Goal: Task Accomplishment & Management: Manage account settings

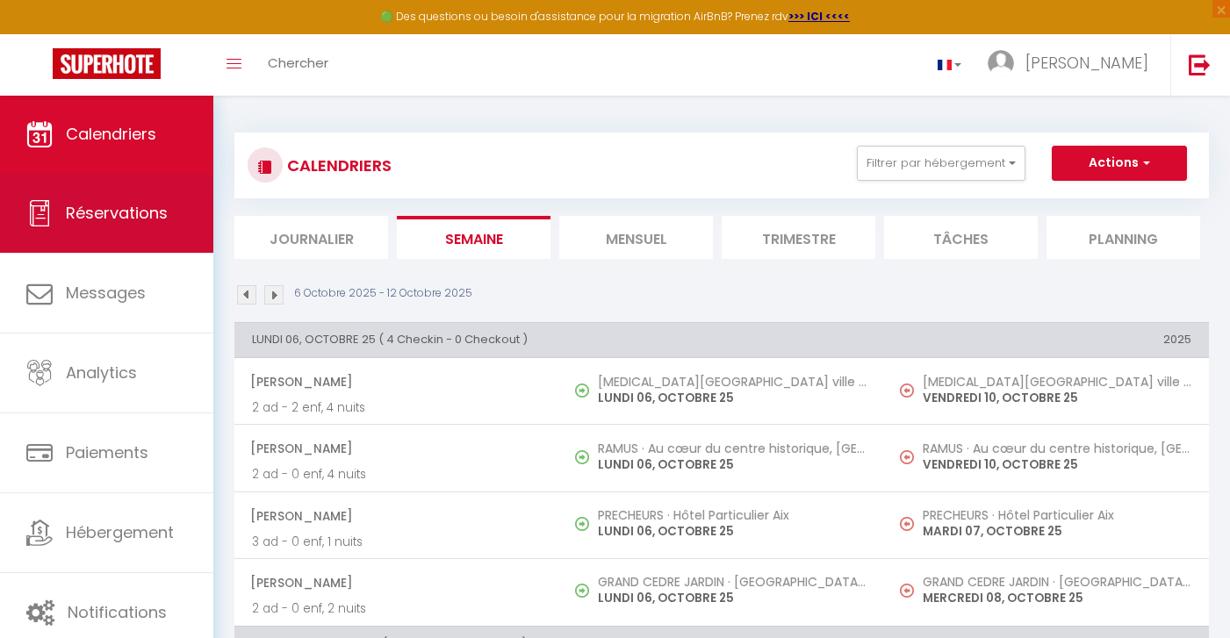
scroll to position [1076, 0]
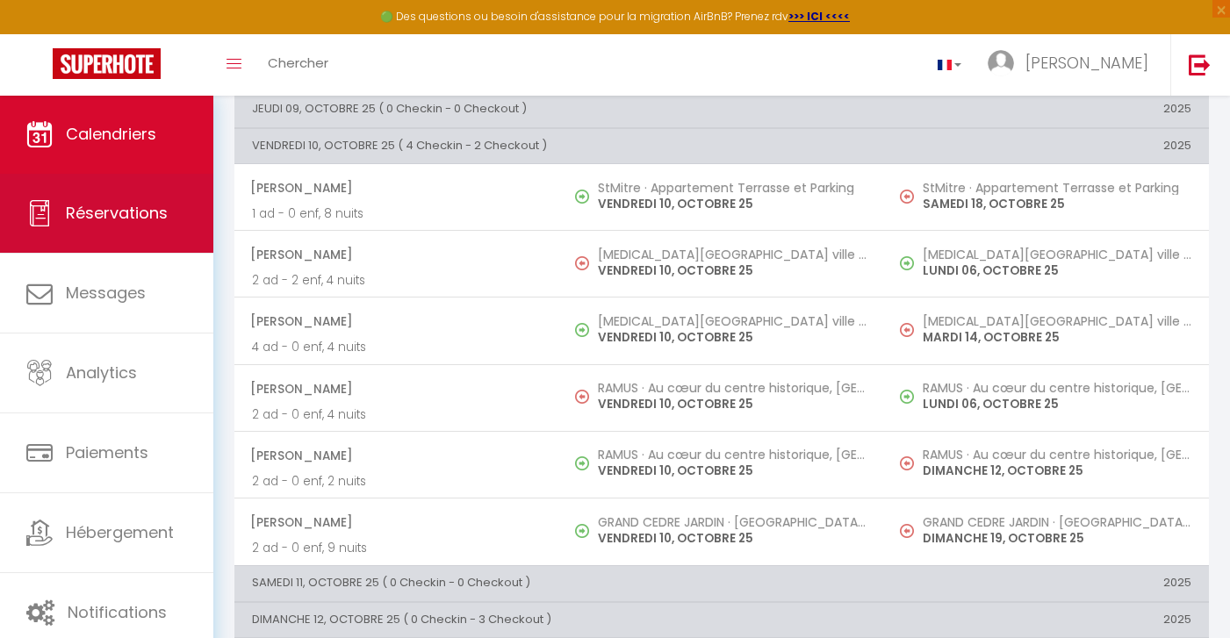
click at [169, 220] on link "Réservations" at bounding box center [106, 213] width 213 height 79
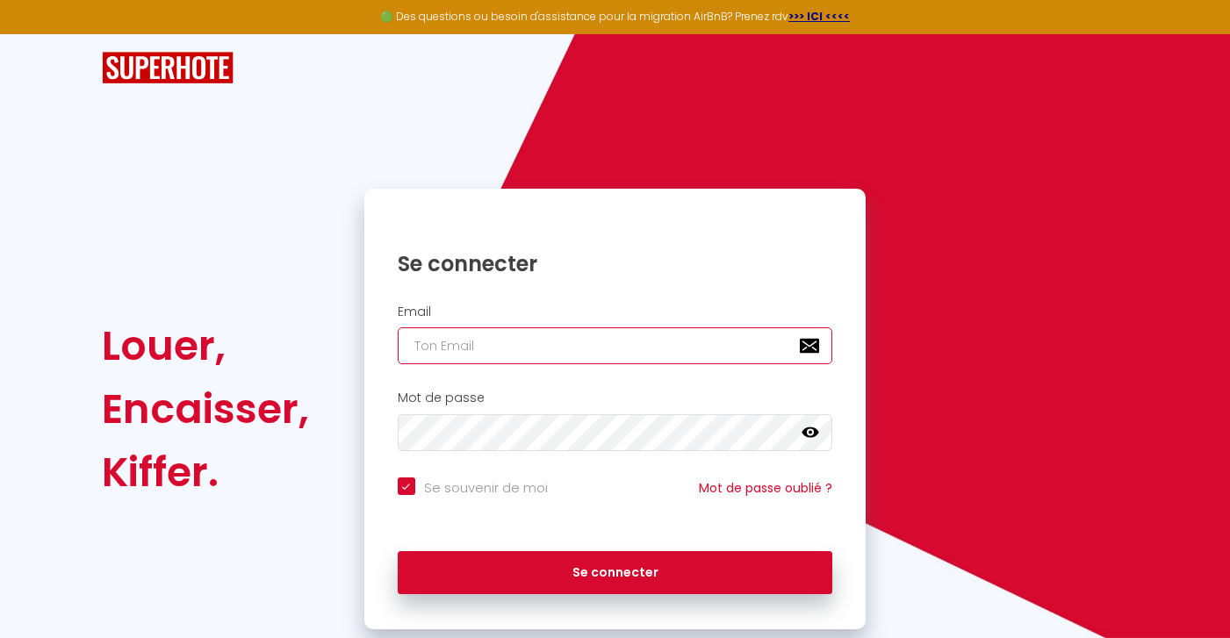
type input "[EMAIL_ADDRESS][DOMAIN_NAME]"
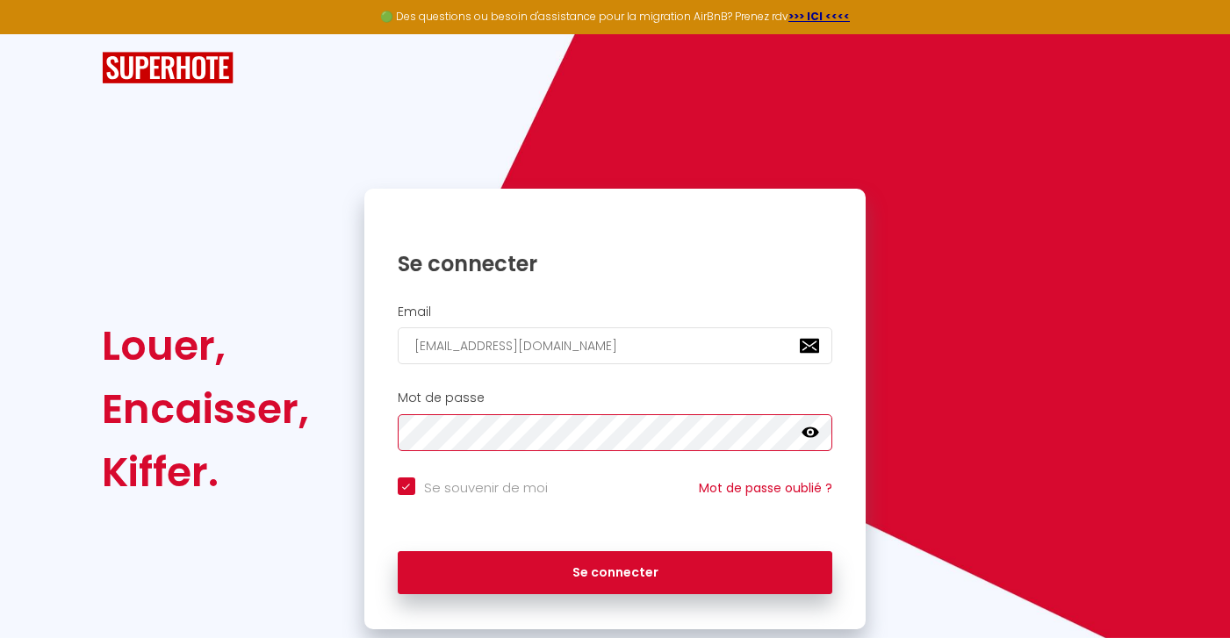
click at [615, 570] on button "Se connecter" at bounding box center [616, 573] width 436 height 44
checkbox input "true"
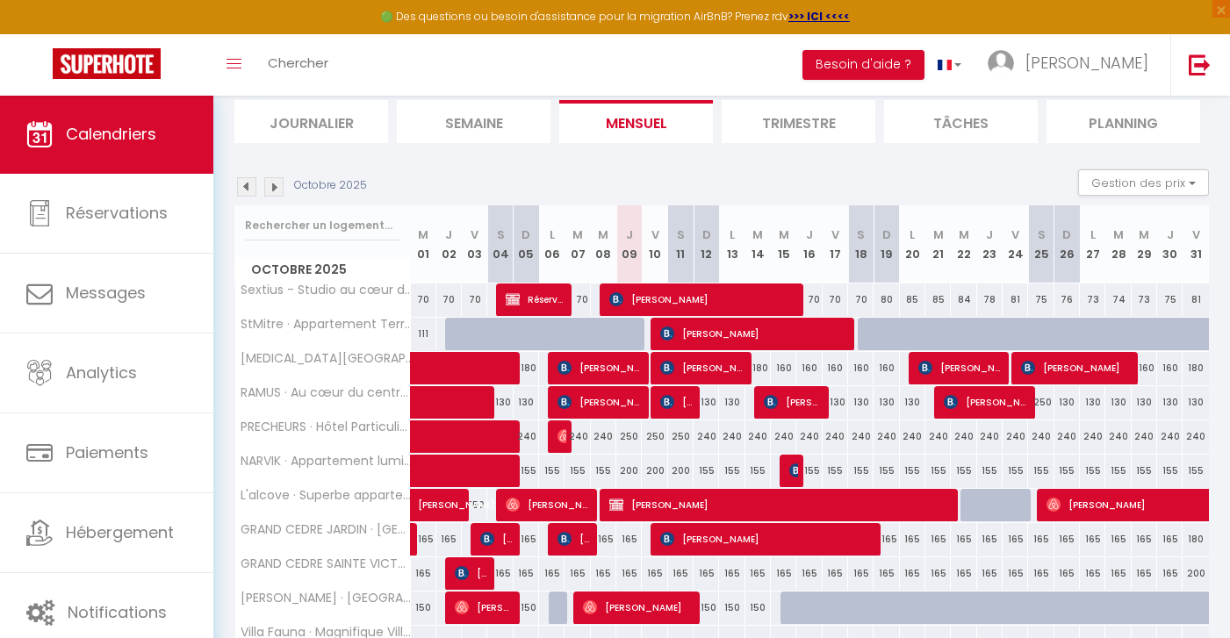
scroll to position [122, 0]
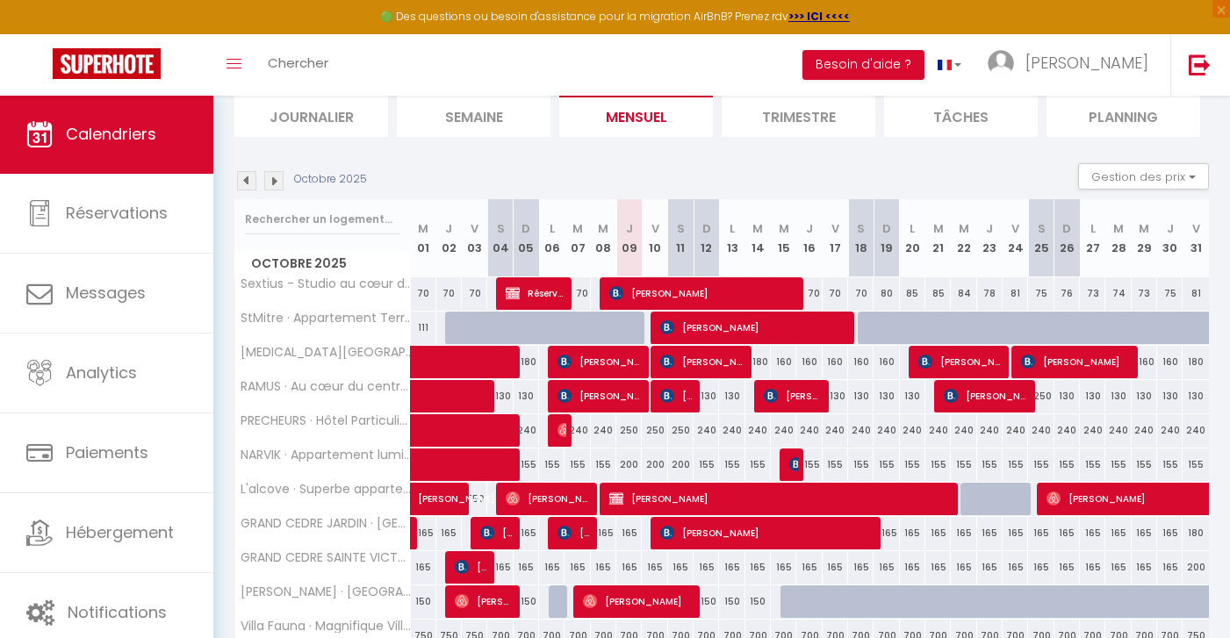
click at [794, 461] on img at bounding box center [796, 464] width 14 height 14
select select "OK"
select select "KO"
select select "0"
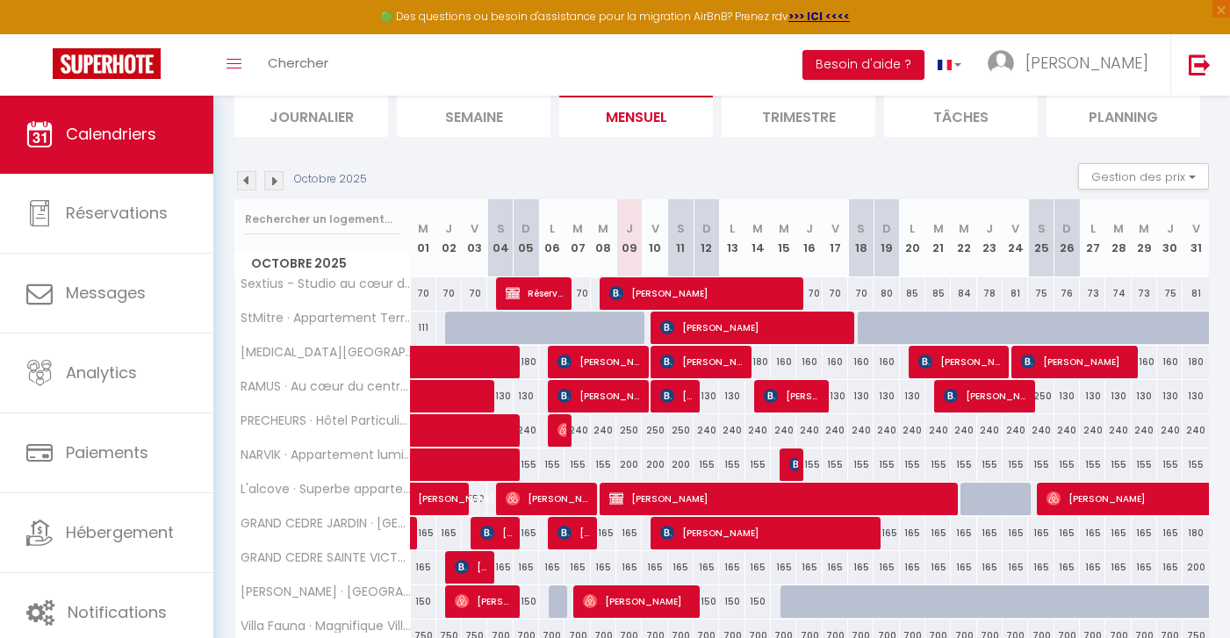
select select "1"
select select
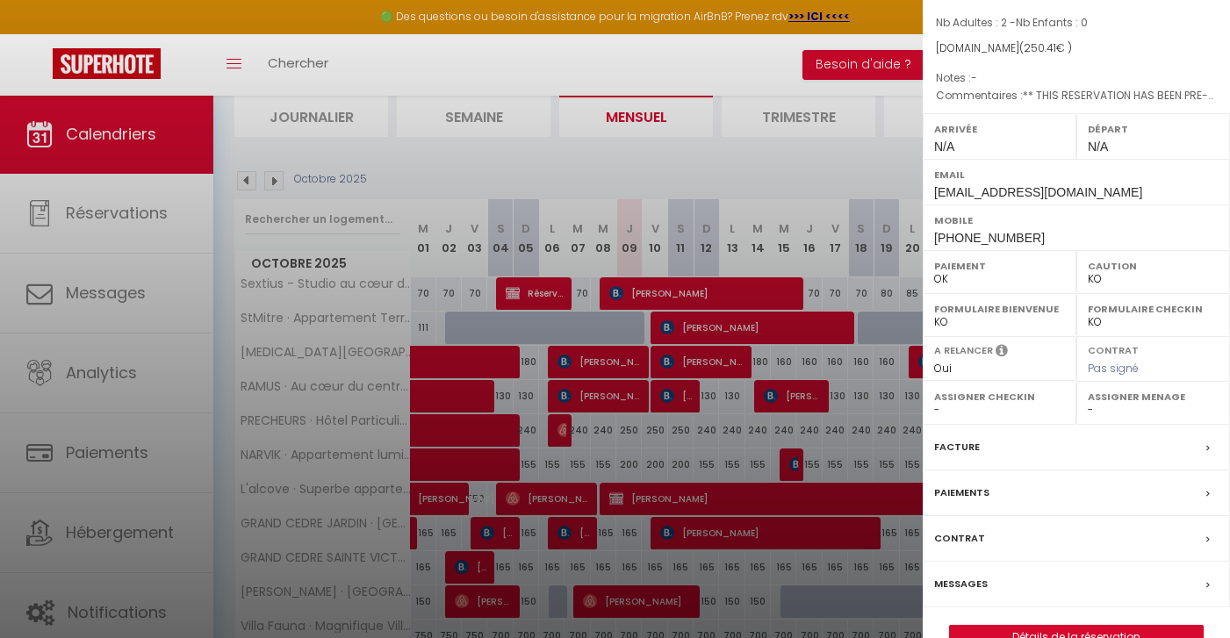
scroll to position [165, 0]
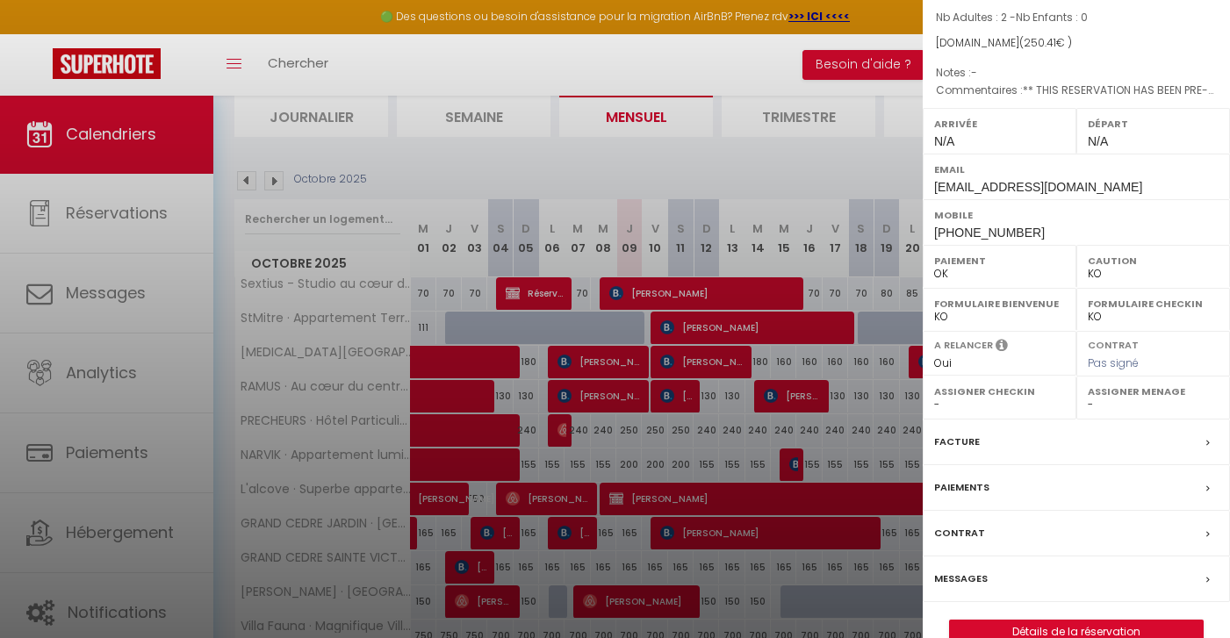
click at [961, 575] on label "Messages" at bounding box center [961, 579] width 54 height 18
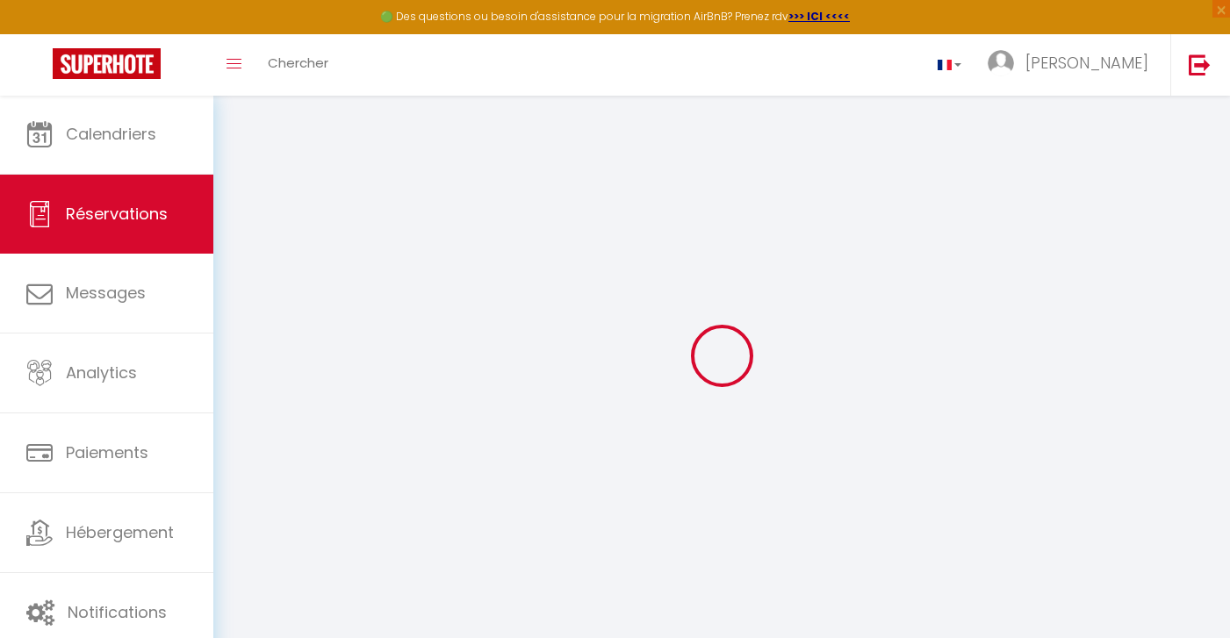
select select
checkbox input "false"
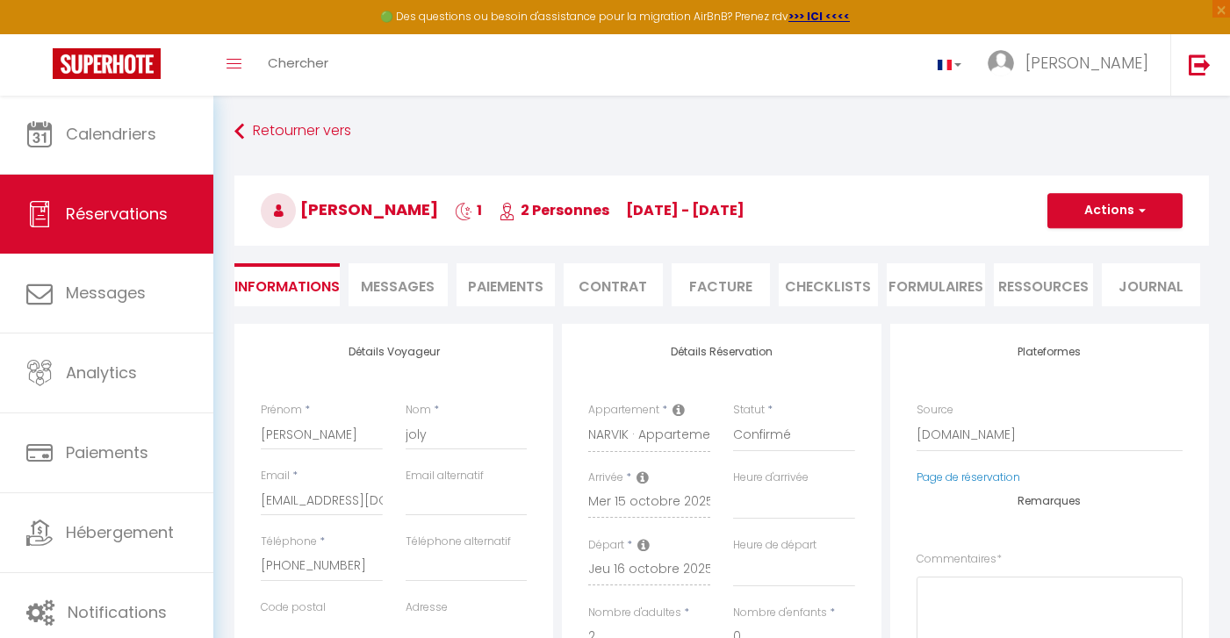
select select
checkbox input "false"
type textarea "** THIS RESERVATION HAS BEEN PRE-PAID ** BOOKING NOTE : Payment charge is EUR 3…"
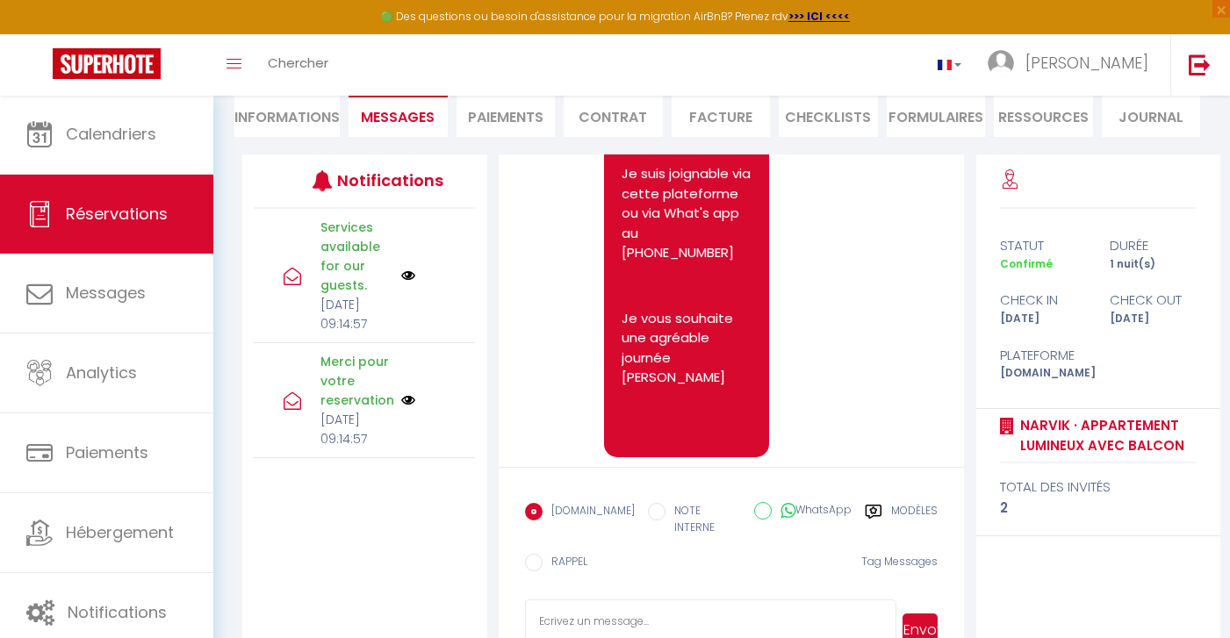
scroll to position [170, 0]
click at [641, 605] on textarea at bounding box center [711, 629] width 372 height 61
paste textarea "Bonjour [Prénom], Nous sommes désolés, mais nous ne pouvons pas louer ce logeme…"
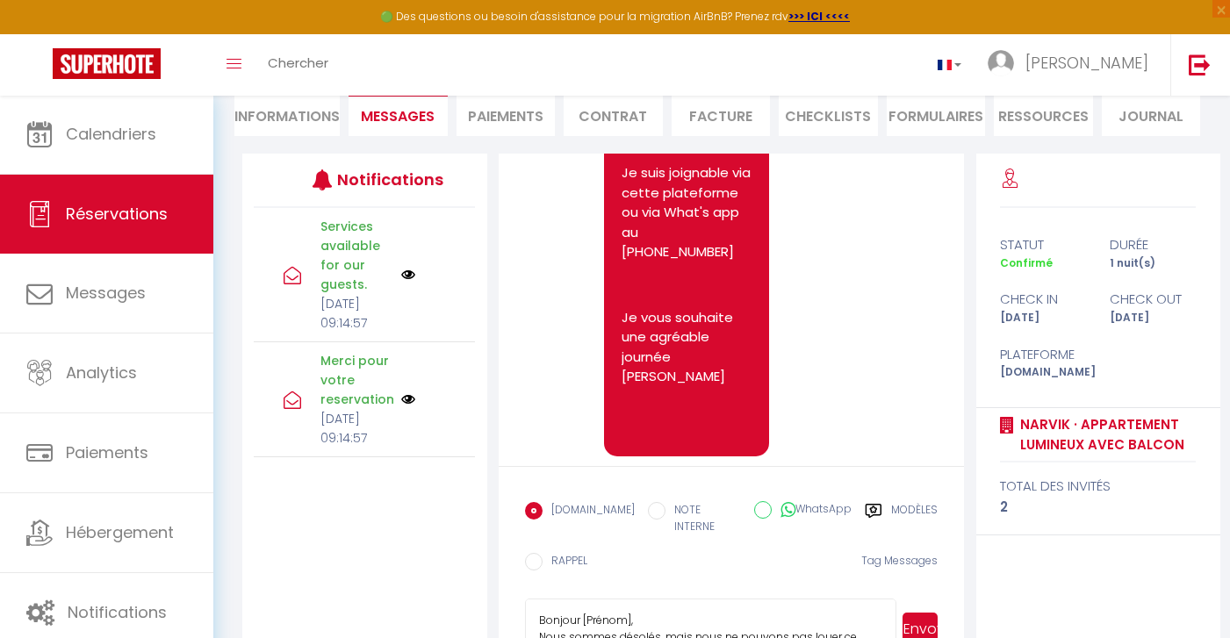
scroll to position [0, 0]
drag, startPoint x: 634, startPoint y: 603, endPoint x: 576, endPoint y: 603, distance: 58.0
click at [576, 603] on textarea "Bonjour [Prénom], Nous sommes désolés, mais nous ne pouvons pas louer ce logeme…" at bounding box center [711, 629] width 372 height 61
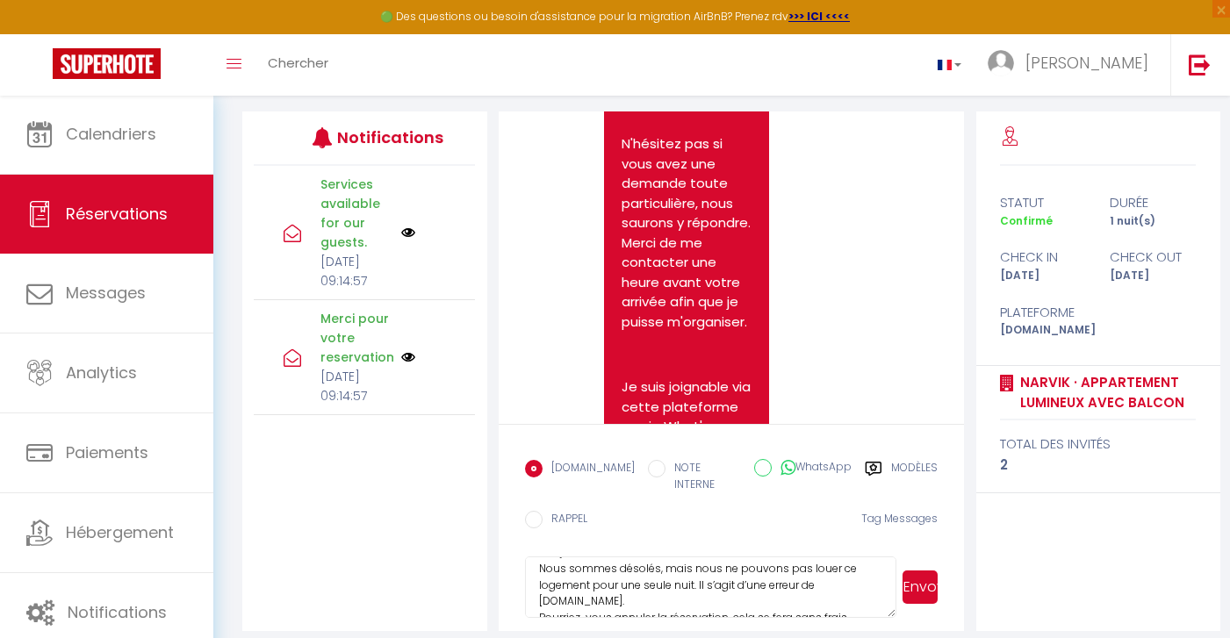
scroll to position [27, 0]
click at [659, 557] on textarea "Bonjour Caroline, Nous sommes désolés, mais nous ne pouvons pas louer ce logeme…" at bounding box center [711, 587] width 372 height 61
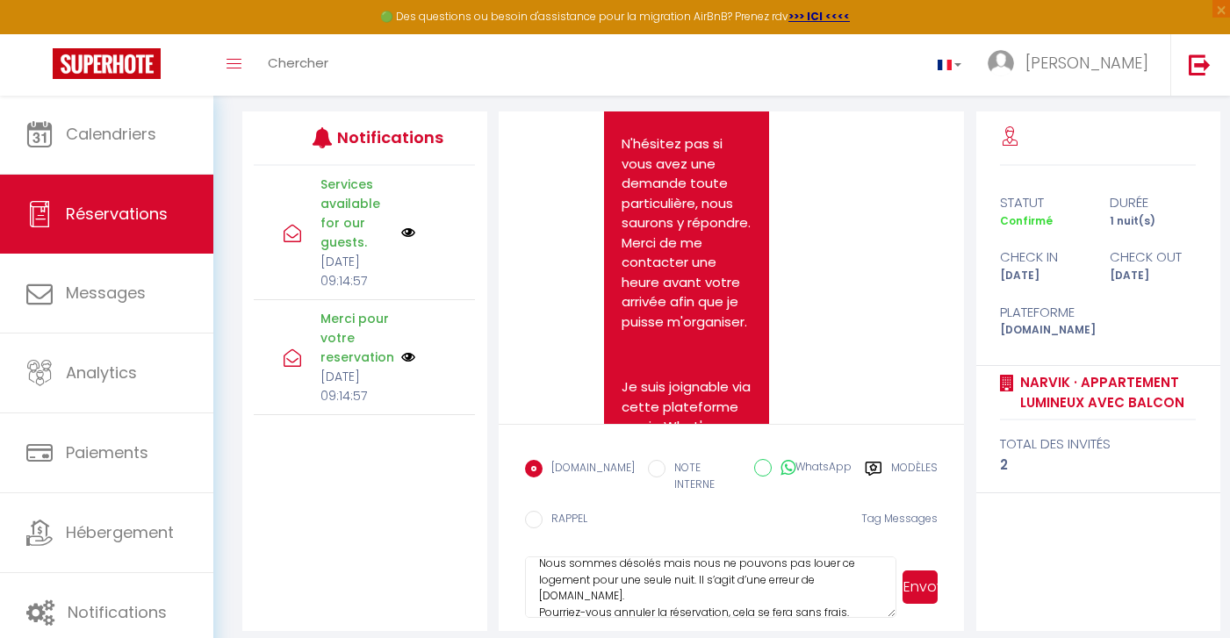
click at [607, 580] on textarea "Bonjour Caroline, Nous sommes désolés mais nous ne pouvons pas louer ce logemen…" at bounding box center [711, 587] width 372 height 61
click at [623, 580] on textarea "Bonjour Caroline, Nous sommes désolés mais nous ne pouvons pas louer ce logemen…" at bounding box center [711, 587] width 372 height 61
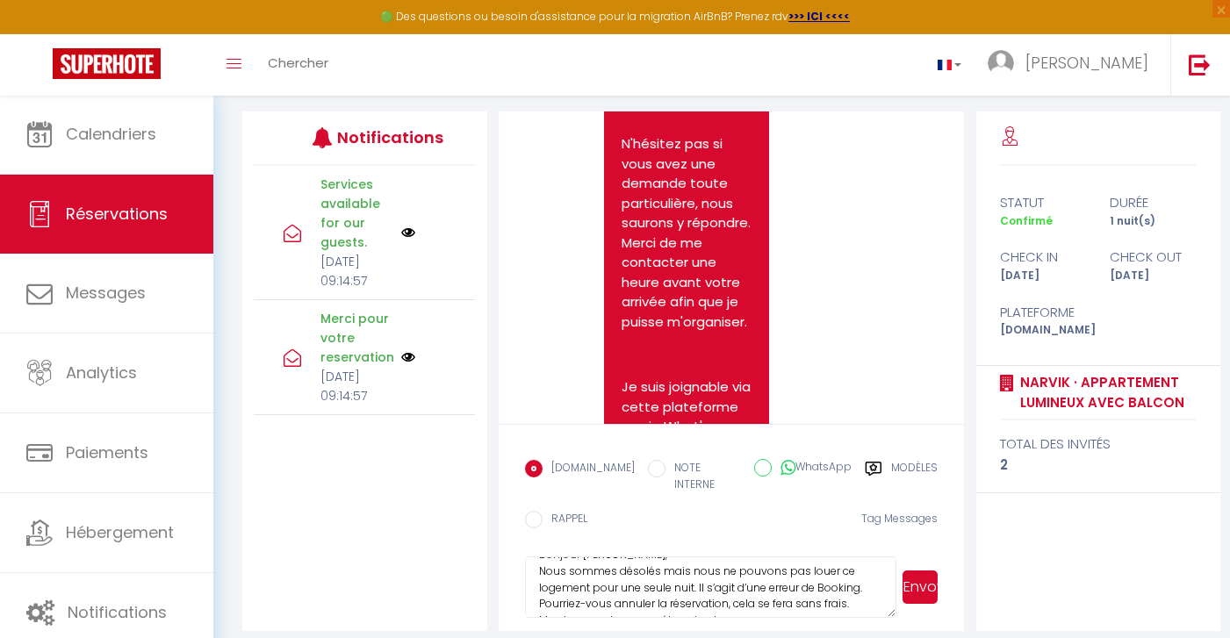
scroll to position [25, 0]
click at [617, 558] on textarea "Bonjour Caroline, Nous sommes désolés mais nous ne pouvons pas louer ce logemen…" at bounding box center [711, 587] width 372 height 61
paste textarea "Malheureusement, nous ne pouvons pas louer ce logement pour une seule nuit. Il …"
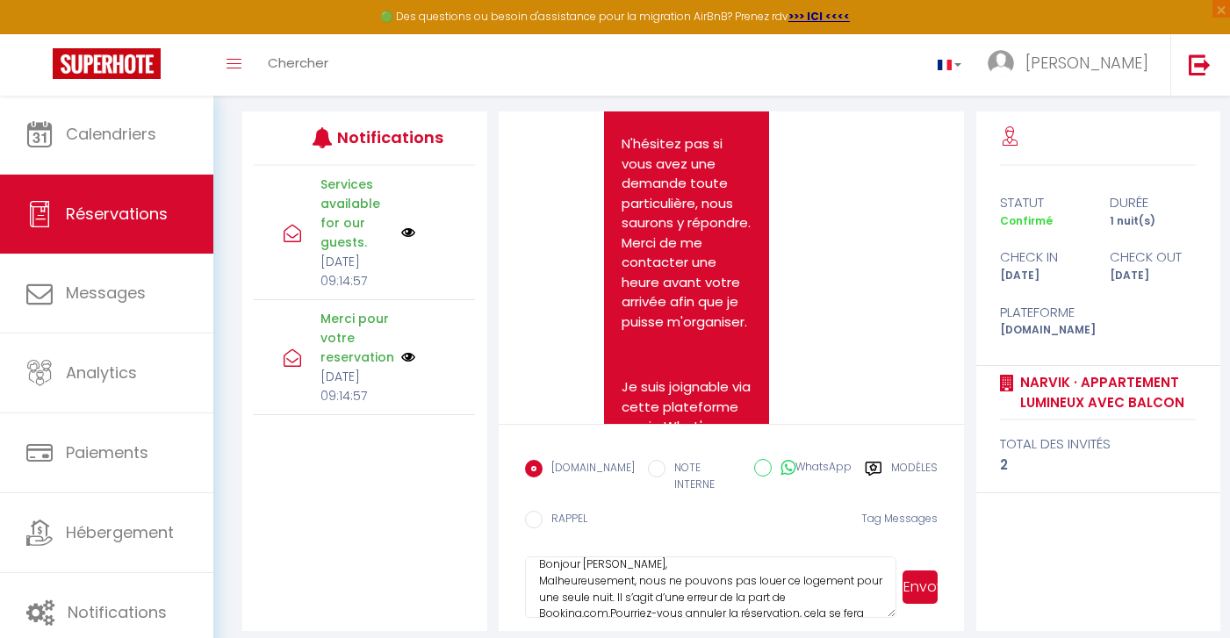
scroll to position [17, 0]
click at [859, 574] on textarea "Bonjour Caroline, Malheureusement, nous ne pouvons pas louer ce logement pour u…" at bounding box center [711, 587] width 372 height 61
click at [857, 584] on textarea "Bonjour Caroline, Malheureusement, nous ne pouvons pas louer ce logement pour u…" at bounding box center [711, 587] width 372 height 61
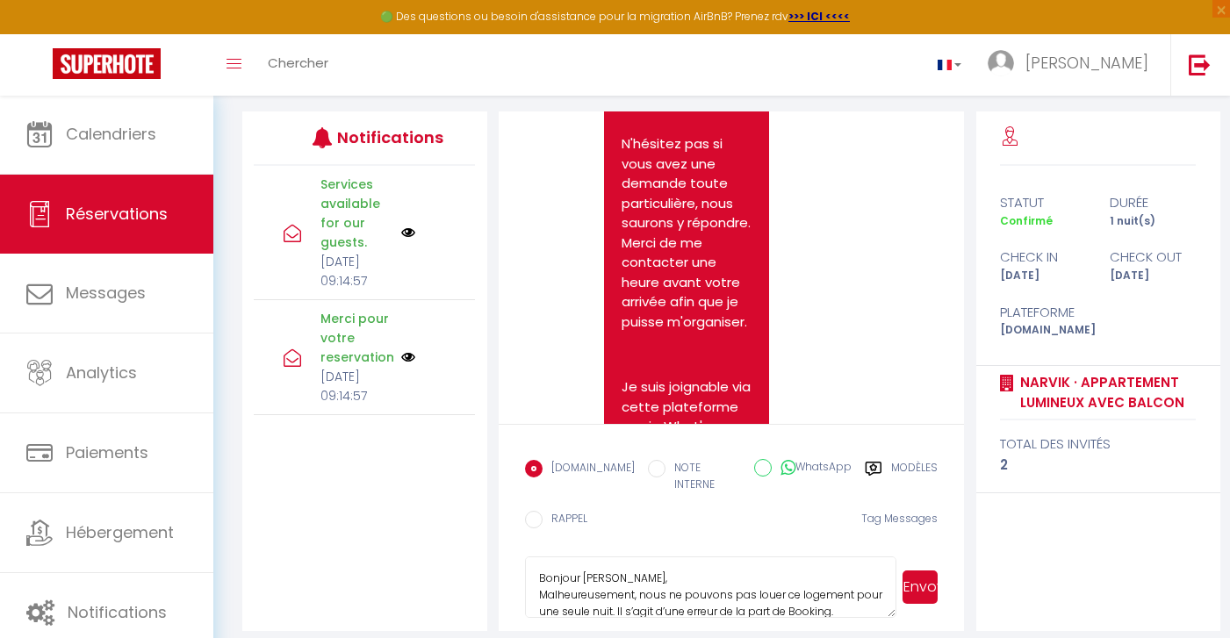
click at [706, 562] on textarea "Bonjour Caroline, Malheureusement, nous ne pouvons pas louer ce logement pour u…" at bounding box center [711, 587] width 372 height 61
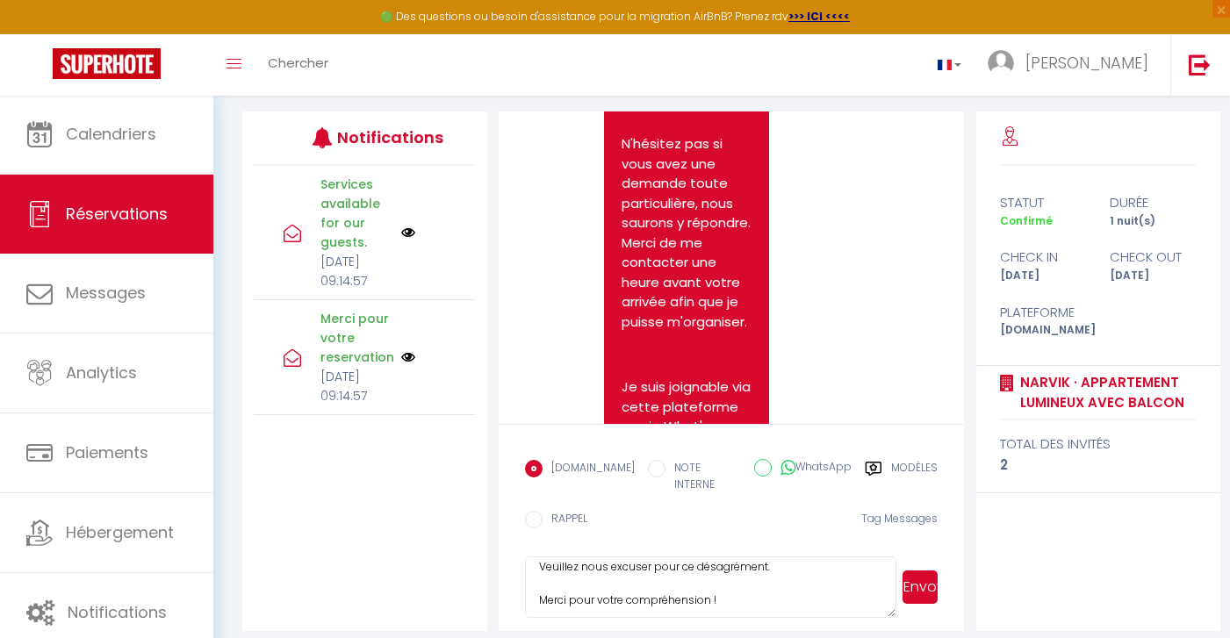
scroll to position [93, 0]
click at [771, 587] on textarea "Bonjour Caroline, Malheureusement, nous ne pouvons pas louer ce logement pour u…" at bounding box center [711, 587] width 372 height 61
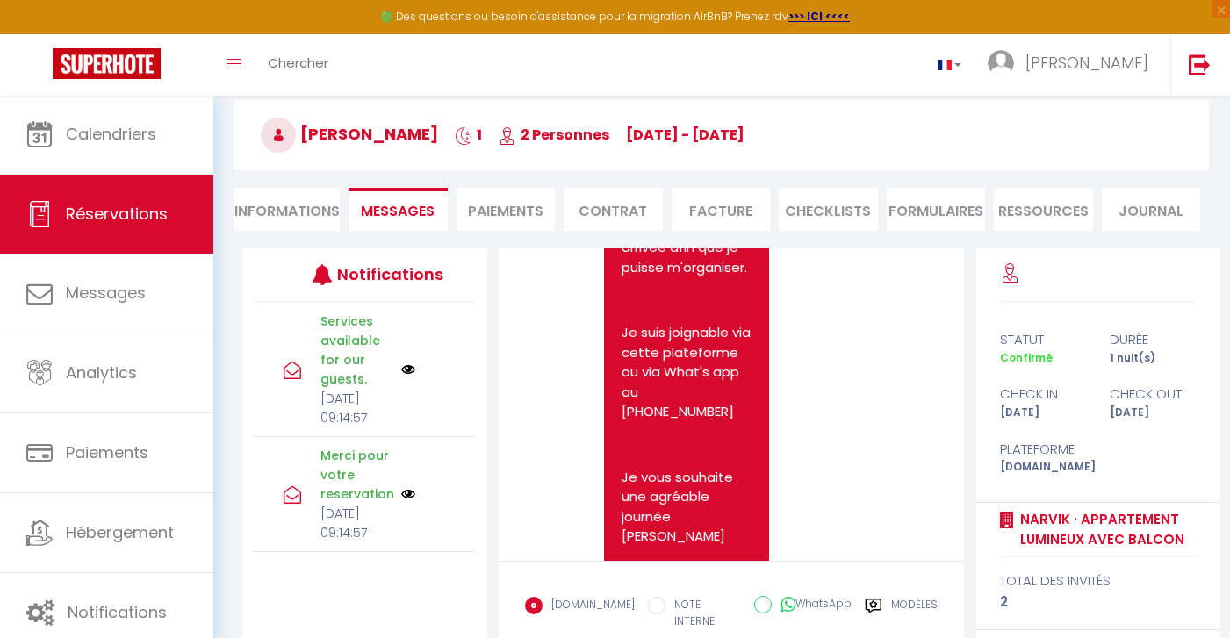
scroll to position [1399, 0]
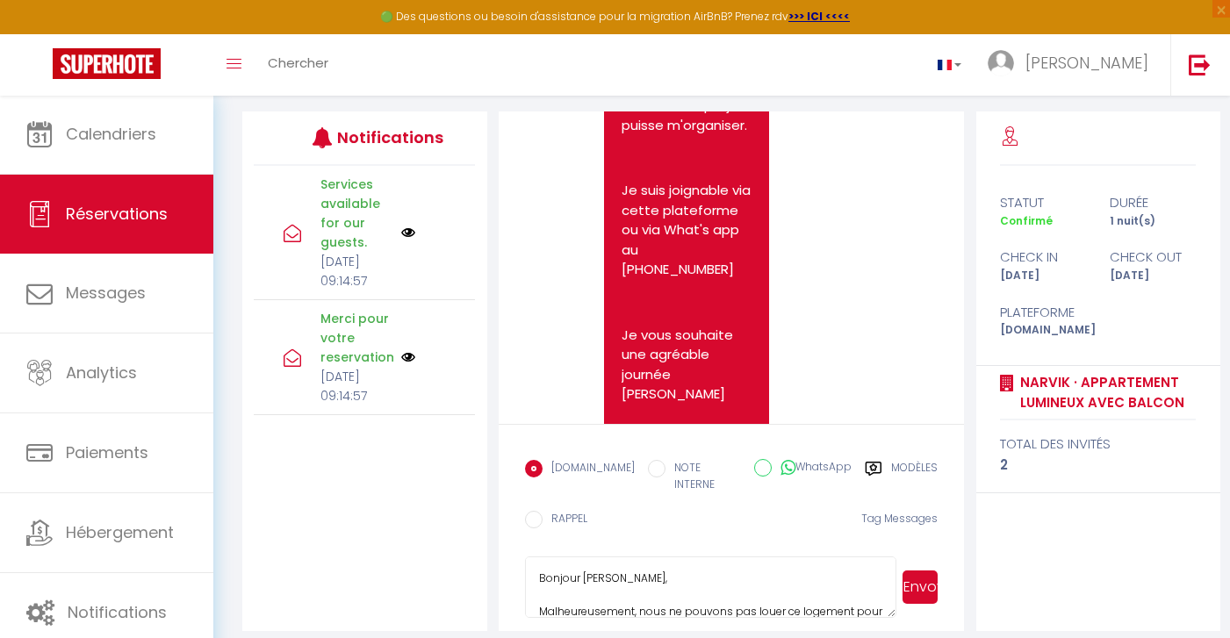
type textarea "Bonjour Caroline, Malheureusement, nous ne pouvons pas louer ce logement pour u…"
click at [925, 571] on button "Envoyer" at bounding box center [920, 587] width 35 height 33
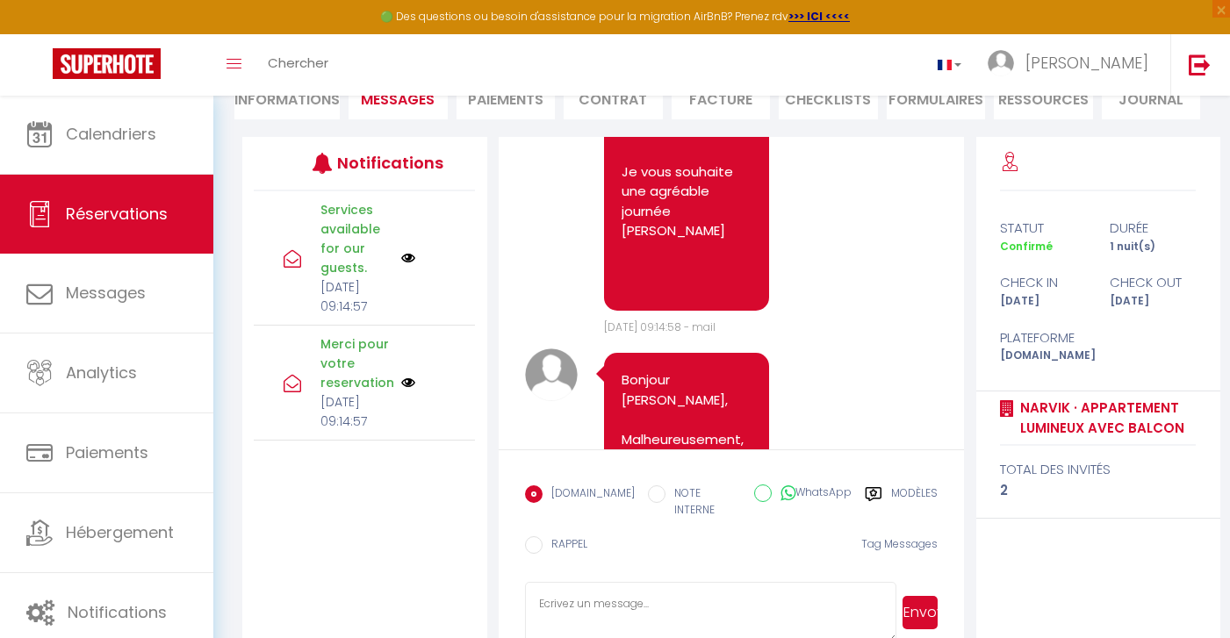
scroll to position [1482, 0]
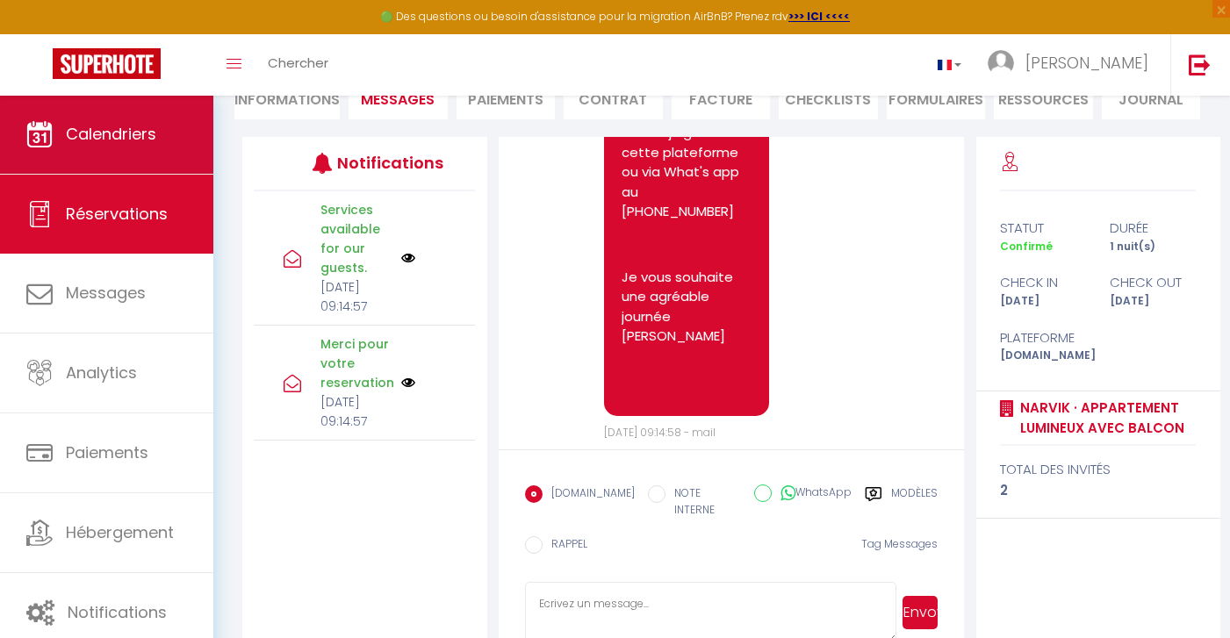
click at [180, 170] on link "Calendriers" at bounding box center [106, 134] width 213 height 79
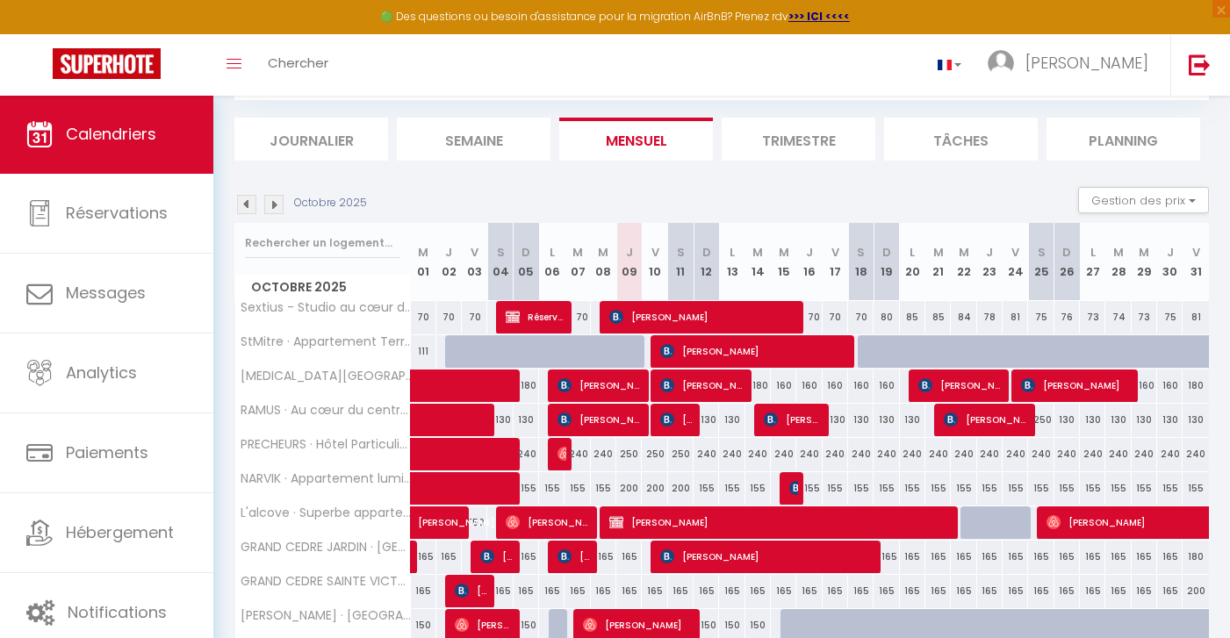
scroll to position [100, 0]
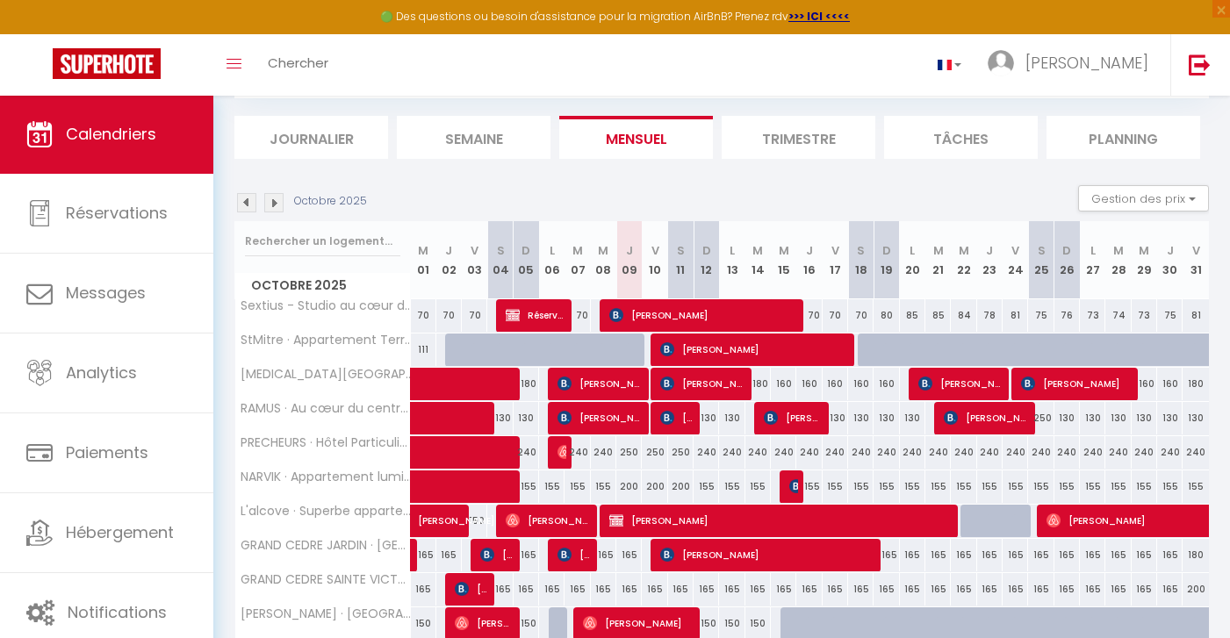
click at [277, 203] on img at bounding box center [273, 202] width 19 height 19
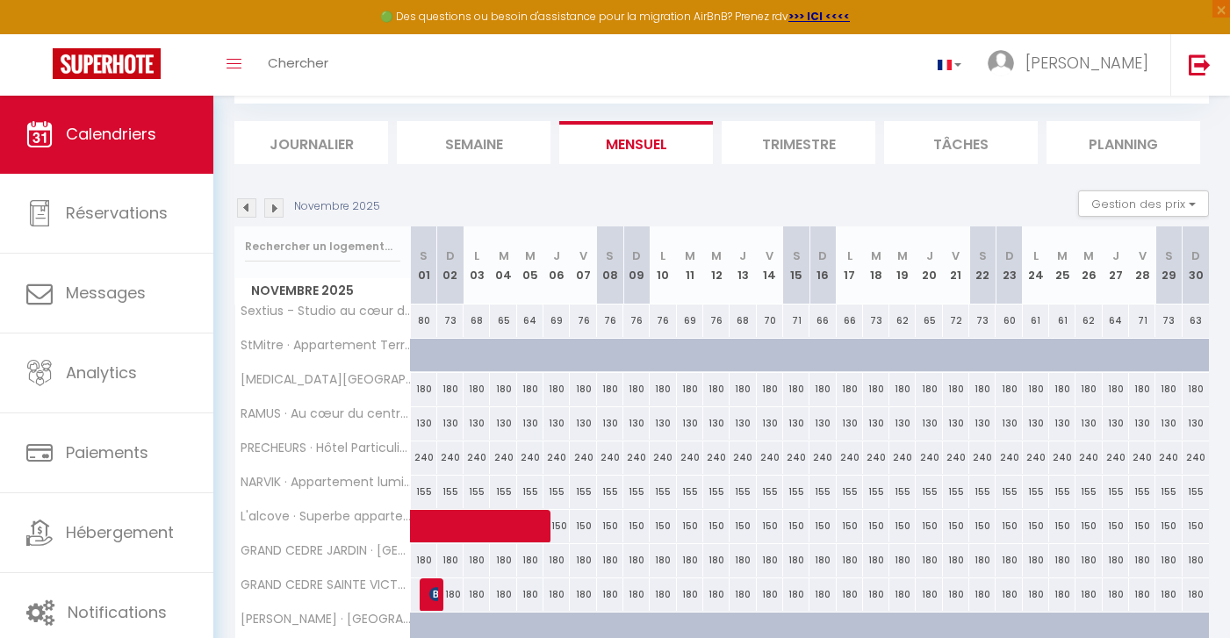
click at [276, 206] on img at bounding box center [273, 207] width 19 height 19
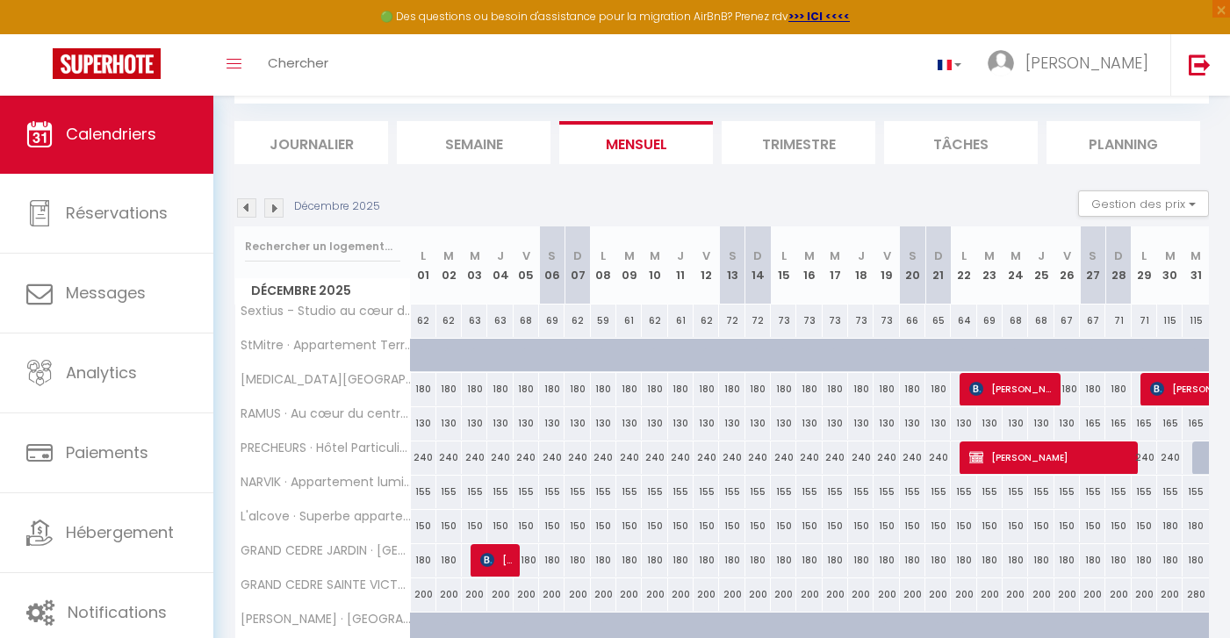
click at [276, 206] on img at bounding box center [273, 207] width 19 height 19
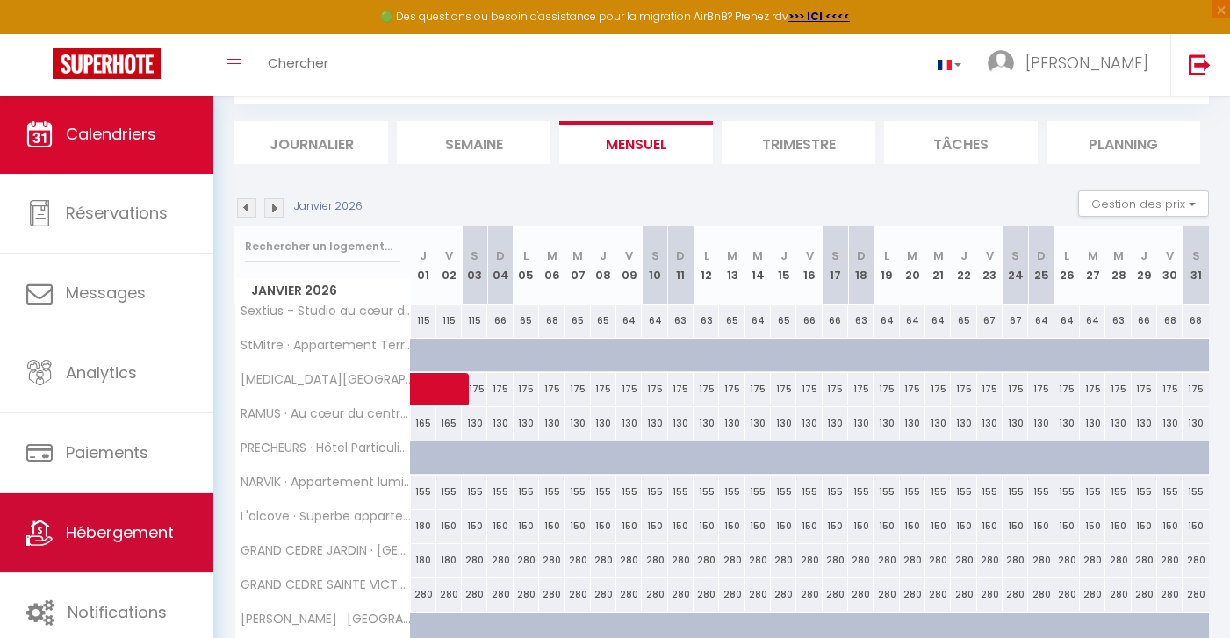
click at [97, 551] on link "Hébergement" at bounding box center [106, 532] width 213 height 79
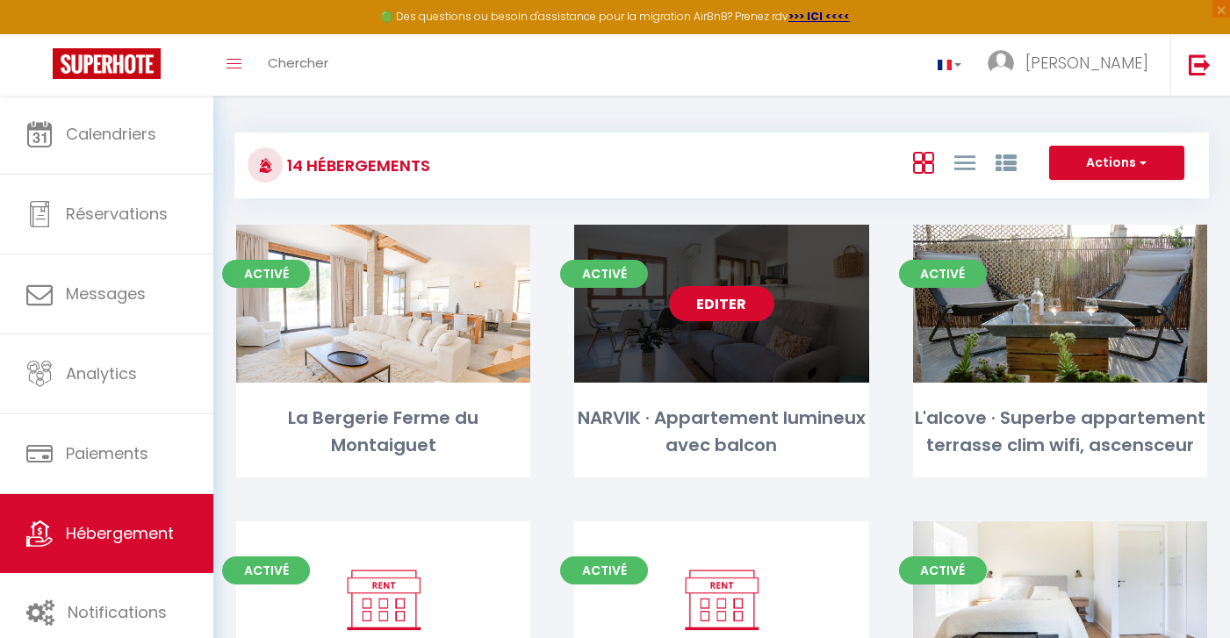
click at [716, 308] on link "Editer" at bounding box center [721, 303] width 105 height 35
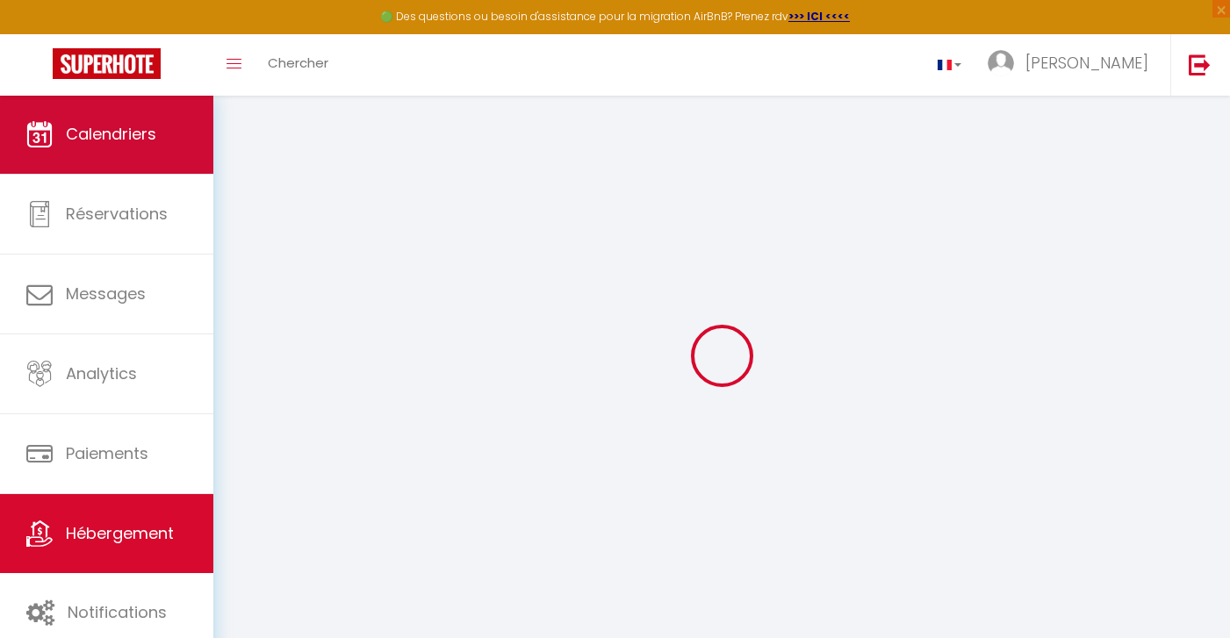
click at [121, 136] on span "Calendriers" at bounding box center [111, 134] width 90 height 22
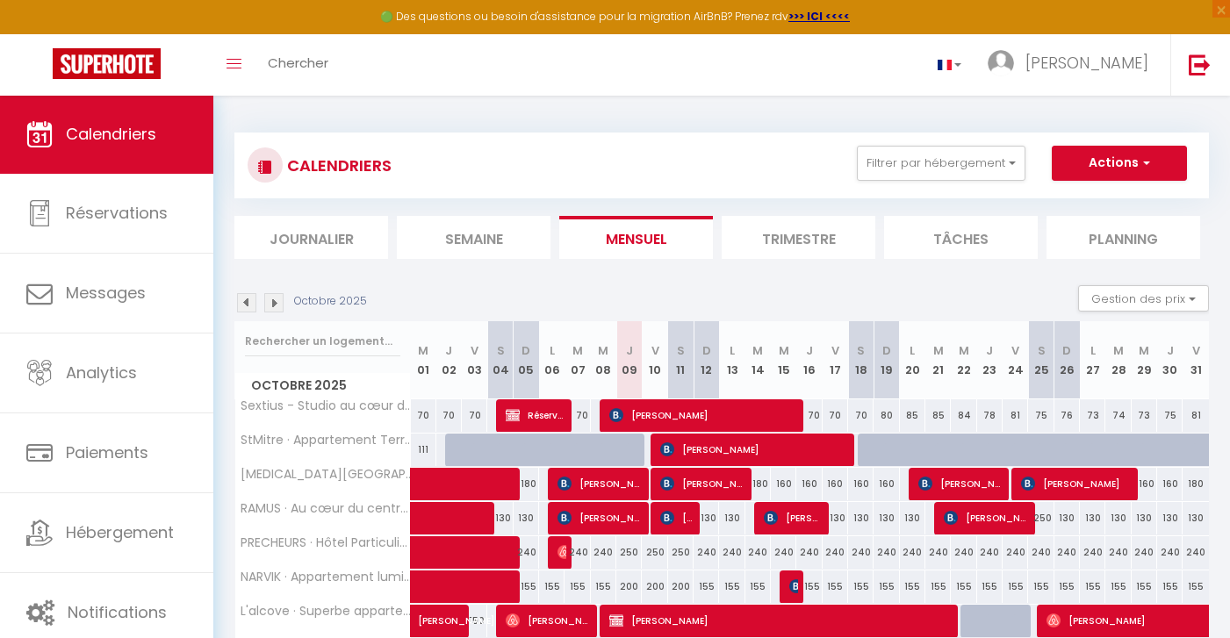
click at [630, 590] on div "200" at bounding box center [628, 587] width 25 height 32
type input "200"
type input "Jeu 09 Octobre 2025"
type input "Ven 10 Octobre 2025"
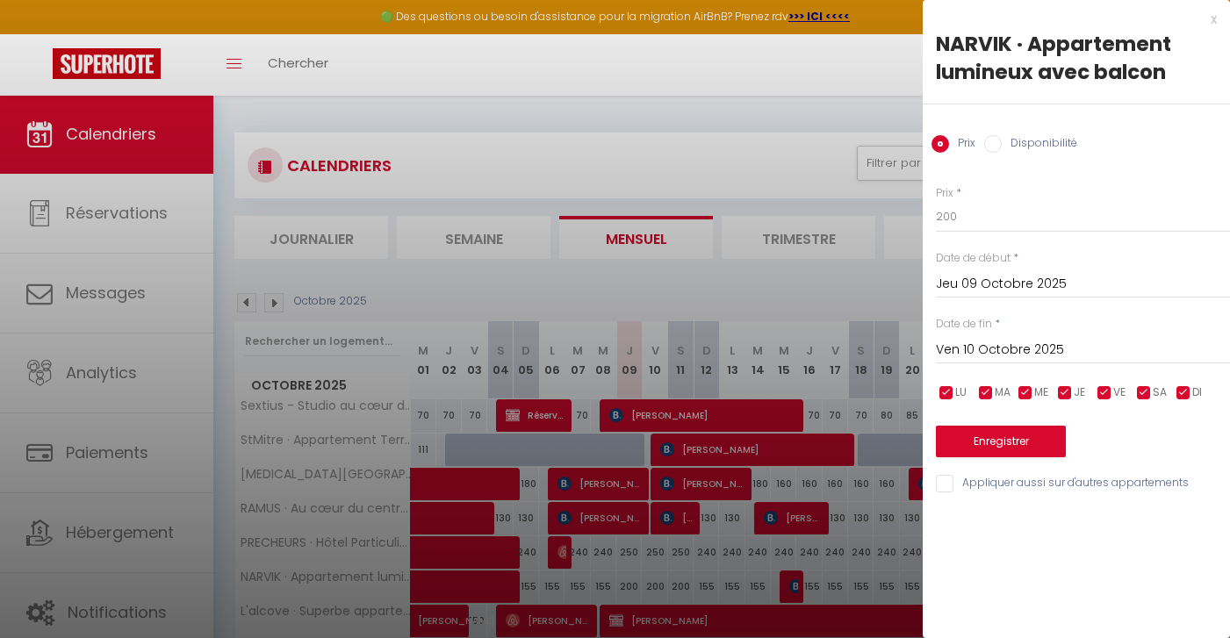
click at [1212, 23] on div "x" at bounding box center [1070, 19] width 294 height 21
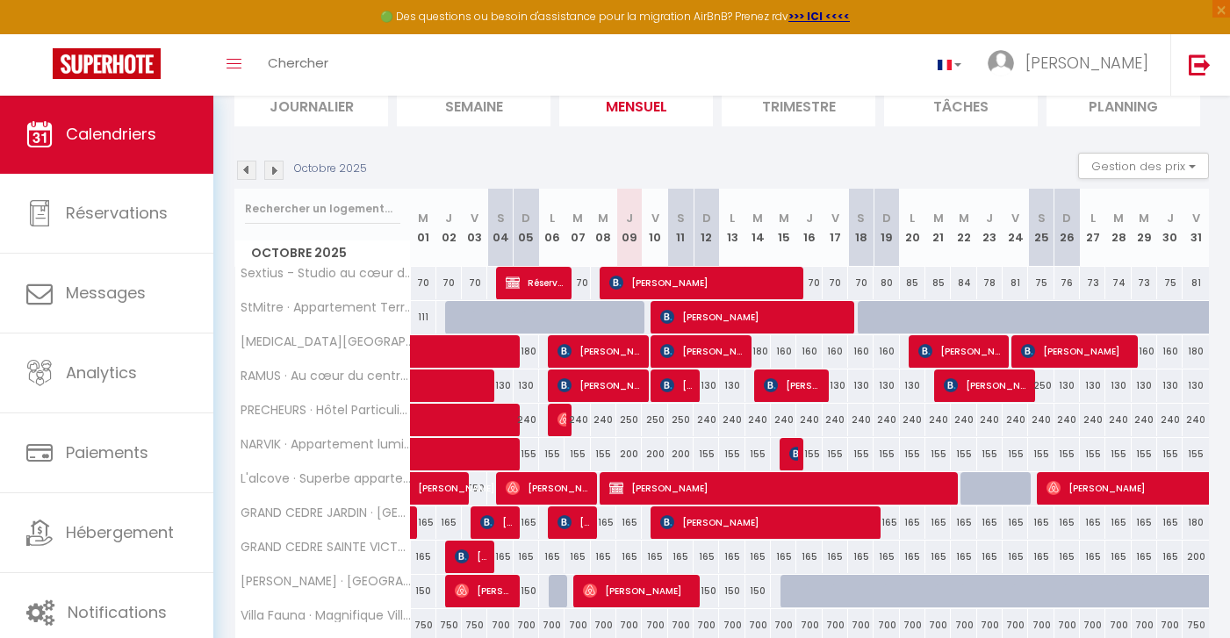
scroll to position [136, 0]
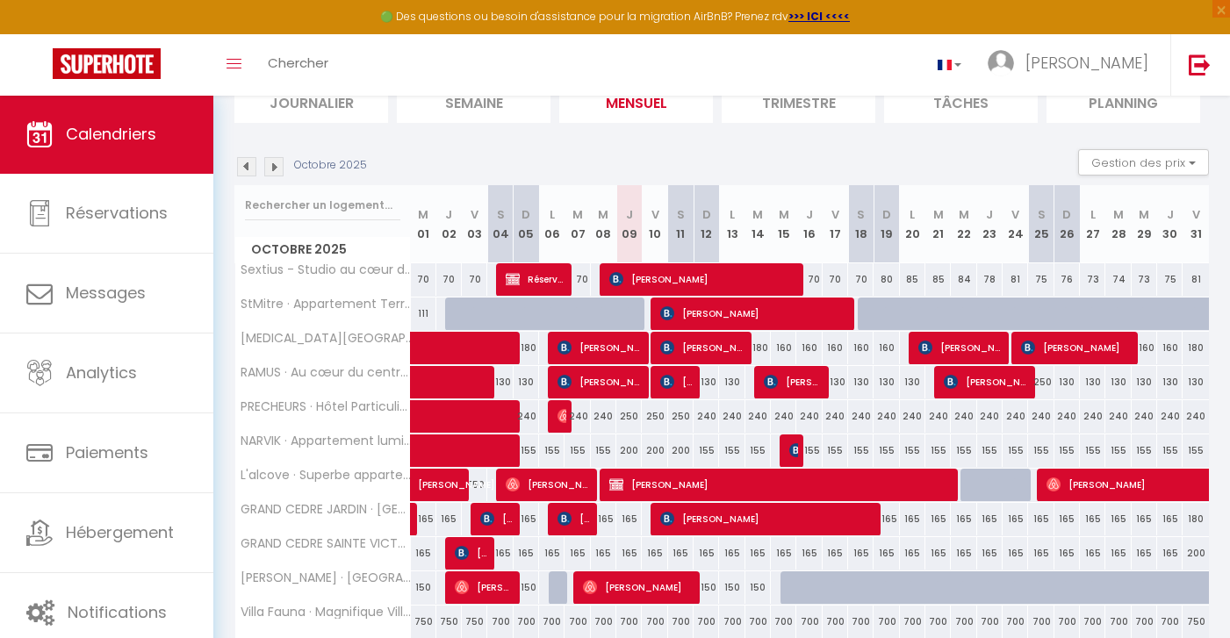
click at [552, 449] on span at bounding box center [510, 451] width 162 height 33
select select "OK"
select select "KO"
select select "0"
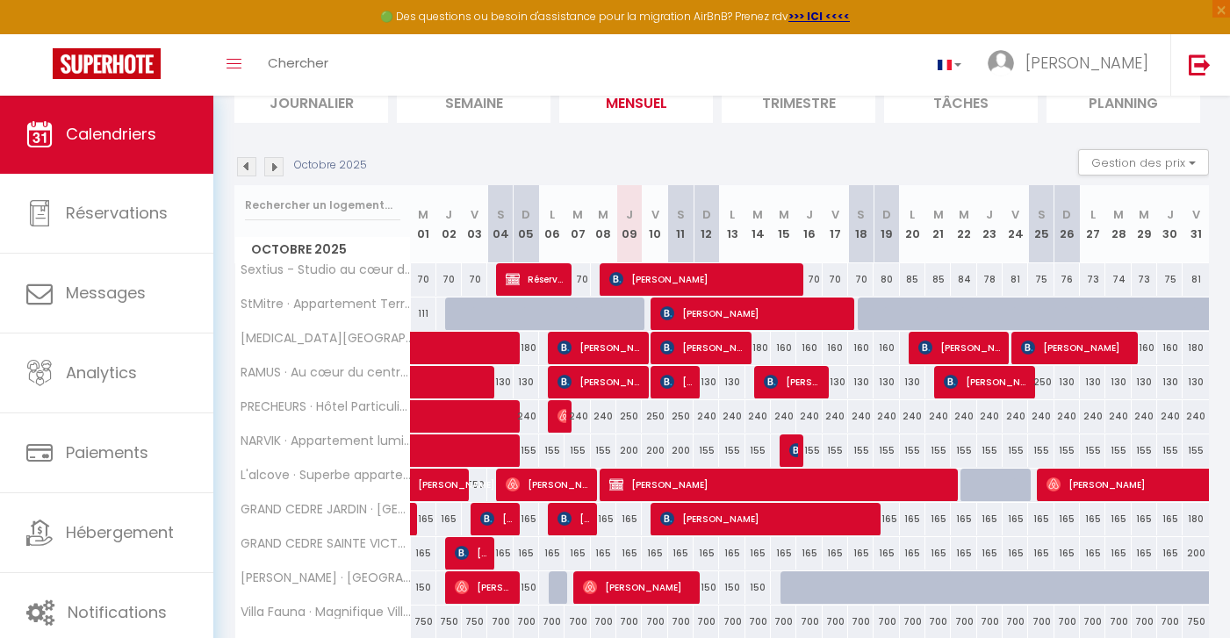
select select "1"
select select
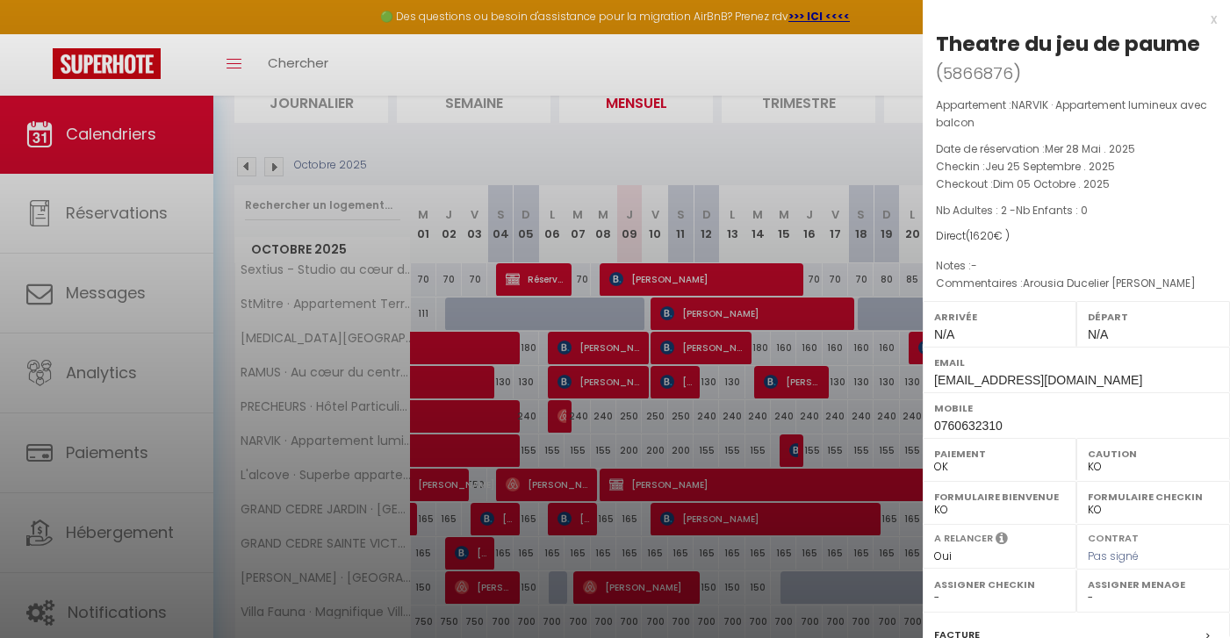
click at [1211, 19] on div "x" at bounding box center [1070, 19] width 294 height 21
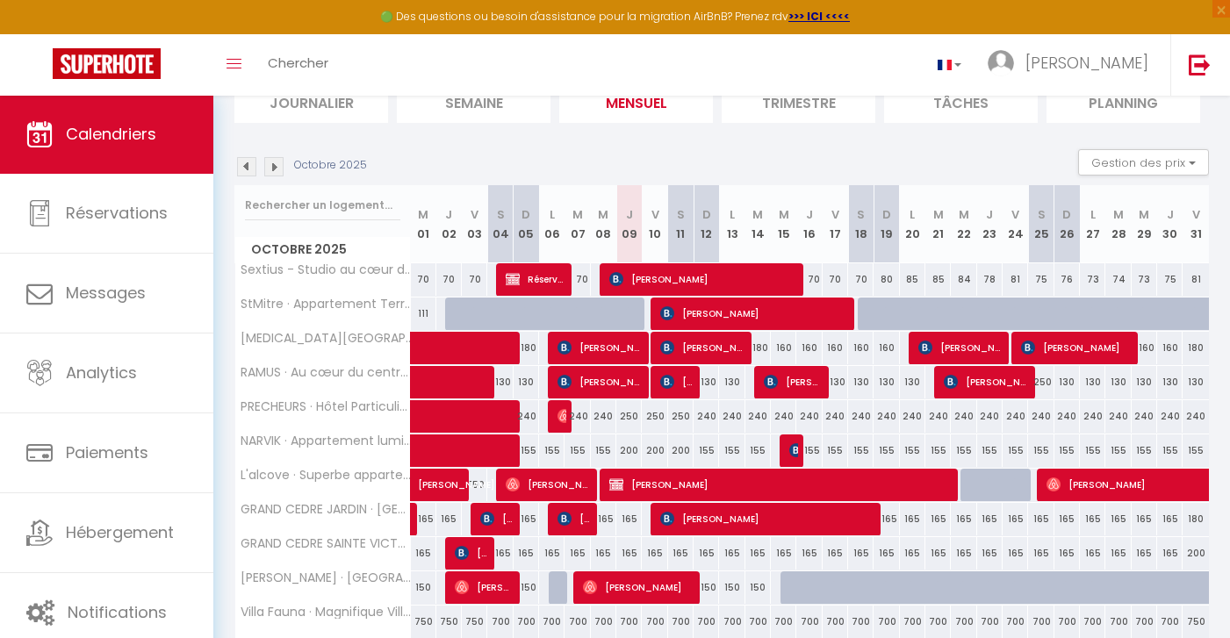
drag, startPoint x: 590, startPoint y: 450, endPoint x: 1065, endPoint y: 433, distance: 475.4
click at [1065, 433] on tbody "Sextius - Studio au cœur d'Aix avec balcon et parking 70 70 70 70 Réservée Benj…" at bounding box center [722, 502] width 975 height 479
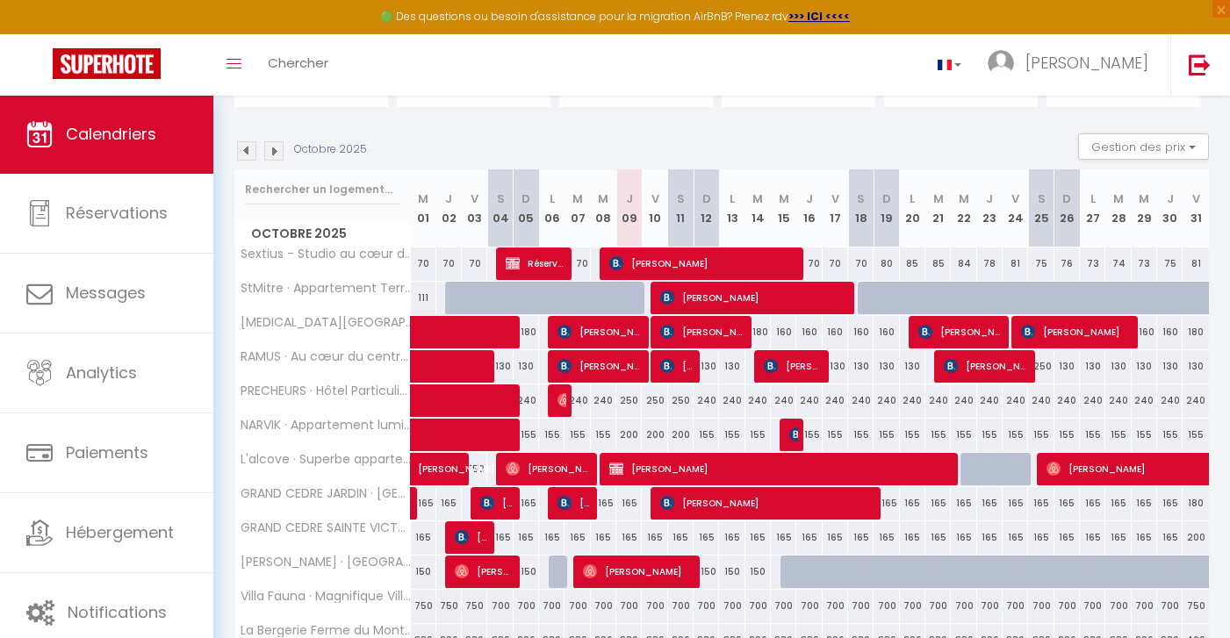
scroll to position [157, 0]
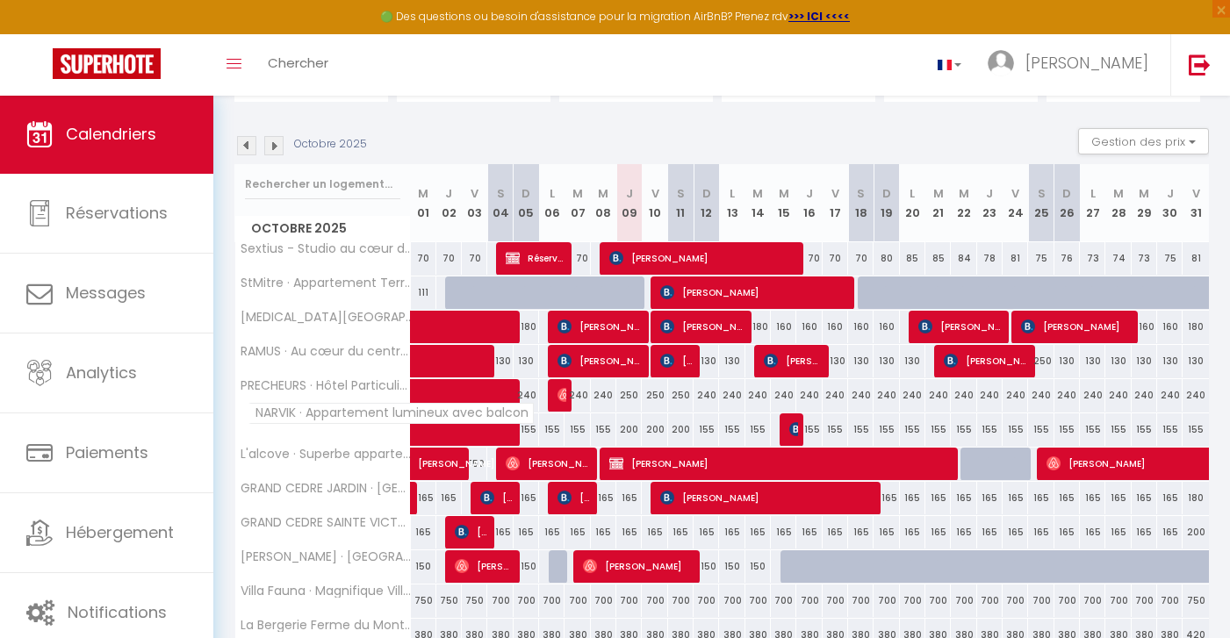
click at [325, 408] on span "NARVIK · Appartement lumineux avec balcon" at bounding box center [390, 413] width 285 height 21
click at [249, 415] on span "NARVIK · Appartement lumineux avec balcon" at bounding box center [390, 413] width 285 height 21
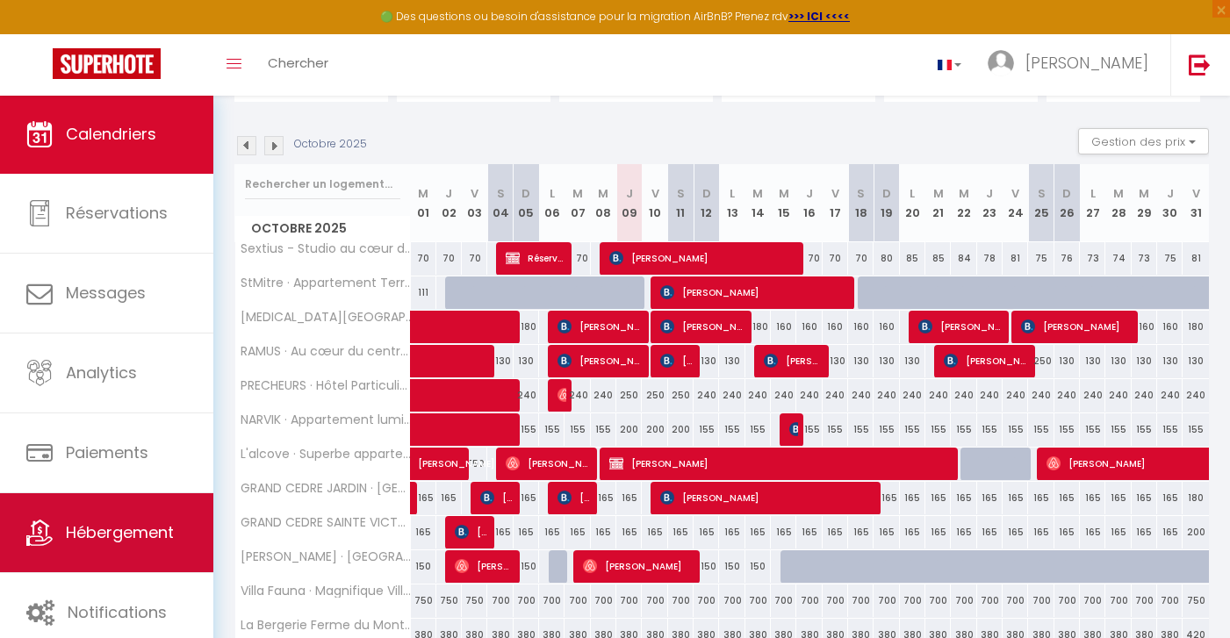
click at [123, 548] on link "Hébergement" at bounding box center [106, 532] width 213 height 79
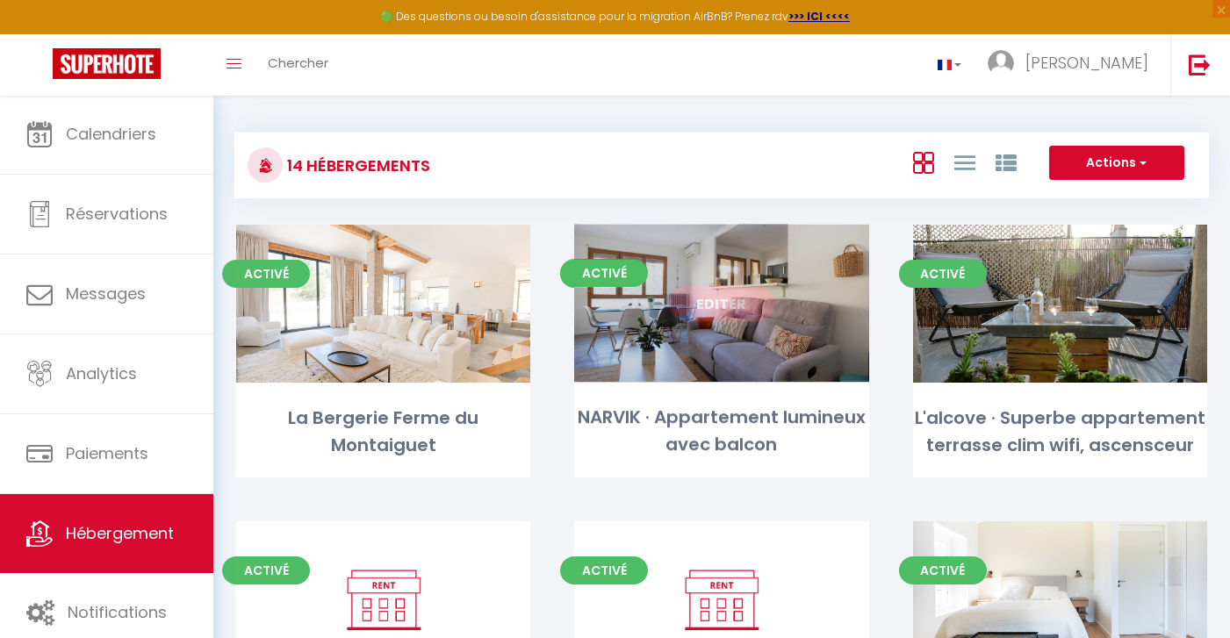
click at [740, 307] on link "Editer" at bounding box center [721, 303] width 105 height 35
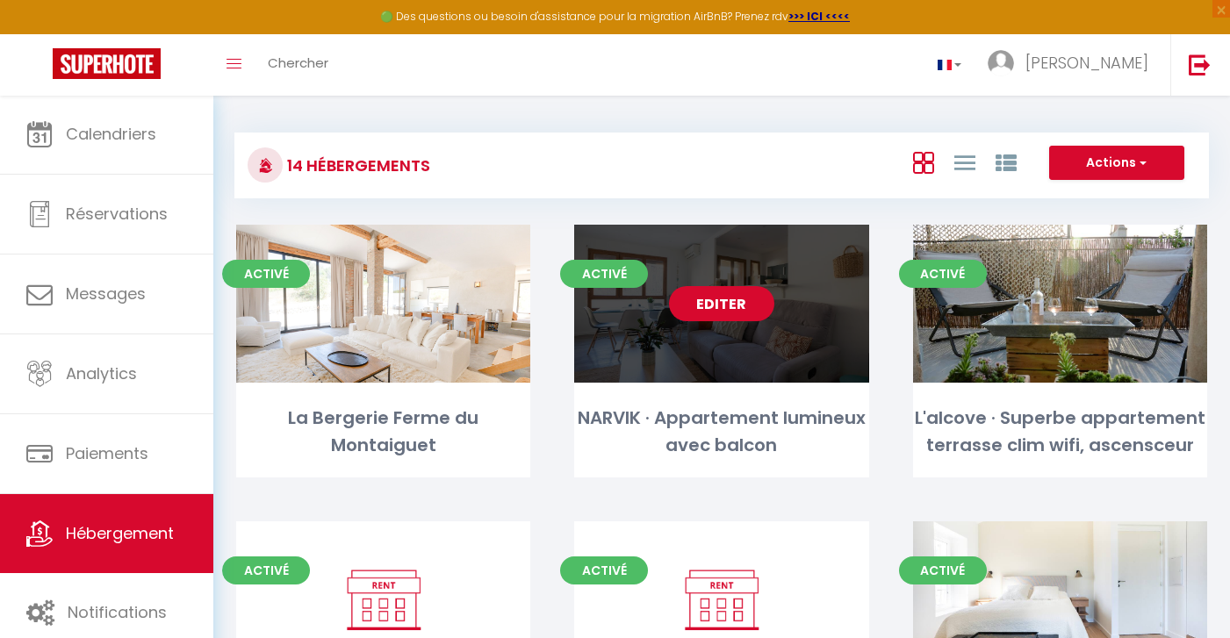
click at [731, 306] on link "Editer" at bounding box center [721, 303] width 105 height 35
select select "3"
select select "2"
select select "1"
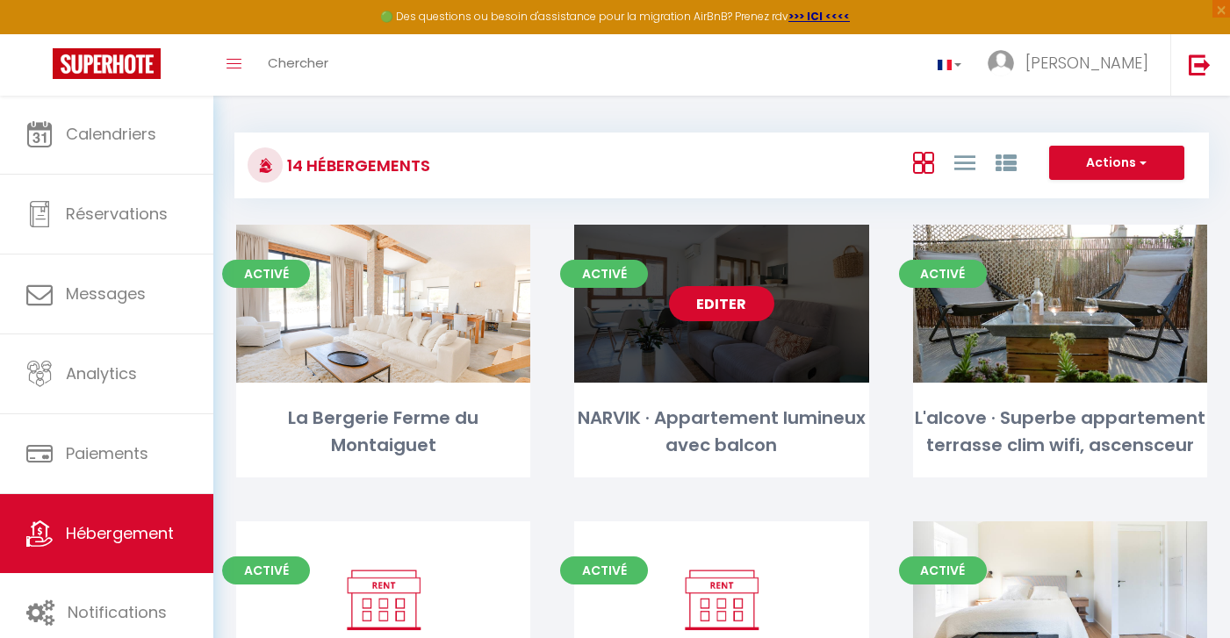
select select "28"
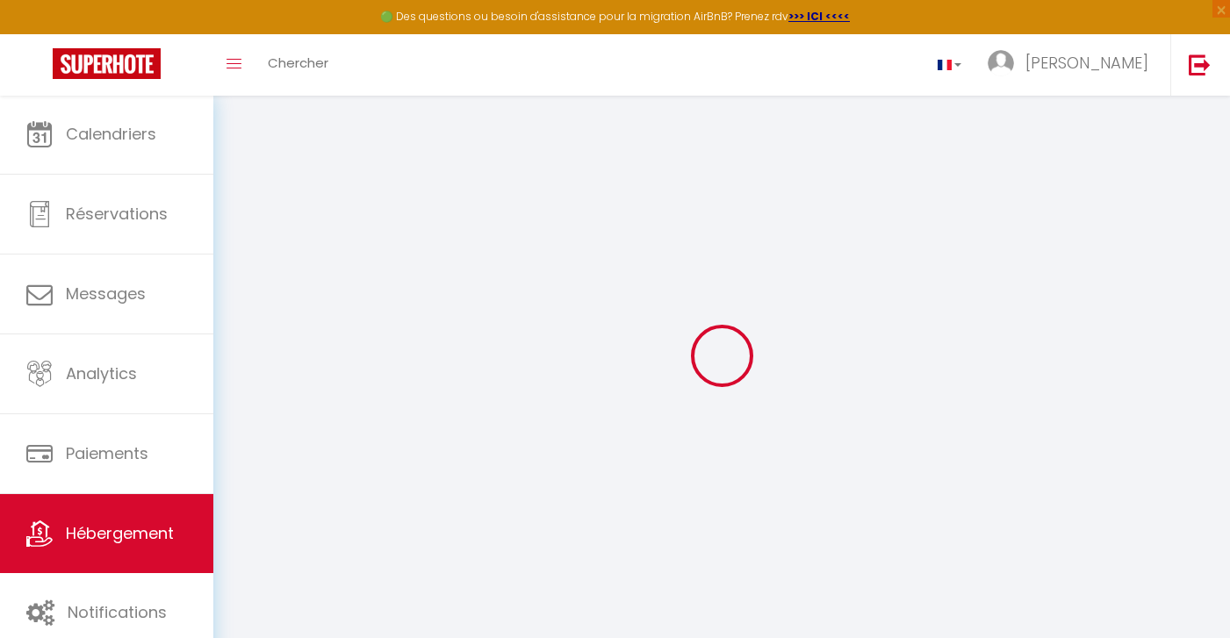
select select
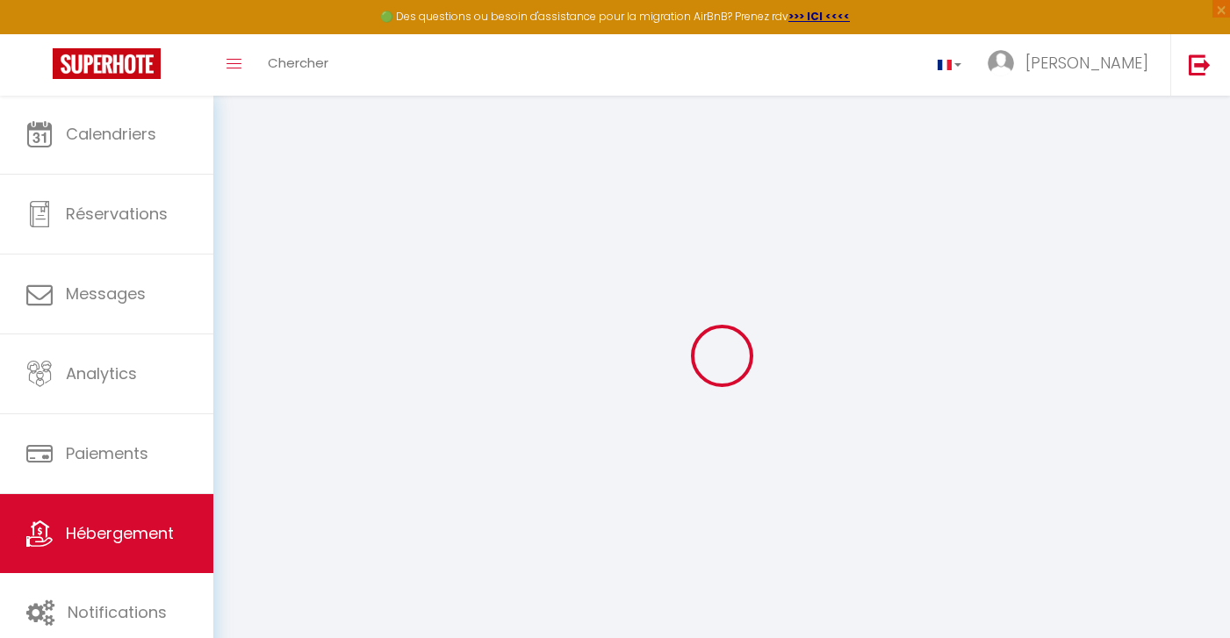
select select
checkbox input "false"
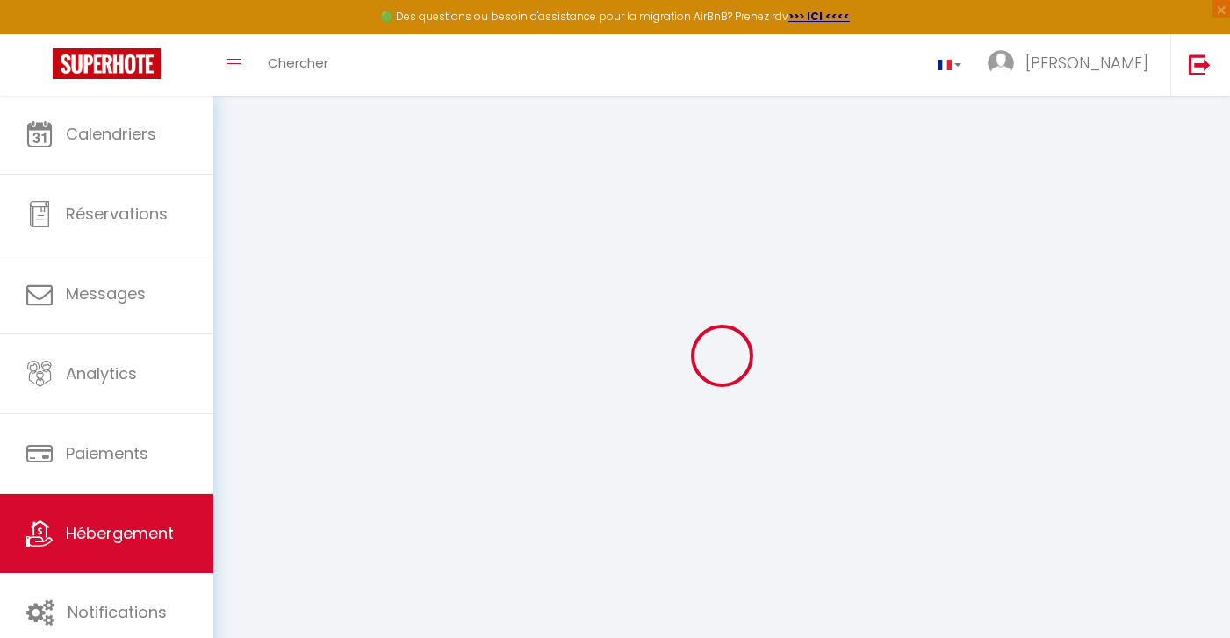
select select
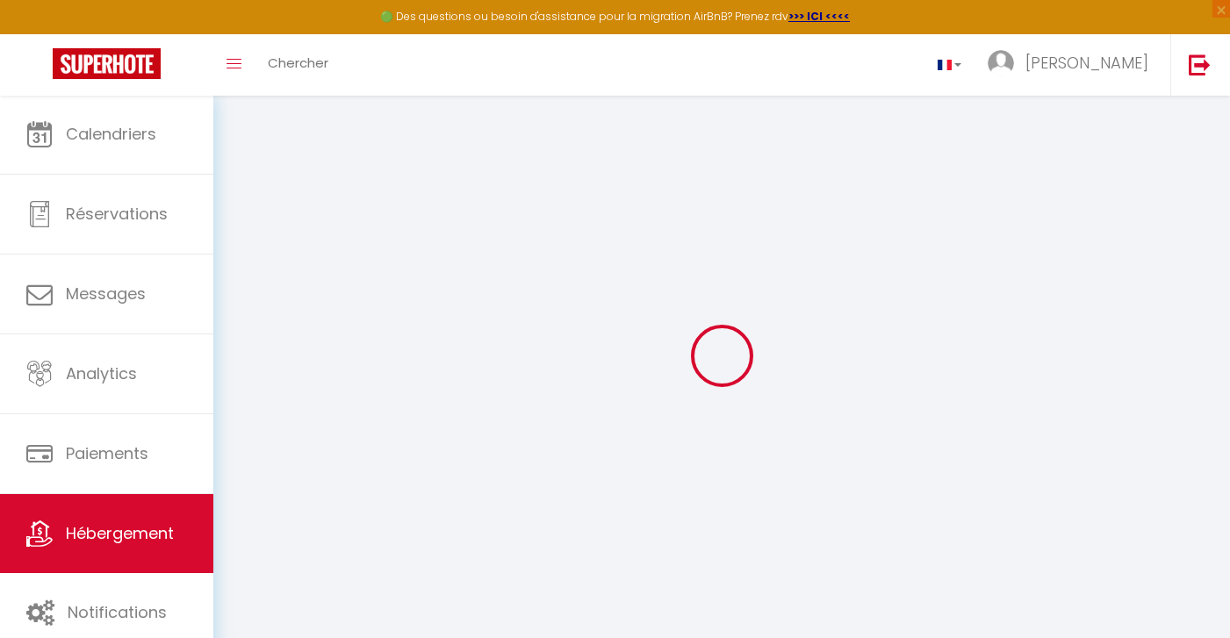
select select
checkbox input "false"
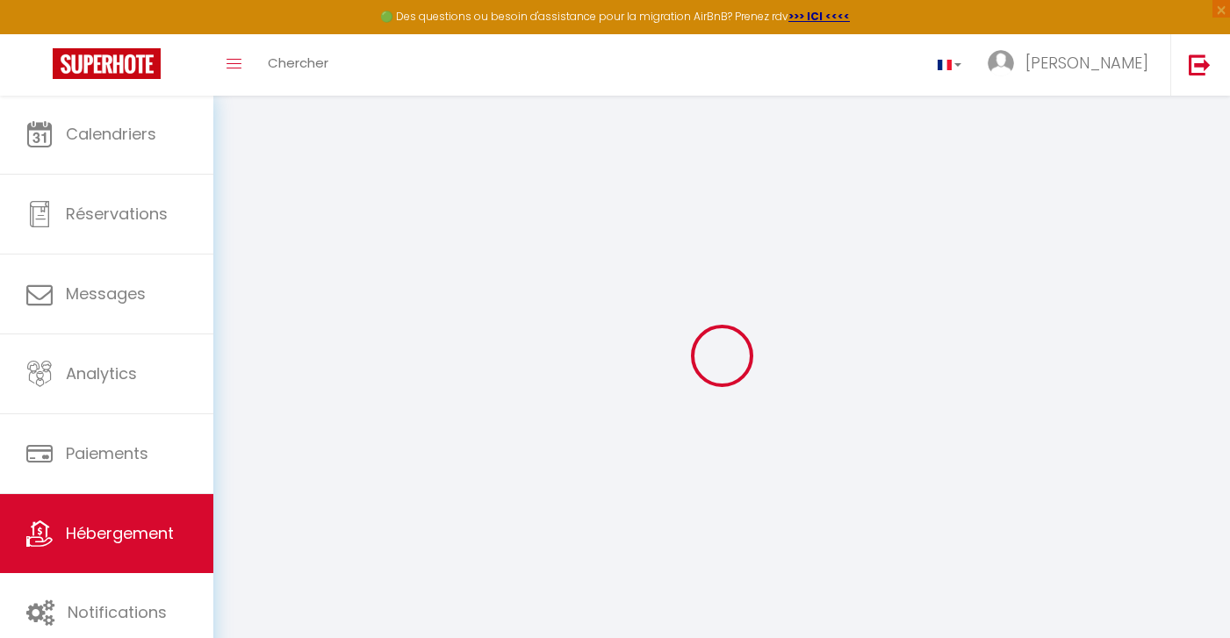
checkbox input "false"
select select
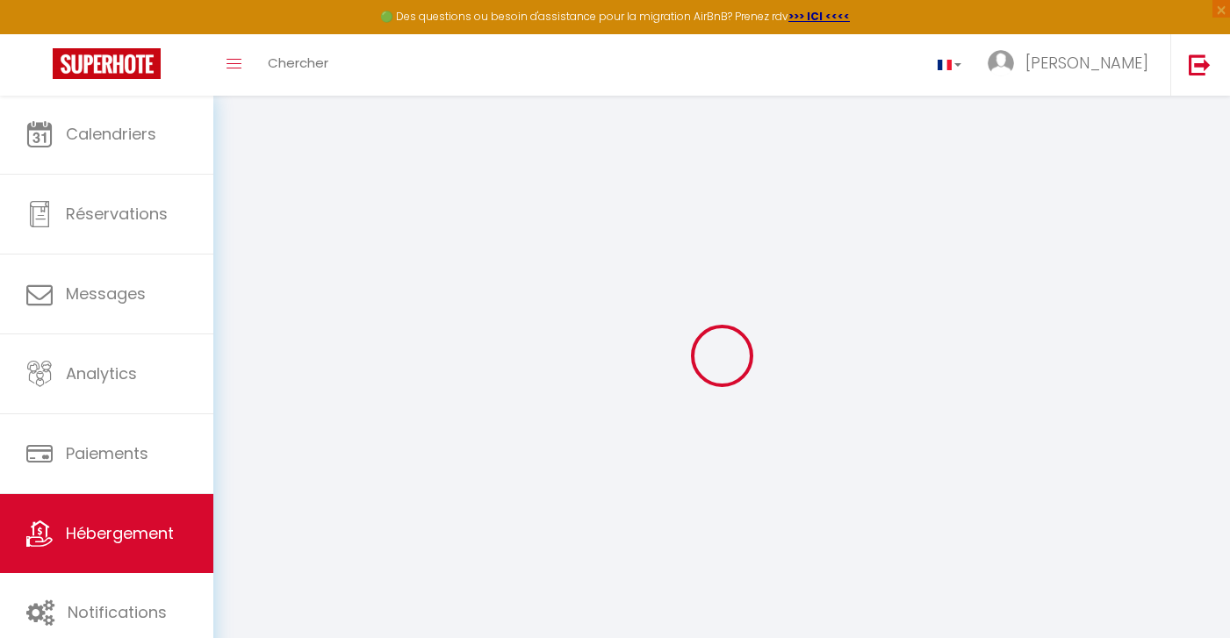
select select
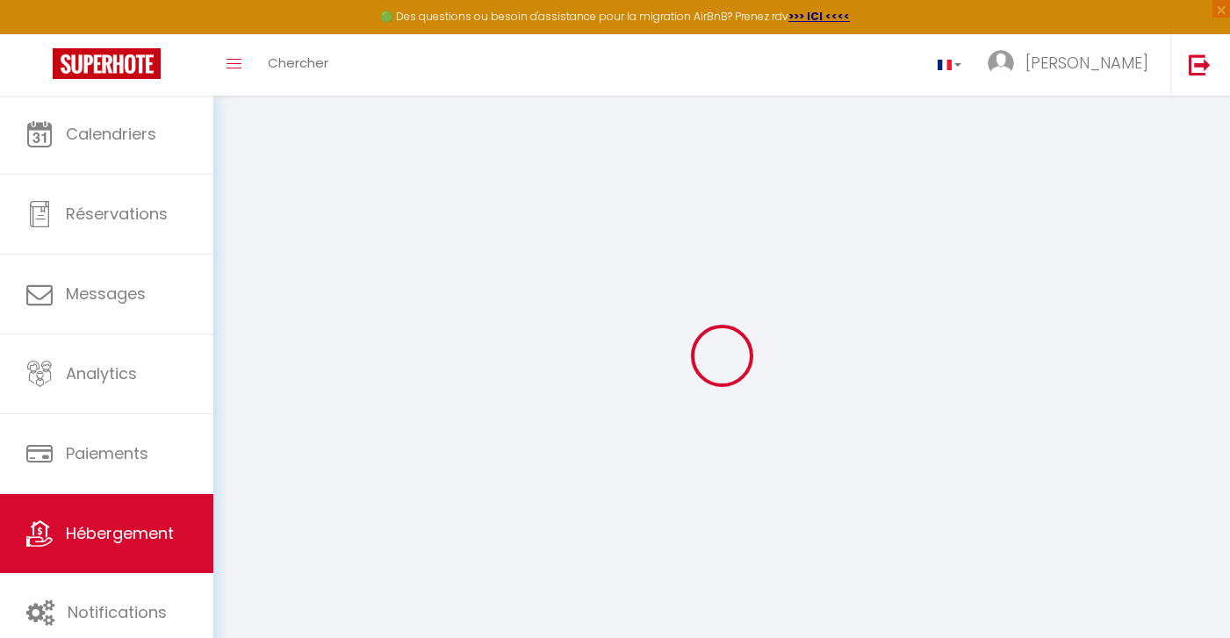
checkbox input "false"
select select
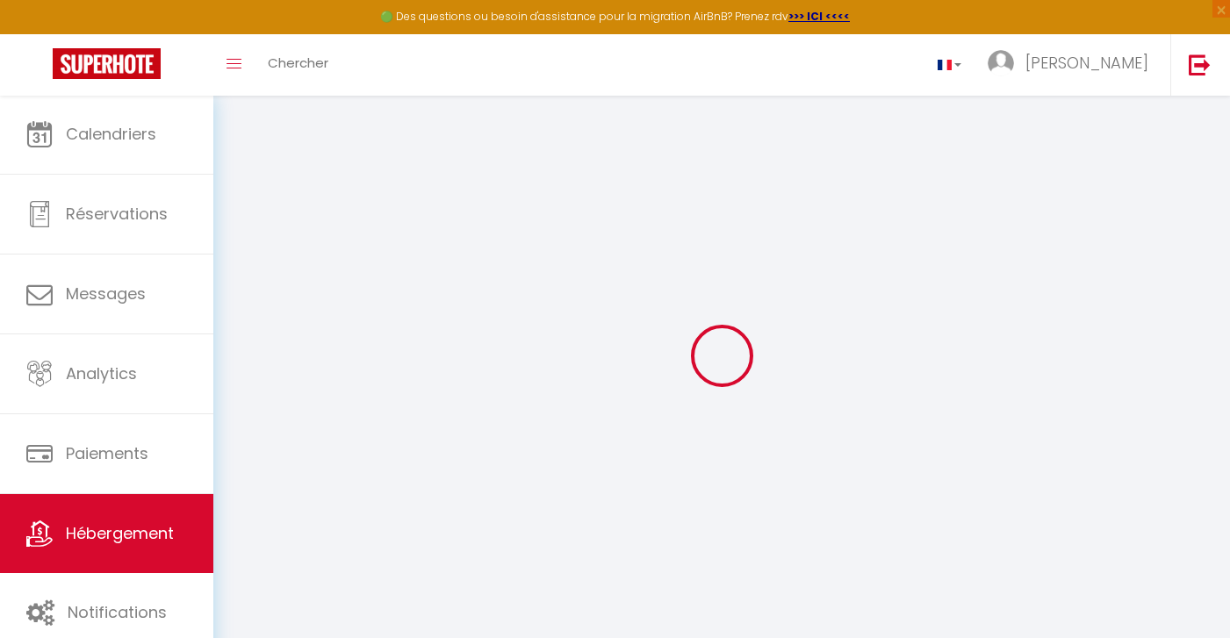
select select
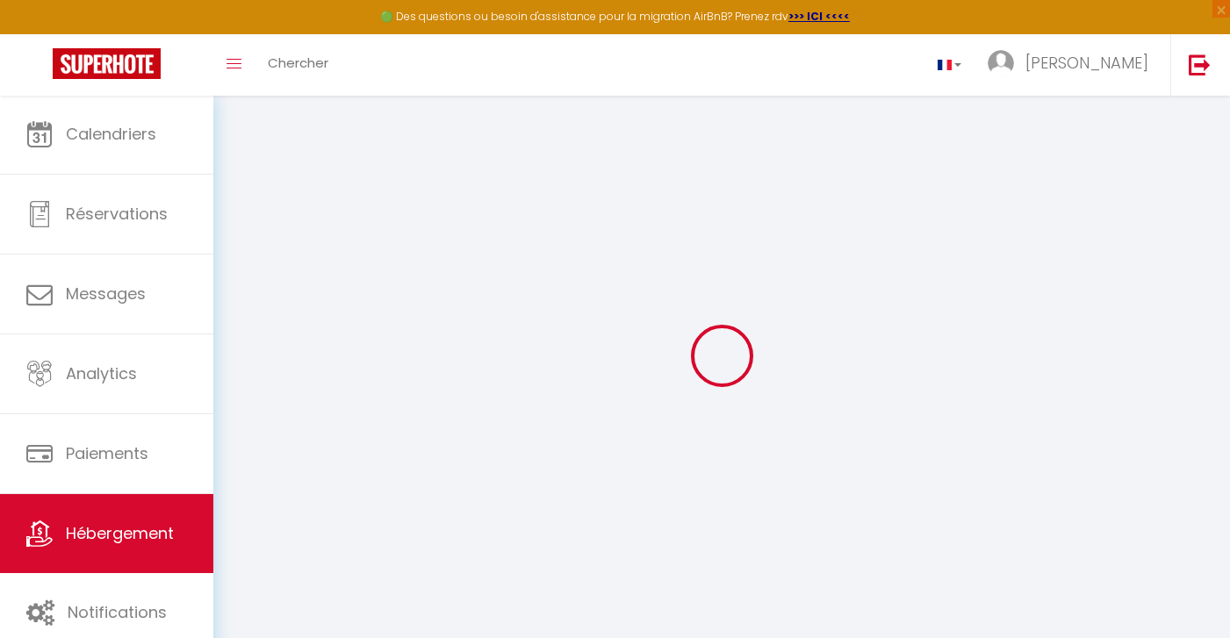
select select
checkbox input "false"
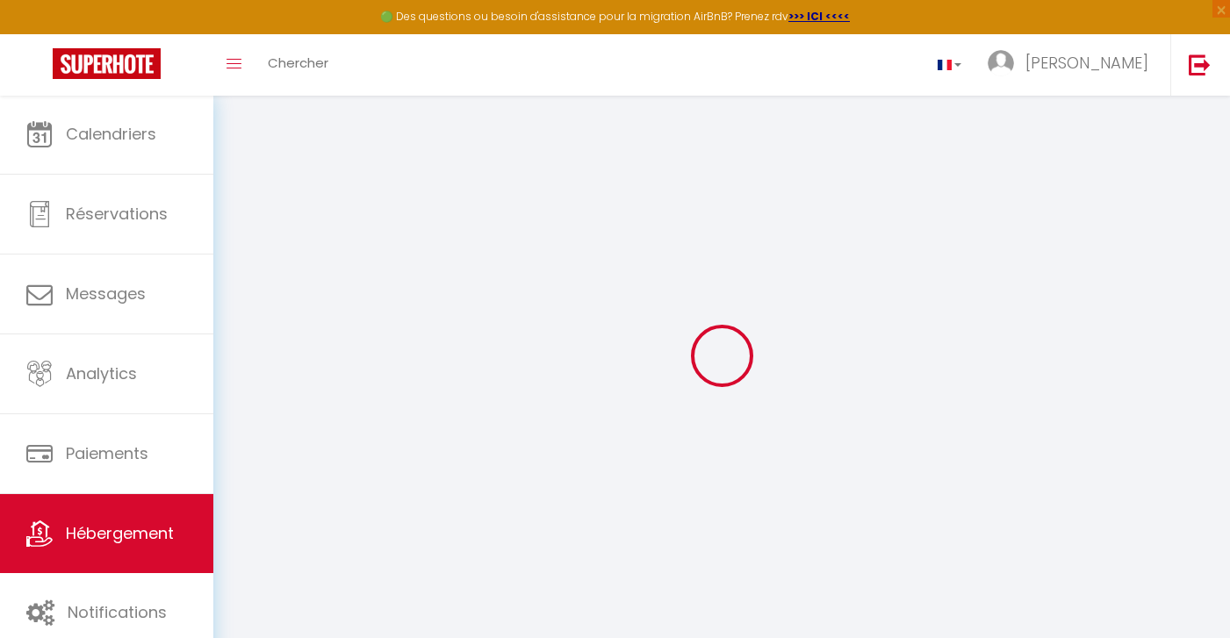
checkbox input "false"
select select
type input "NARVIK · Appartement lumineux avec balcon"
type input "Mathias"
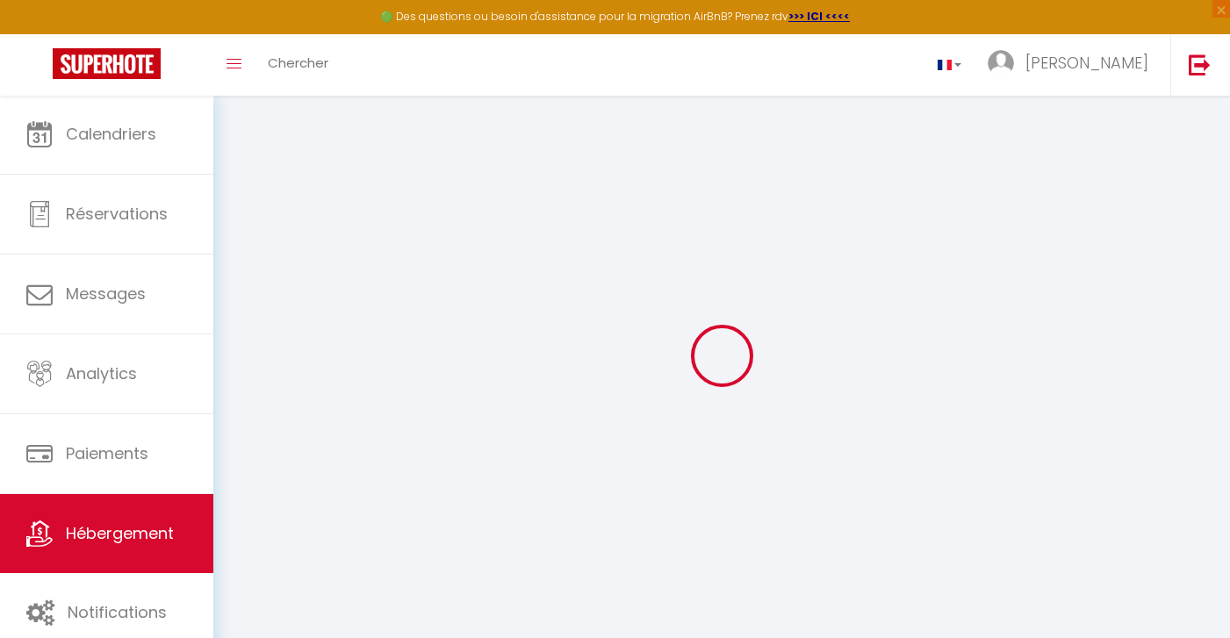
type input "Sitbon"
type input "3 place Narvik"
type input "13100"
type input "Aix en Provence"
select select "2"
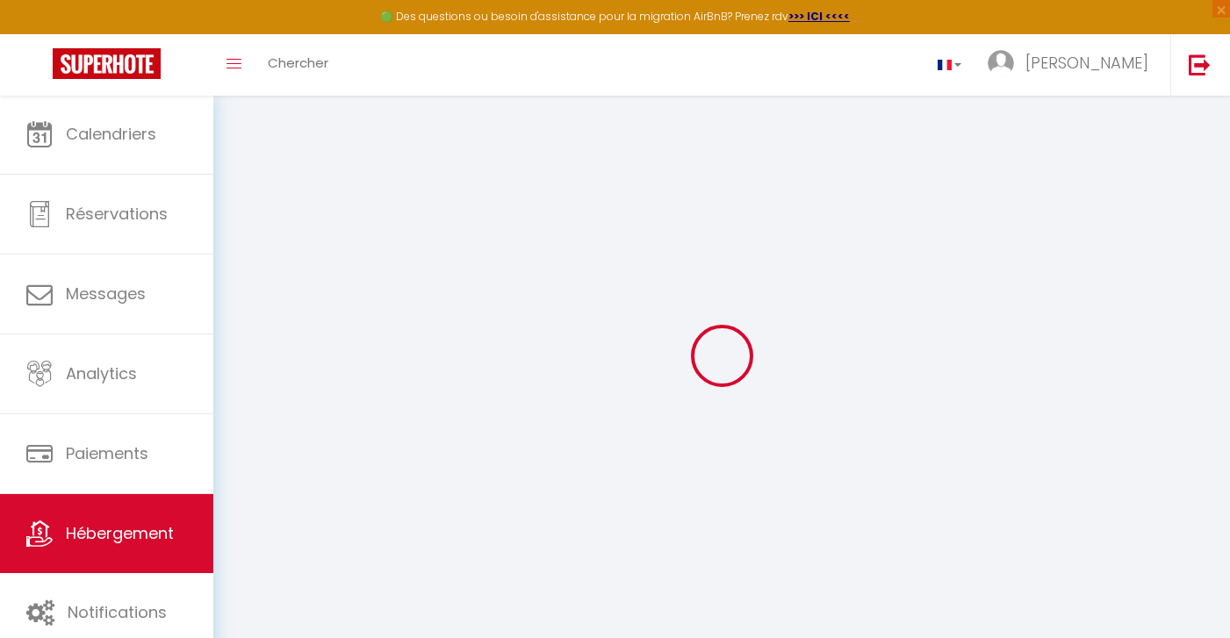
type input "155"
type input "50"
select select
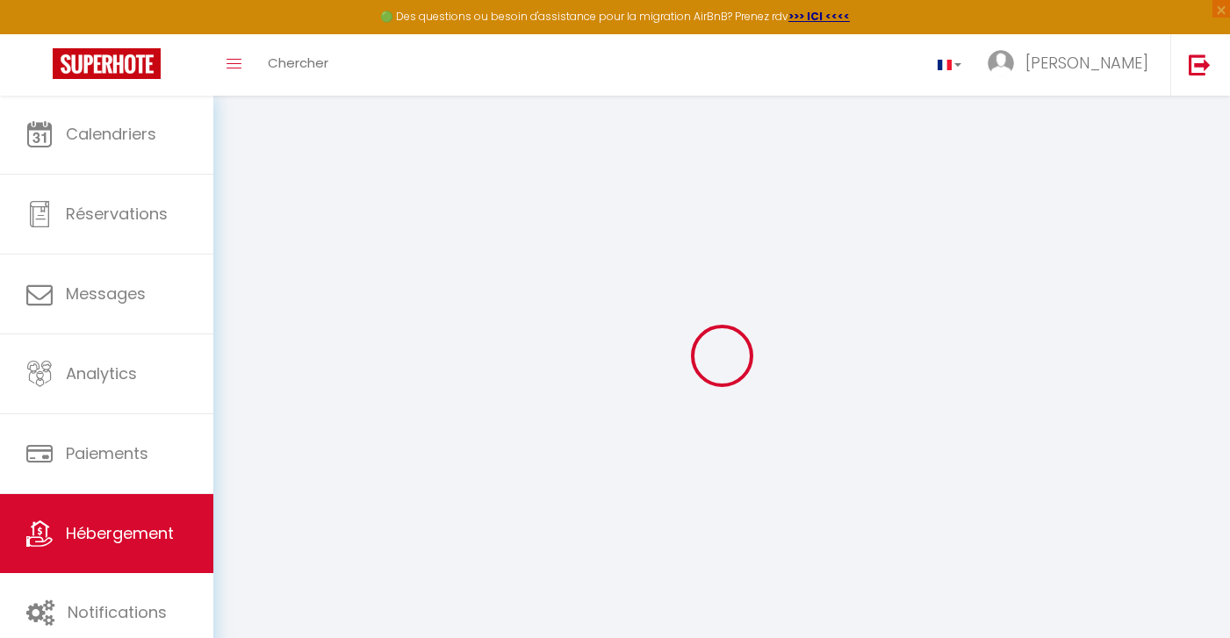
select select
type input "3 place Narvik"
type input "13100"
type input "Aix-en-Provence"
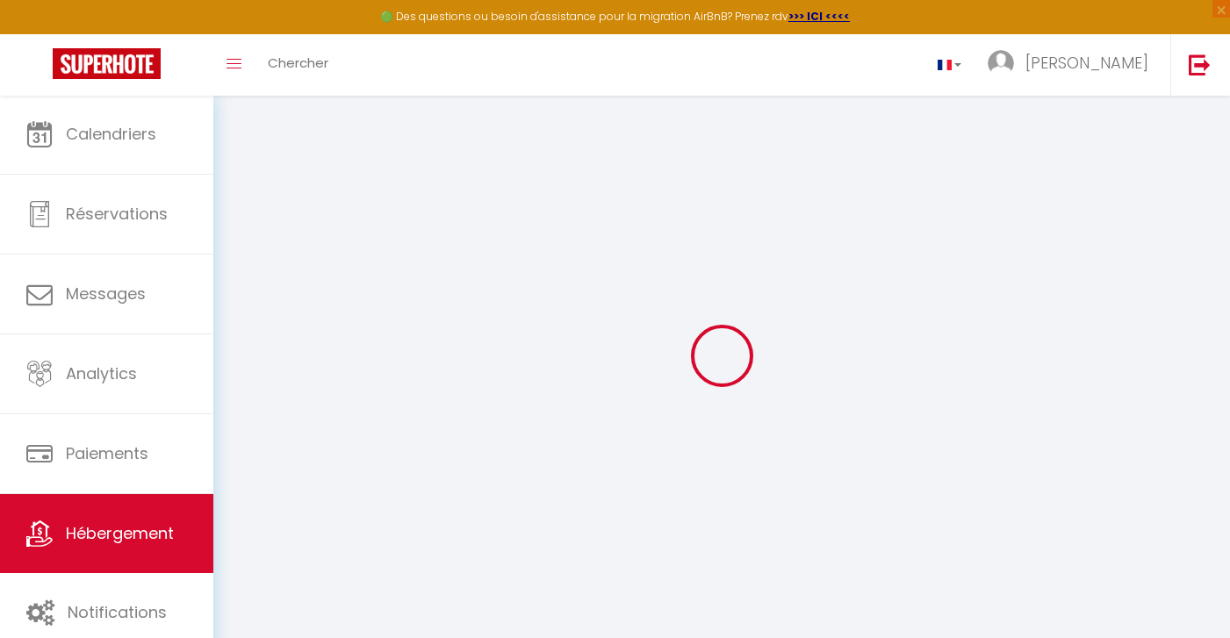
type input "laconciergeriedaix@gmail.com"
select select
checkbox input "false"
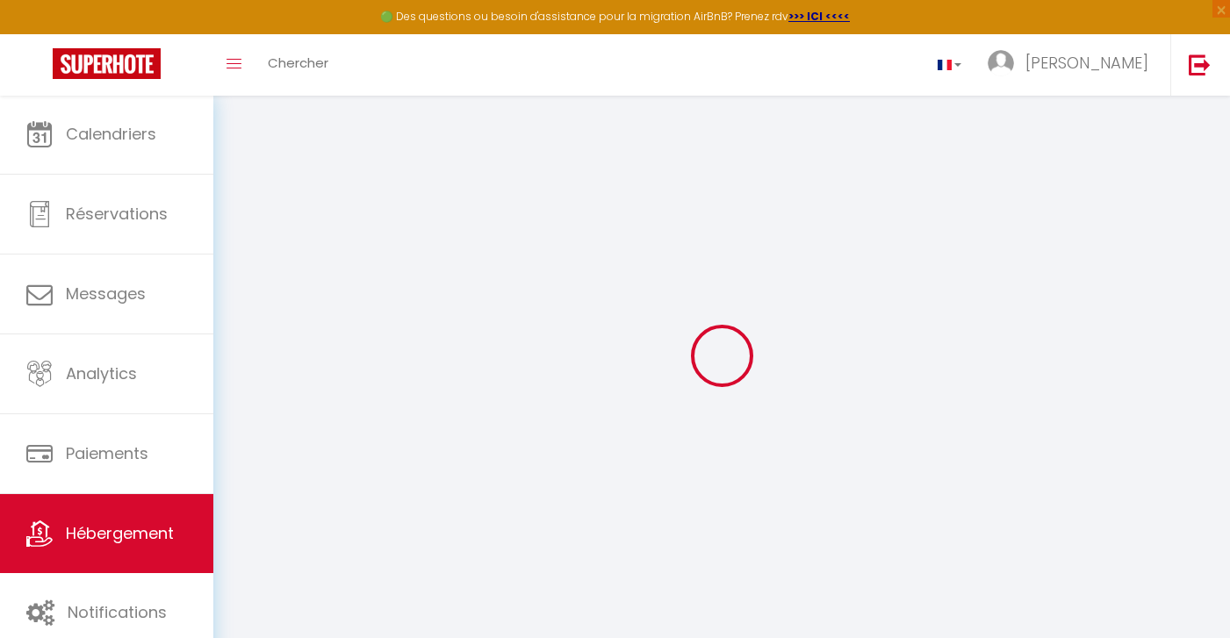
checkbox input "false"
select select
type input "0"
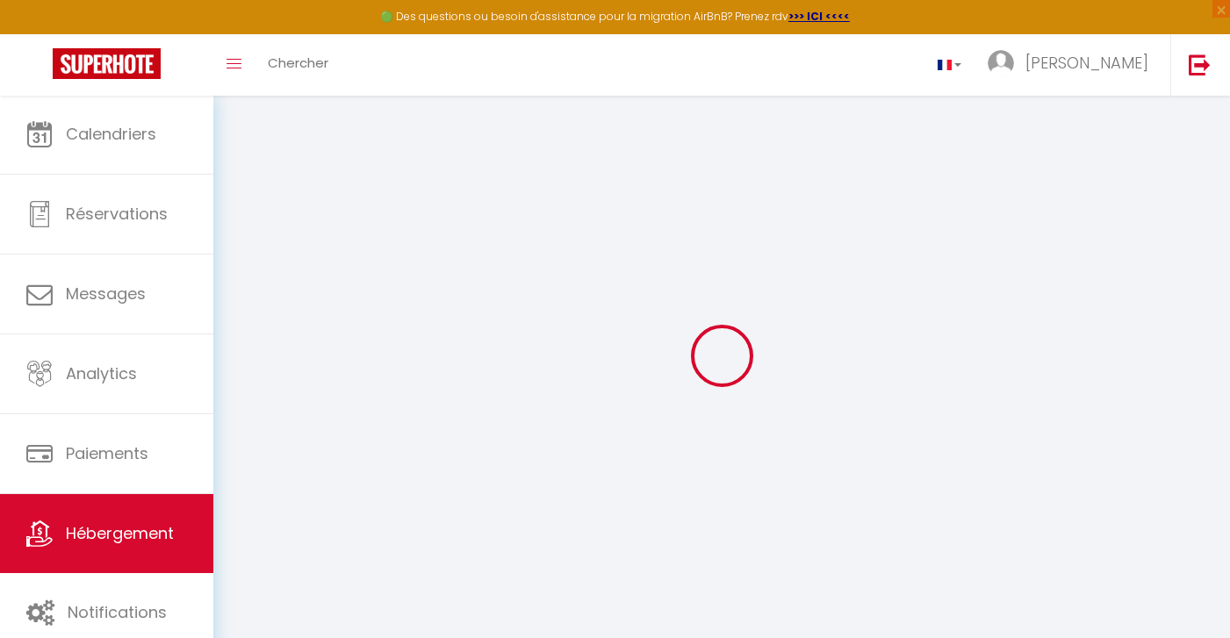
type input "0"
select select
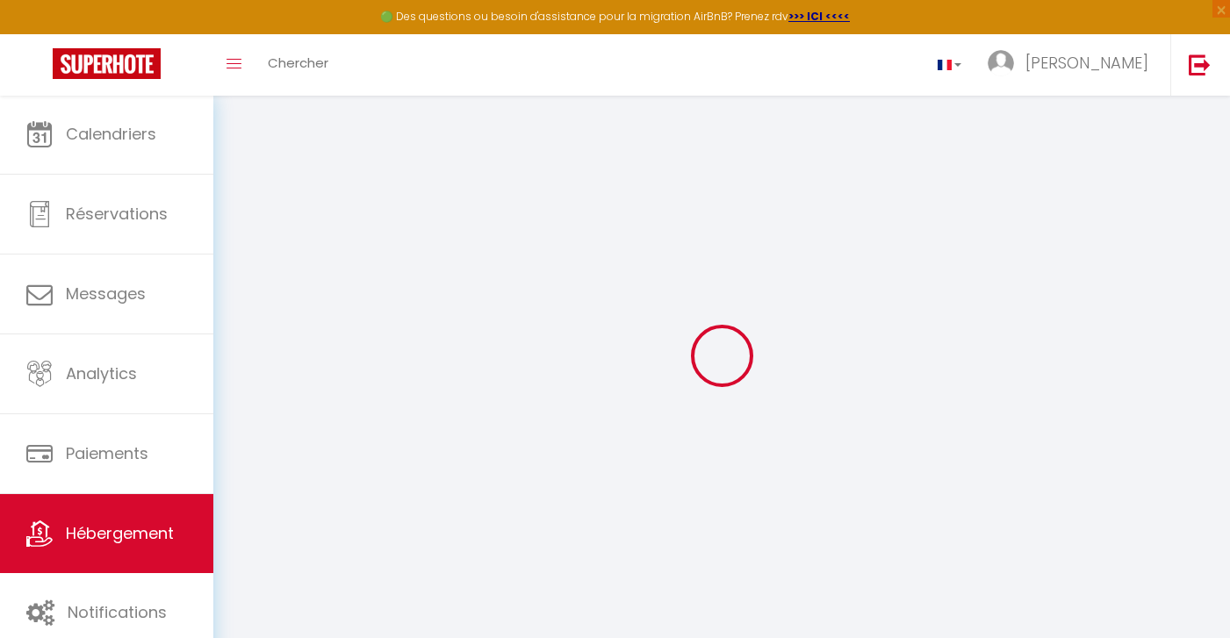
select select
checkbox input "false"
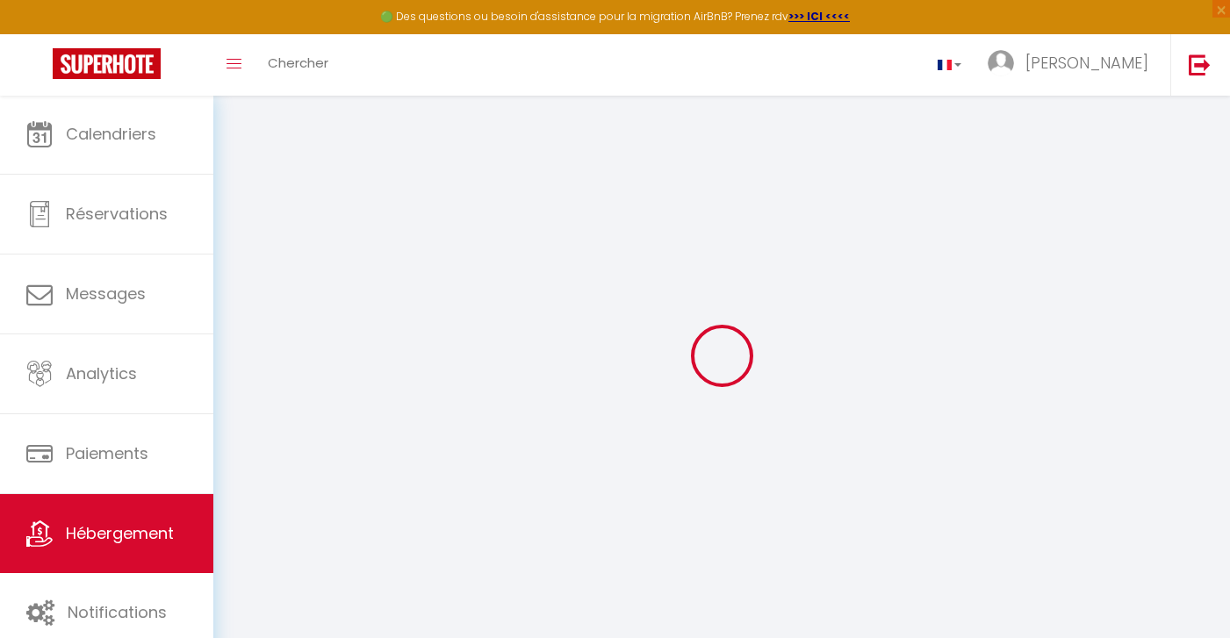
checkbox input "false"
select select
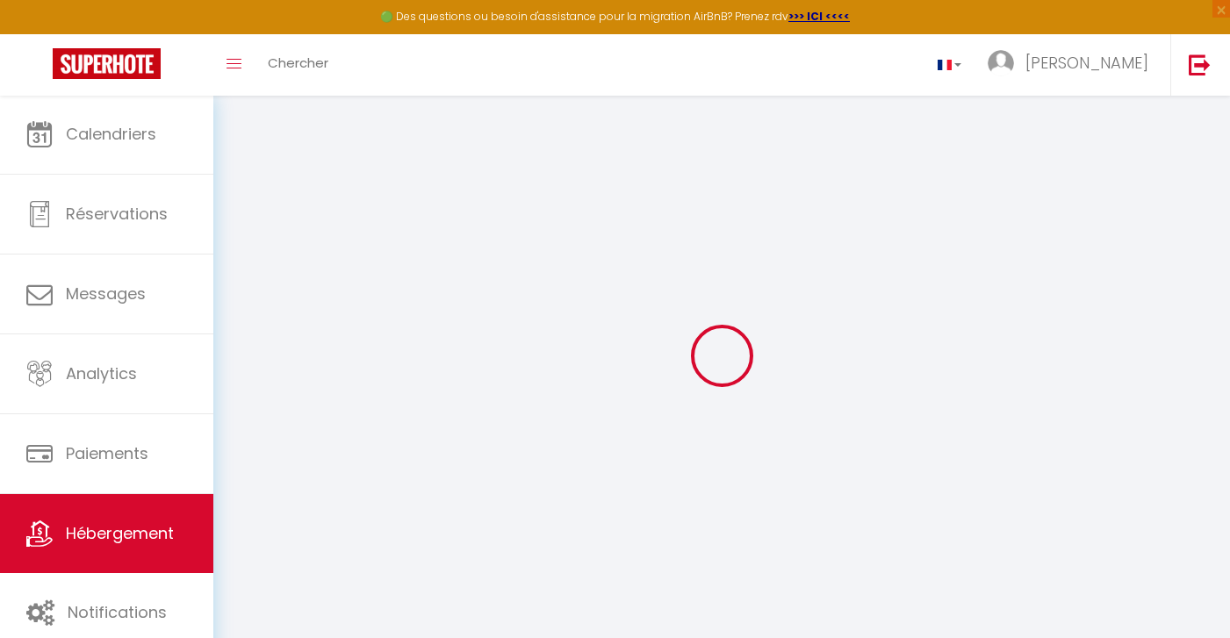
select select
checkbox input "false"
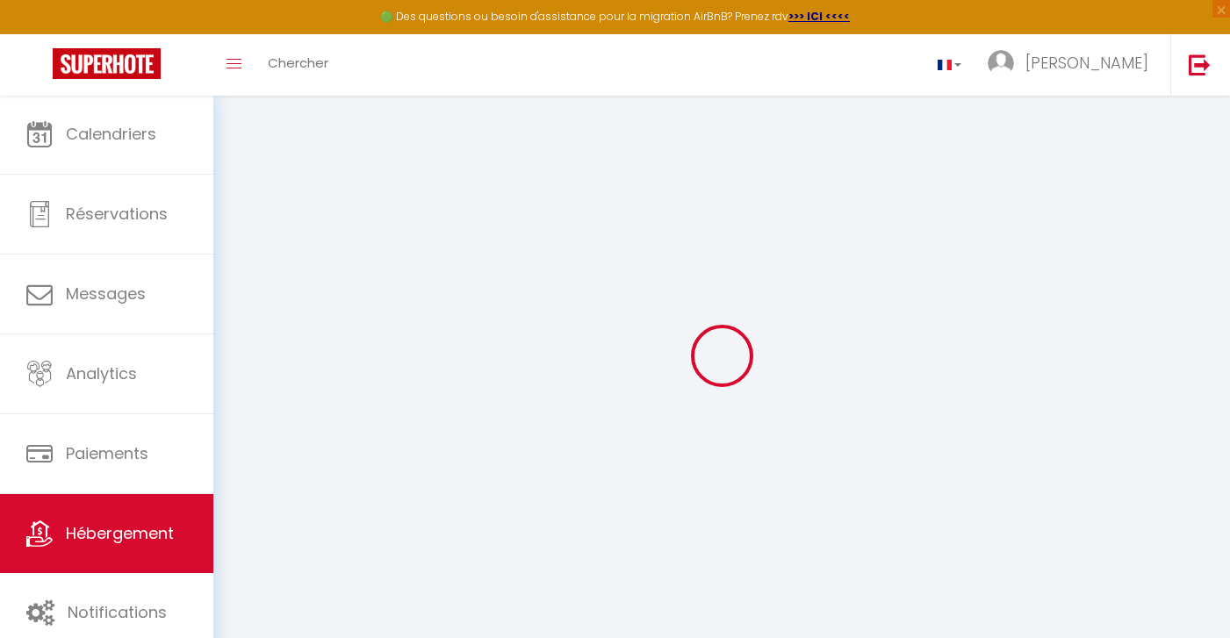
checkbox input "false"
select select
checkbox input "false"
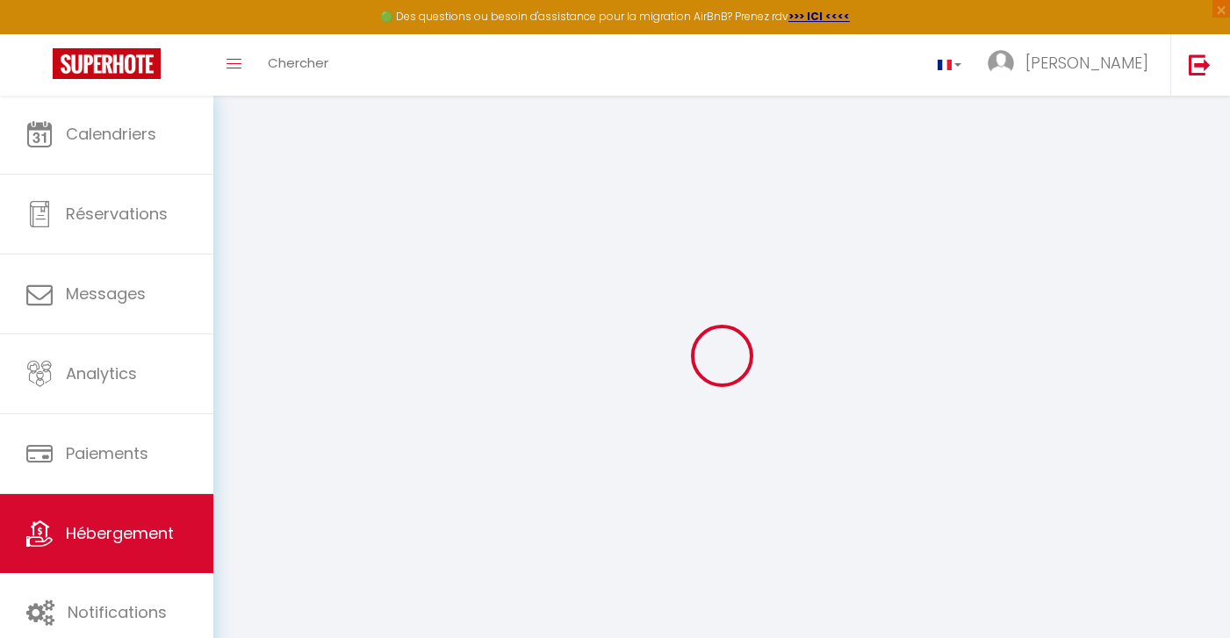
checkbox input "false"
select select "14:00"
select select
select select "11:00"
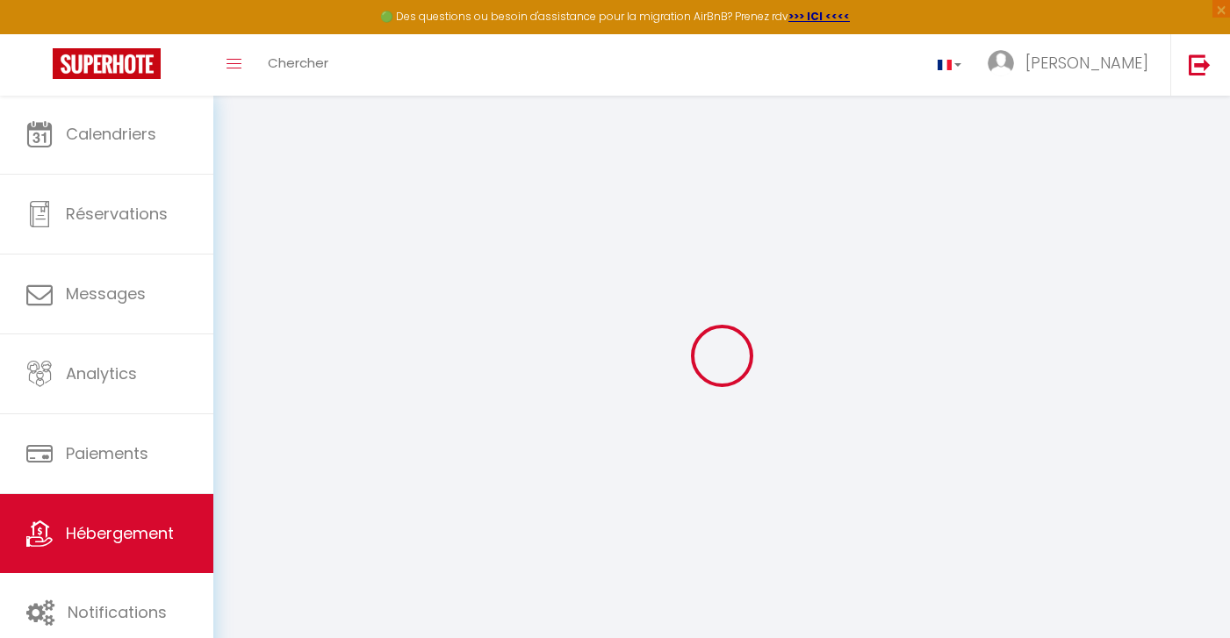
select select "30"
select select "120"
select select
checkbox input "false"
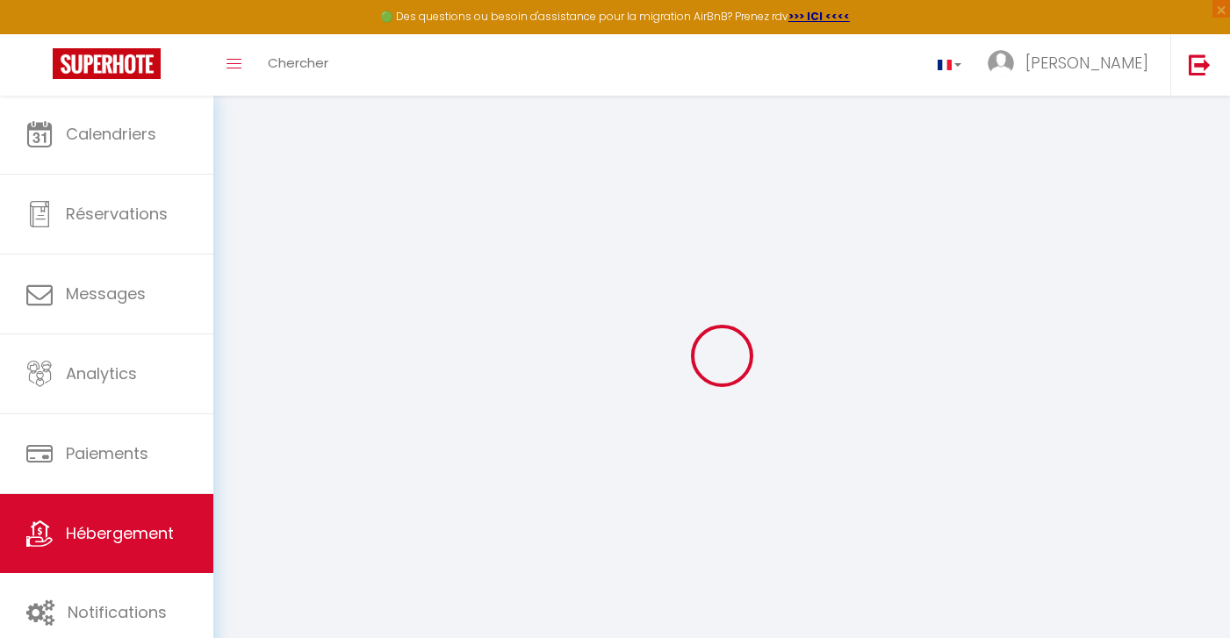
checkbox input "false"
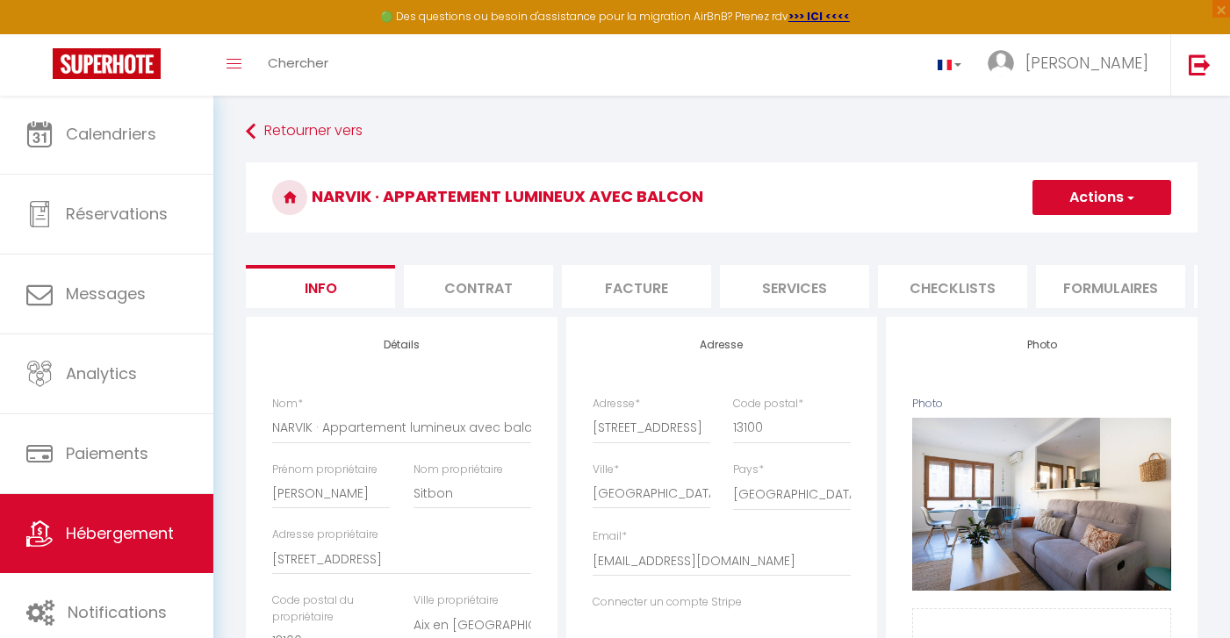
select select
checkbox input "false"
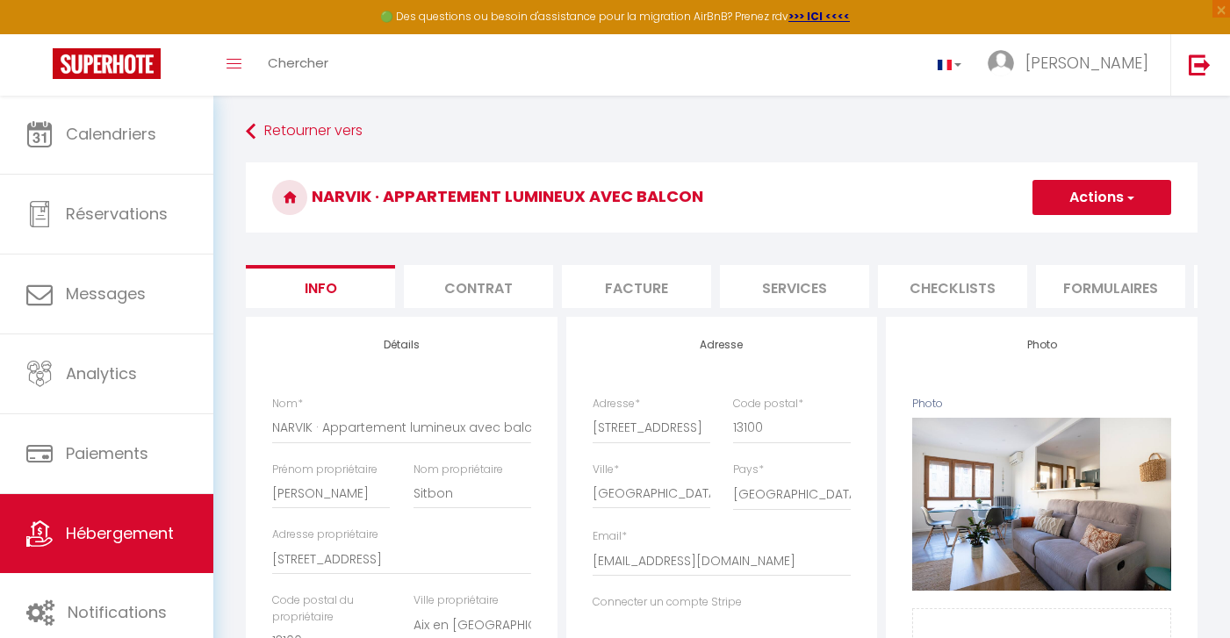
checkbox input "false"
select select
checkbox input "false"
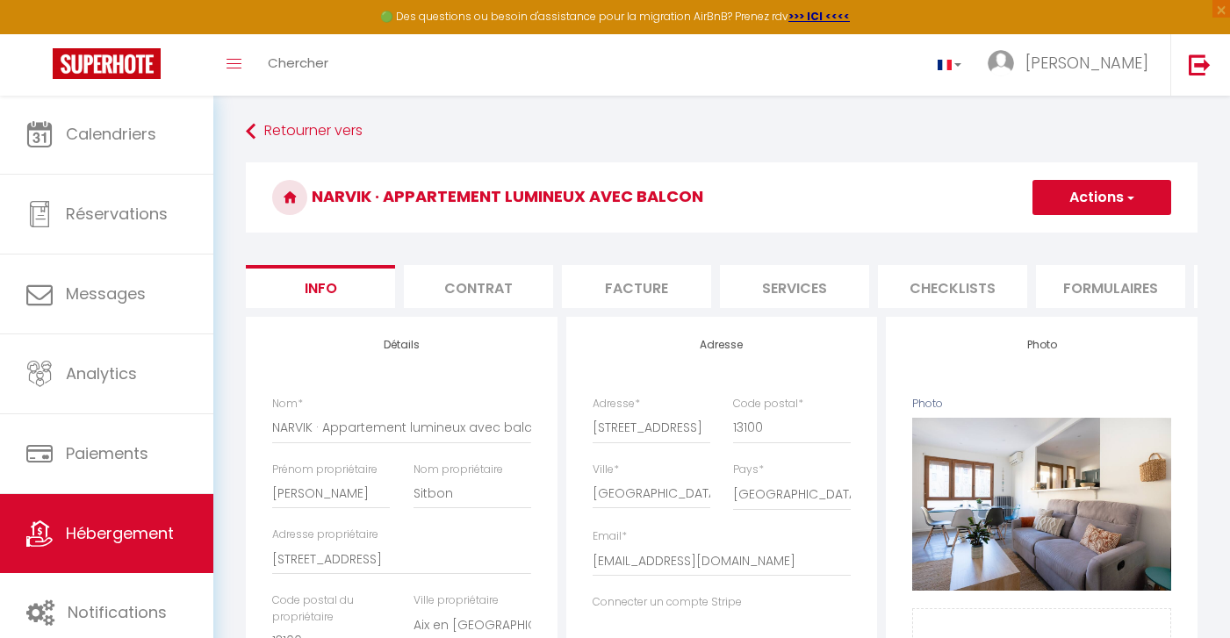
checkbox input "false"
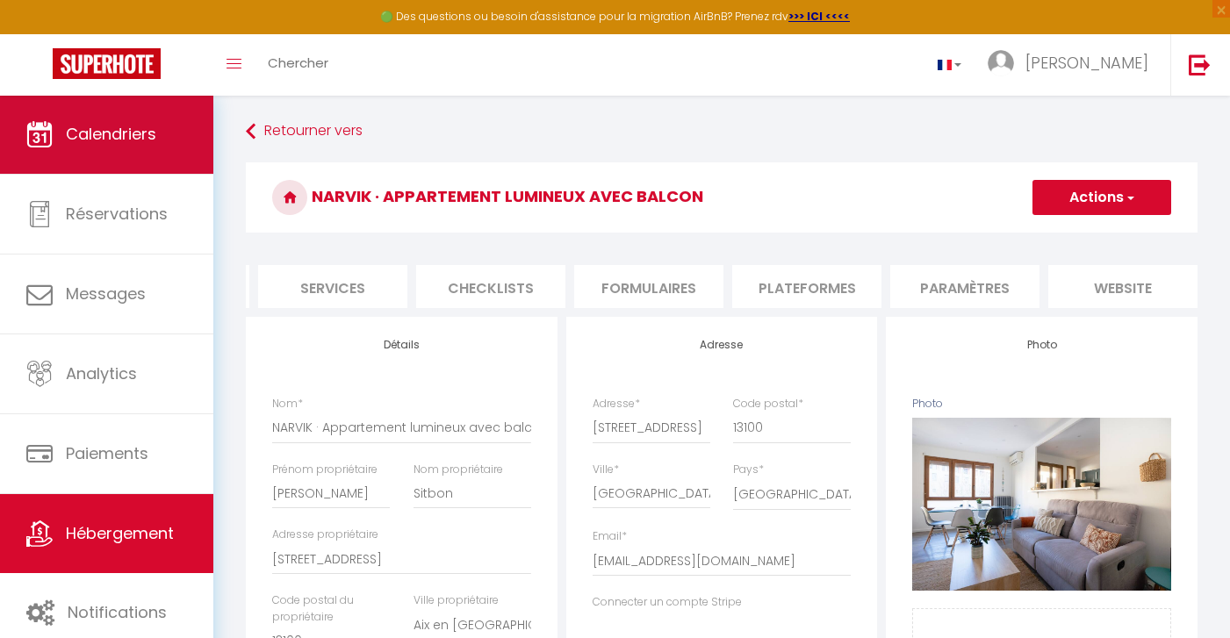
click at [142, 161] on link "Calendriers" at bounding box center [106, 134] width 213 height 79
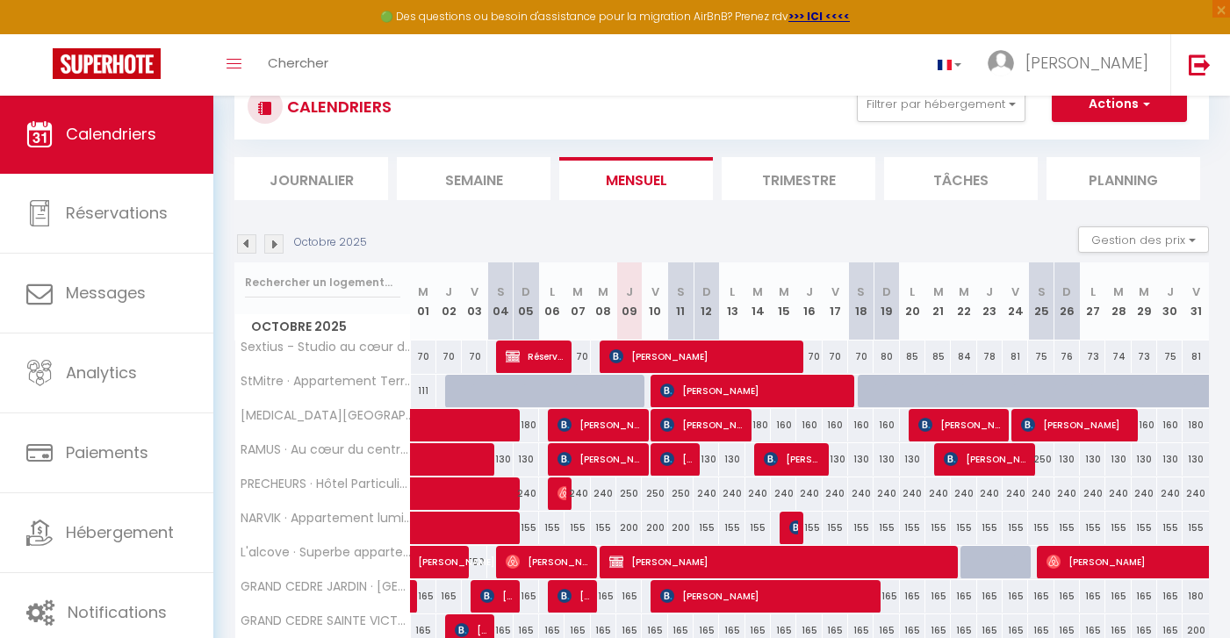
scroll to position [78, 0]
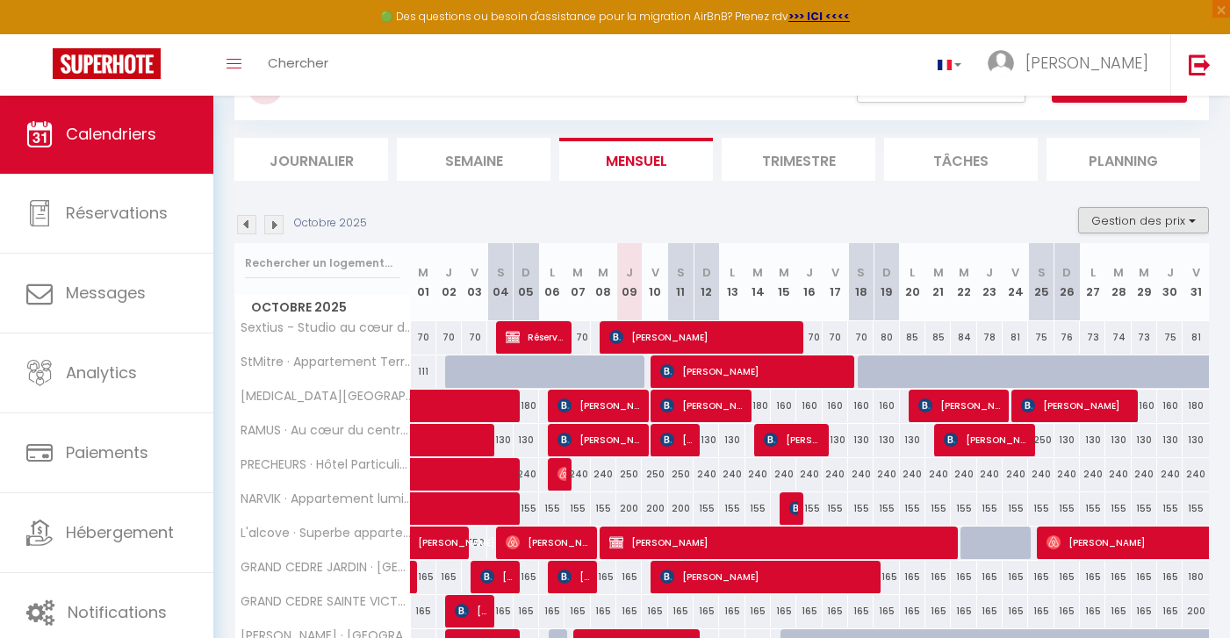
click at [1125, 212] on button "Gestion des prix" at bounding box center [1143, 220] width 131 height 26
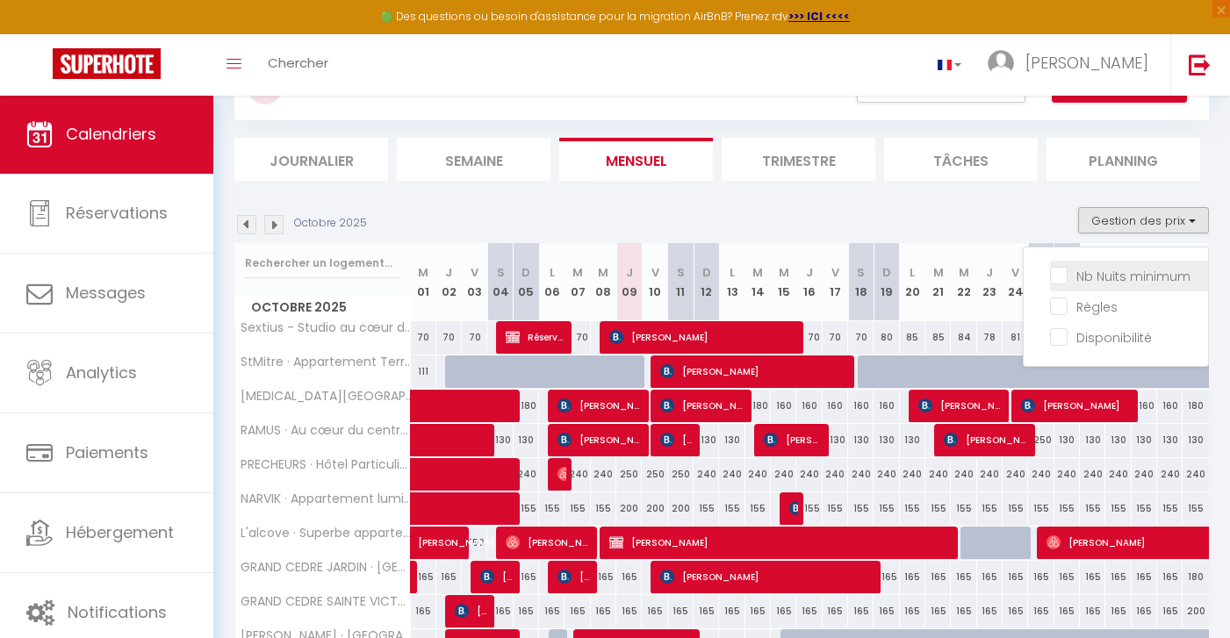
click at [1117, 274] on input "Nb Nuits minimum" at bounding box center [1129, 275] width 158 height 18
checkbox input "true"
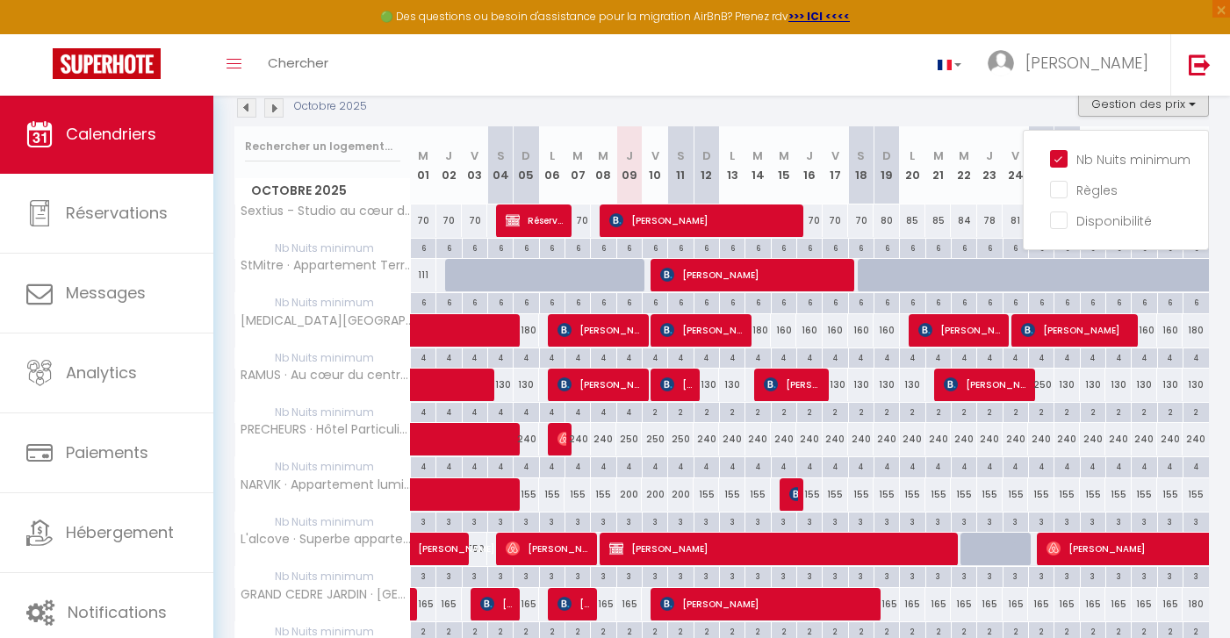
scroll to position [158, 0]
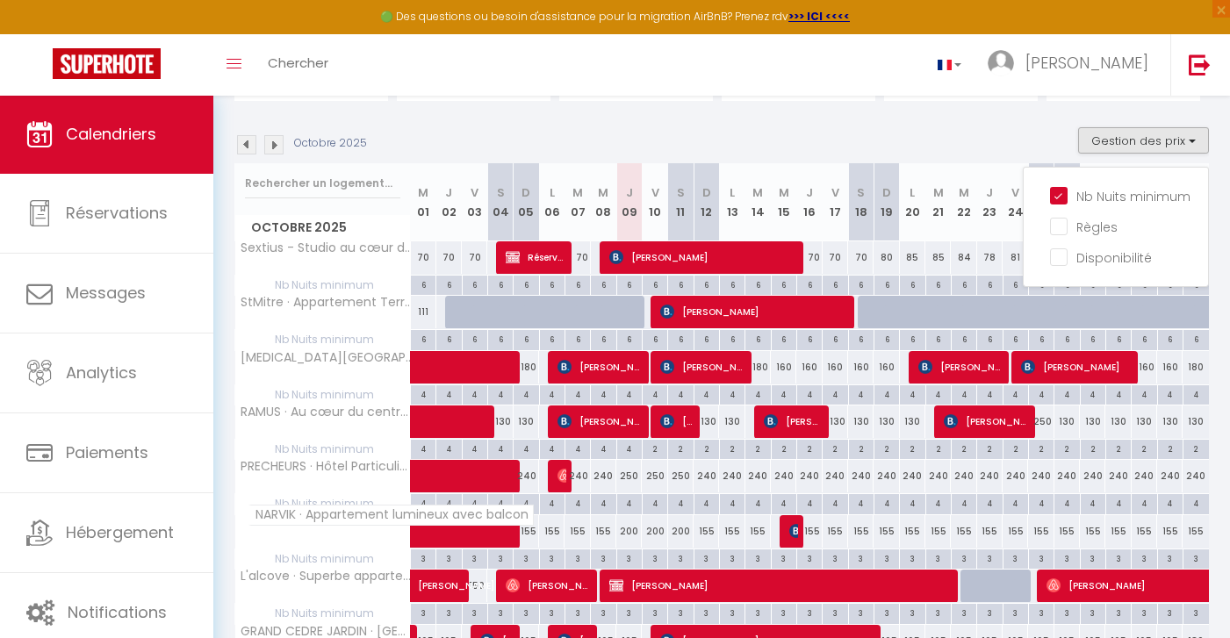
click at [305, 516] on span "NARVIK · Appartement lumineux avec balcon" at bounding box center [390, 515] width 285 height 21
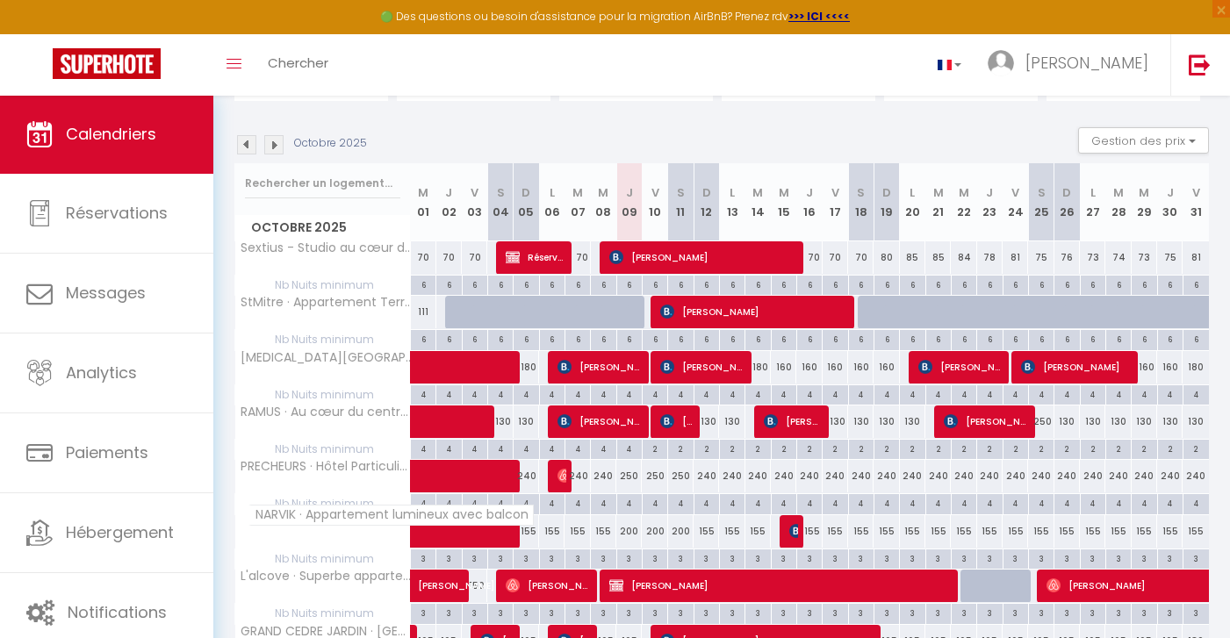
click at [305, 516] on span "NARVIK · Appartement lumineux avec balcon" at bounding box center [390, 515] width 285 height 21
click at [277, 146] on img at bounding box center [273, 144] width 19 height 19
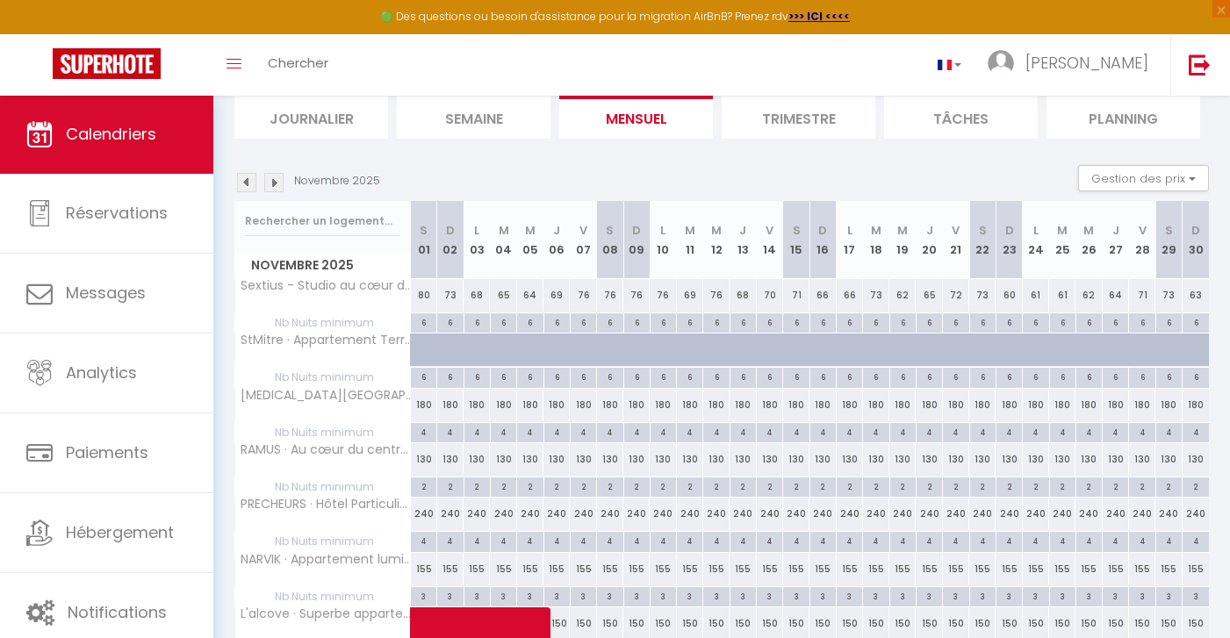
scroll to position [120, 0]
click at [270, 185] on img at bounding box center [273, 182] width 19 height 19
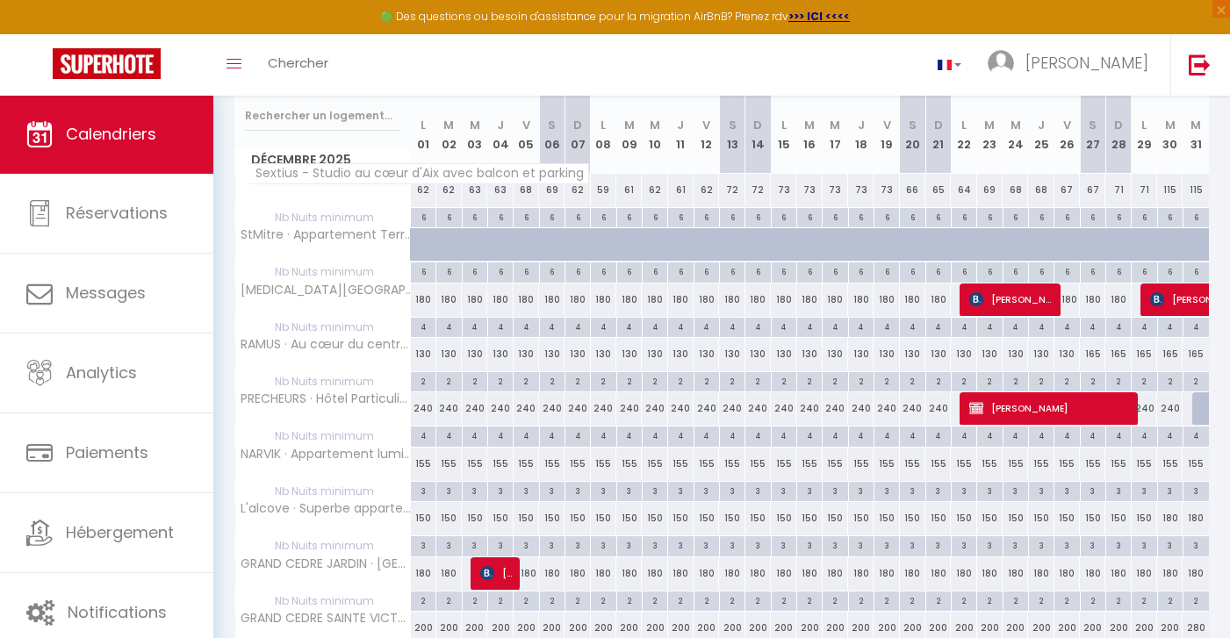
scroll to position [184, 1]
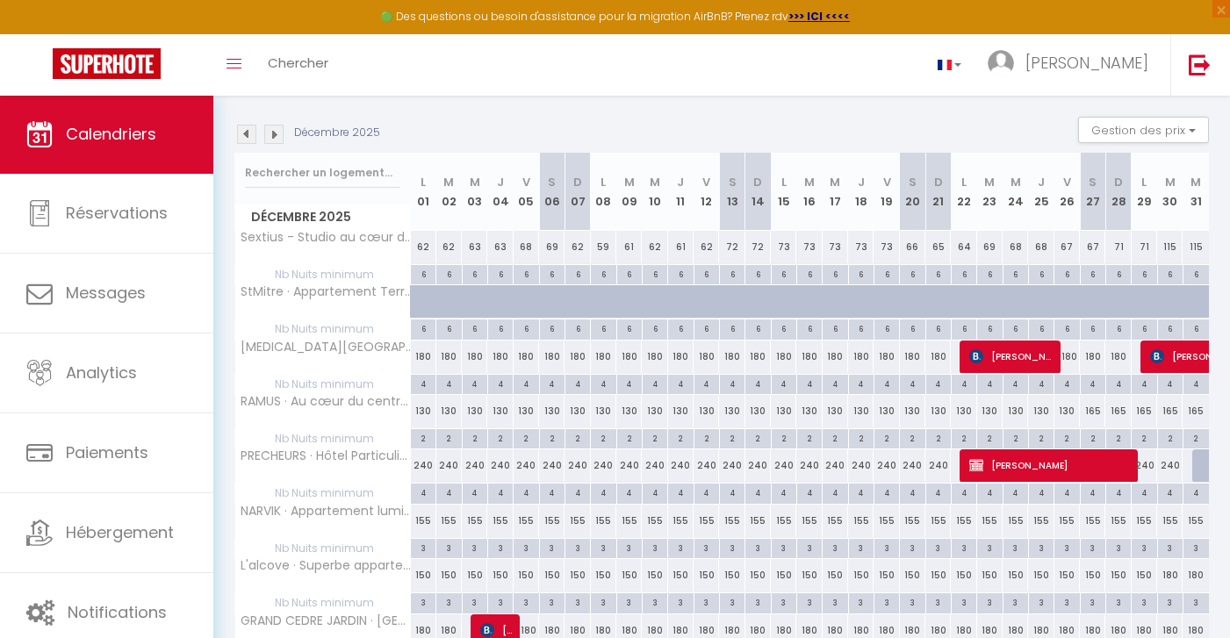
click at [277, 136] on img at bounding box center [273, 134] width 19 height 19
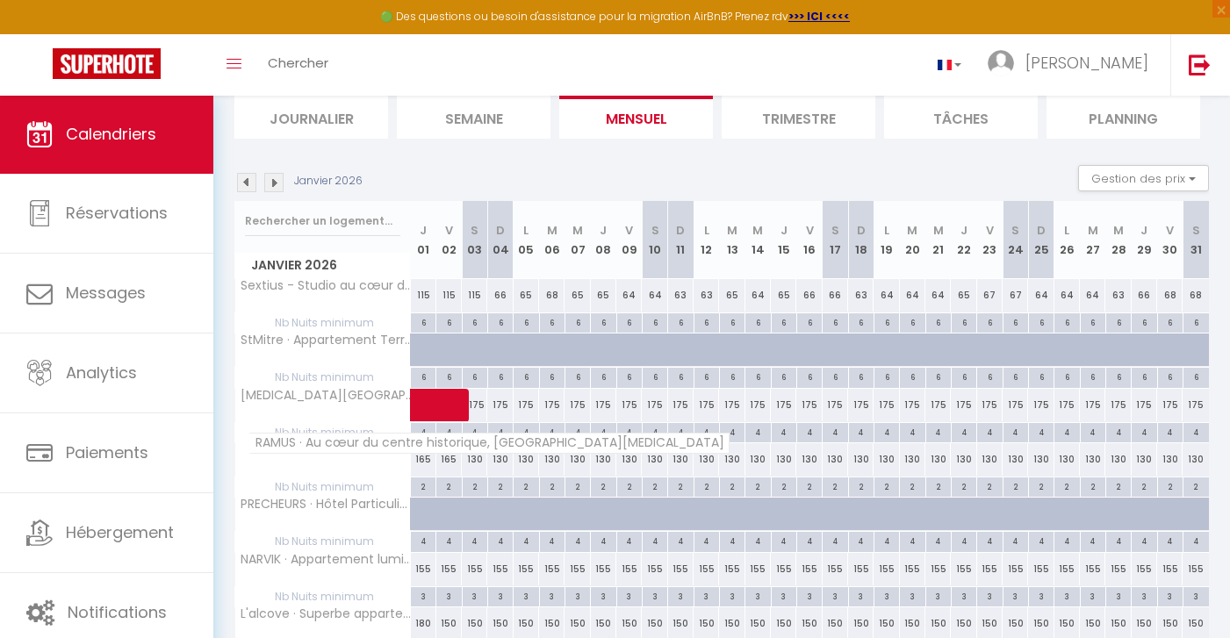
scroll to position [119, 1]
click at [273, 191] on img at bounding box center [273, 183] width 19 height 19
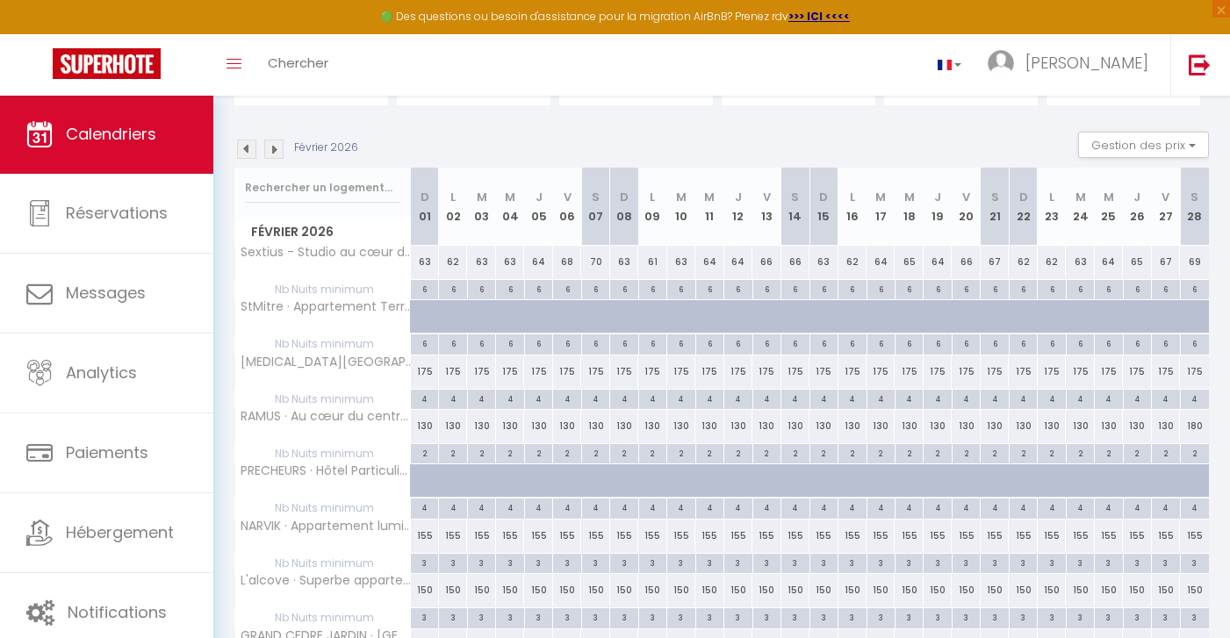
scroll to position [155, 0]
click at [275, 154] on img at bounding box center [273, 147] width 19 height 19
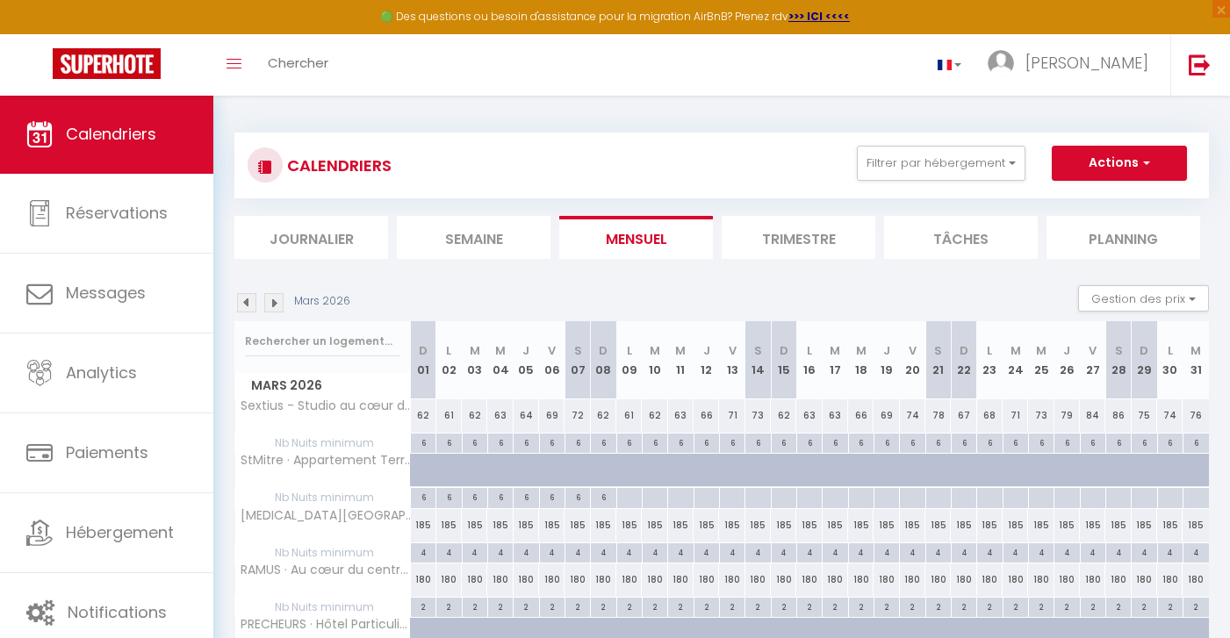
scroll to position [0, 0]
click at [1126, 169] on button "Actions" at bounding box center [1119, 163] width 135 height 35
click at [1138, 301] on button "Gestion des prix" at bounding box center [1143, 298] width 131 height 26
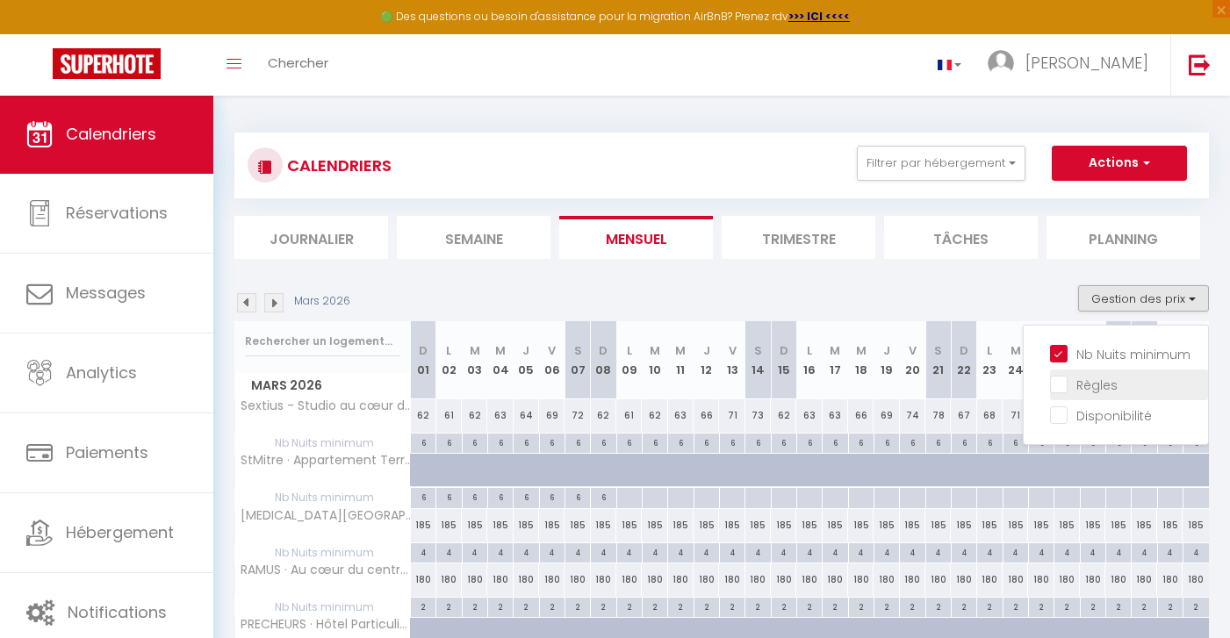
click at [1098, 385] on input "Règles" at bounding box center [1129, 384] width 158 height 18
checkbox input "true"
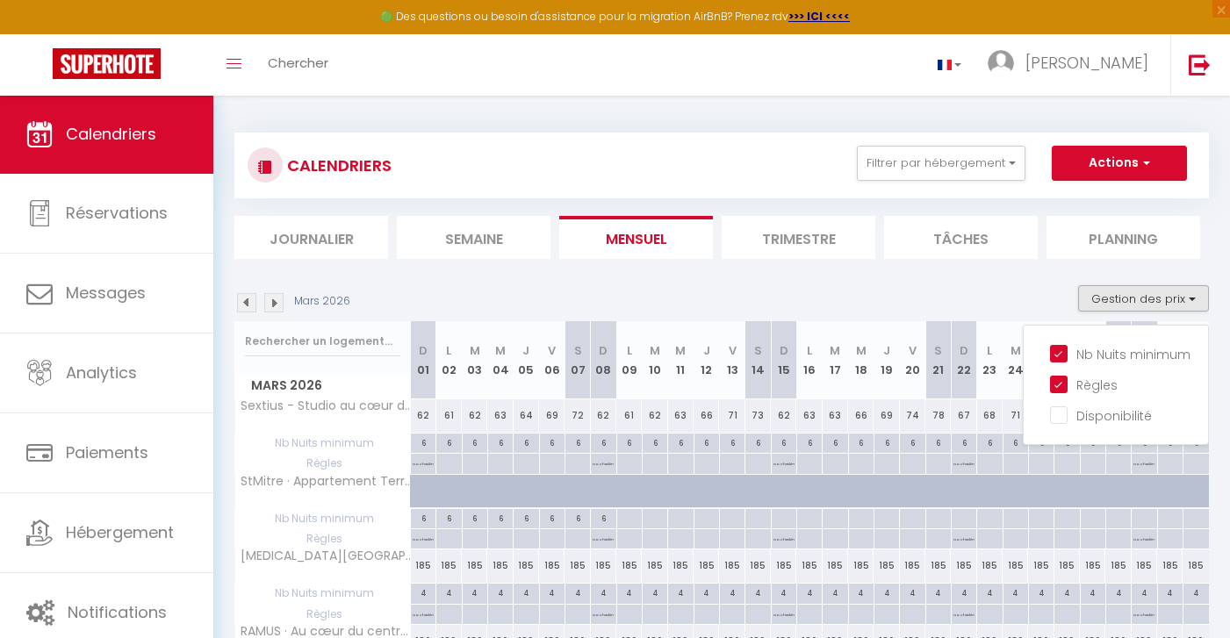
click at [249, 310] on img at bounding box center [246, 302] width 19 height 19
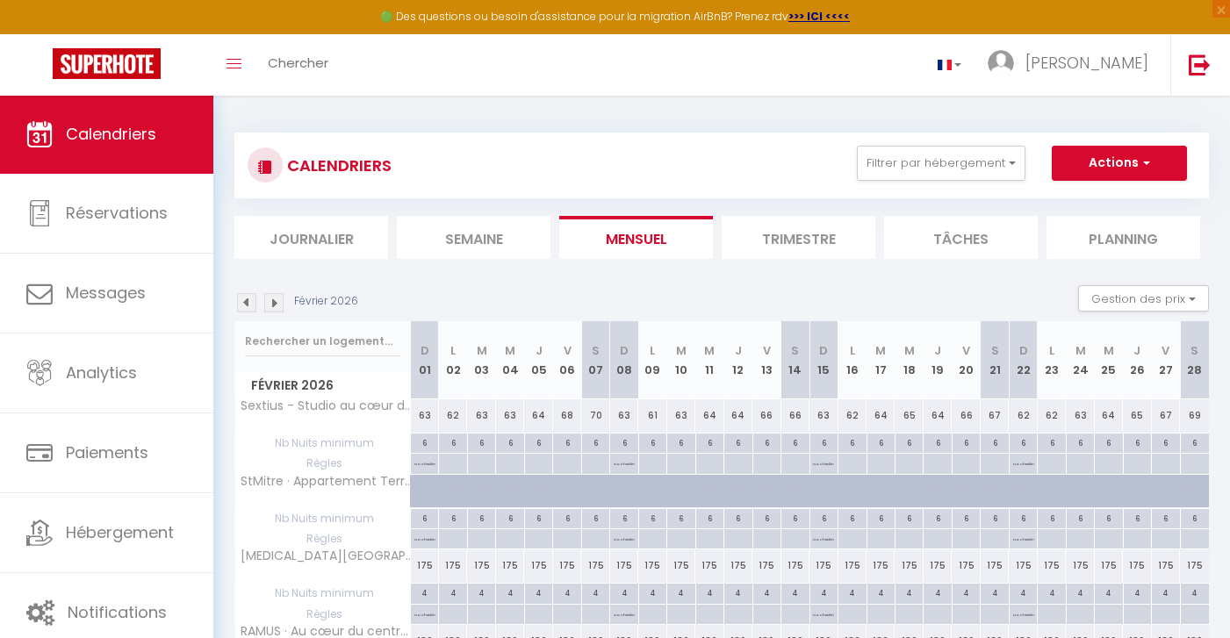
click at [241, 300] on img at bounding box center [246, 302] width 19 height 19
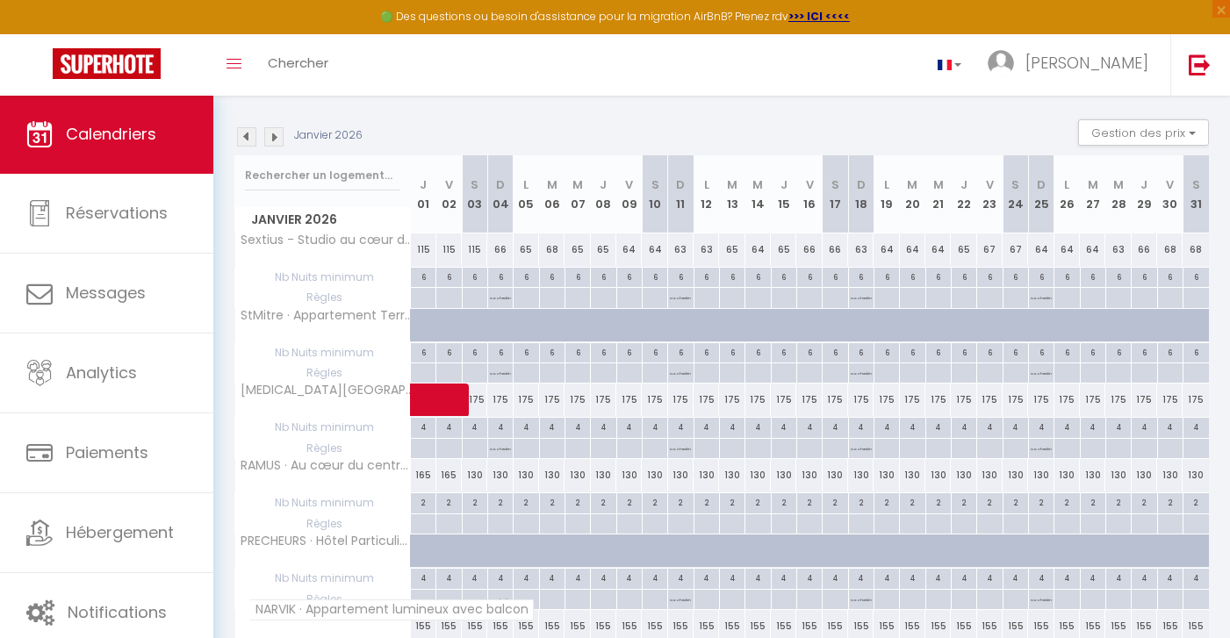
scroll to position [119, 0]
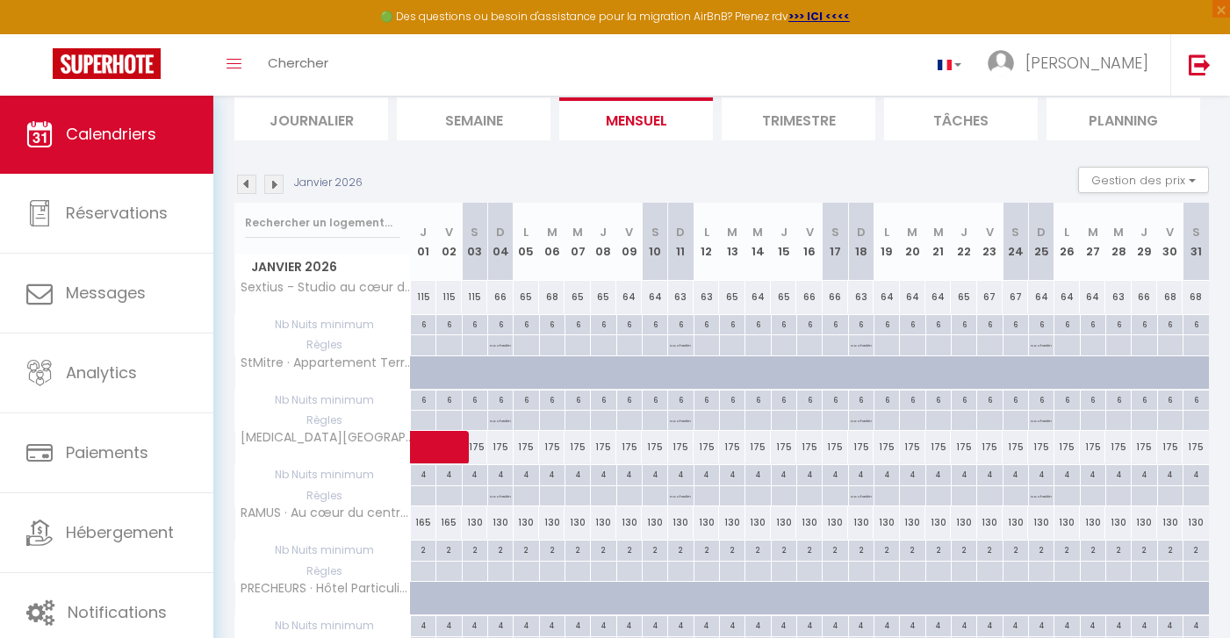
click at [251, 185] on img at bounding box center [246, 184] width 19 height 19
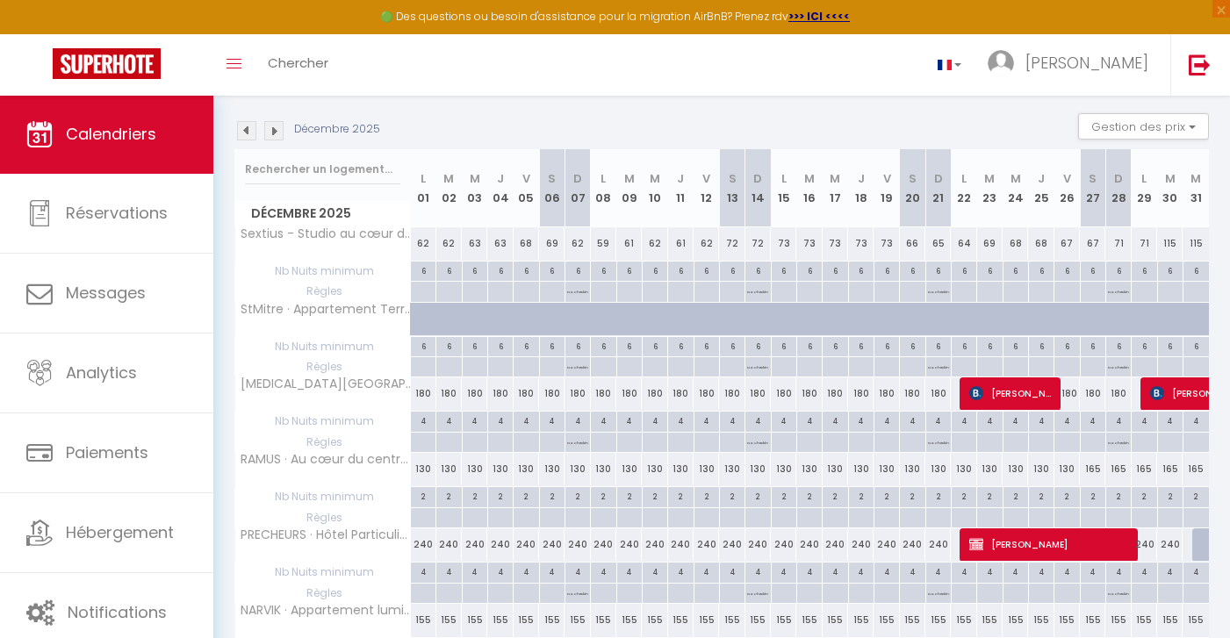
scroll to position [179, 0]
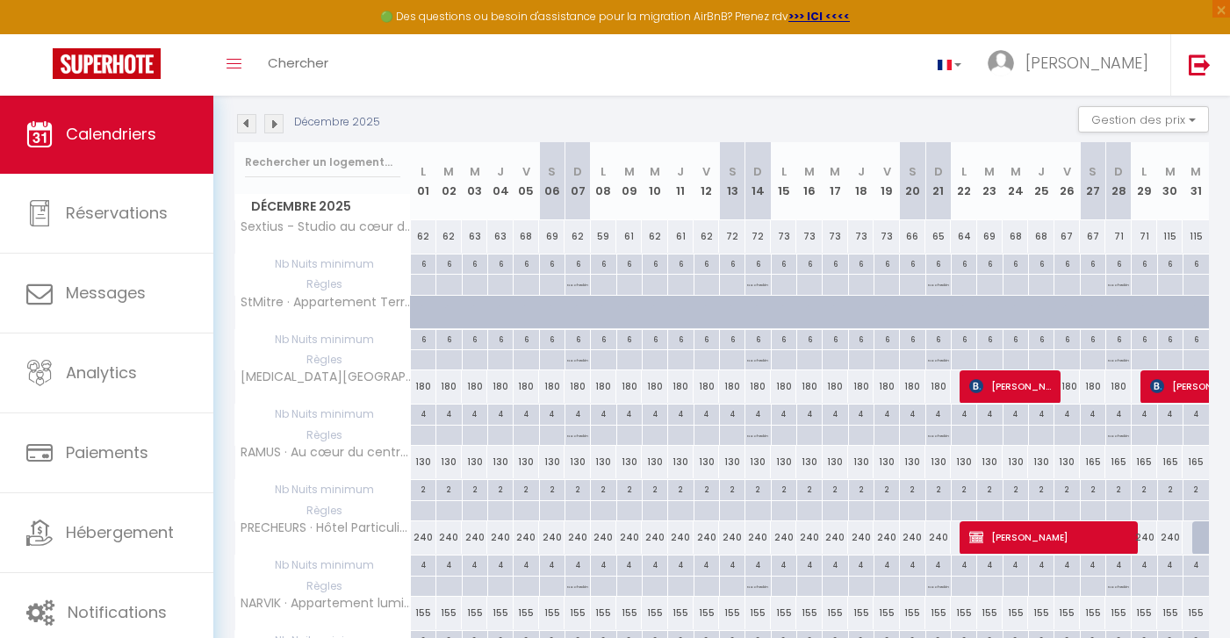
click at [682, 485] on div "2" at bounding box center [680, 488] width 25 height 17
type input "2"
type input "Jeu 11 Décembre 2025"
type input "Ven 12 Décembre 2025"
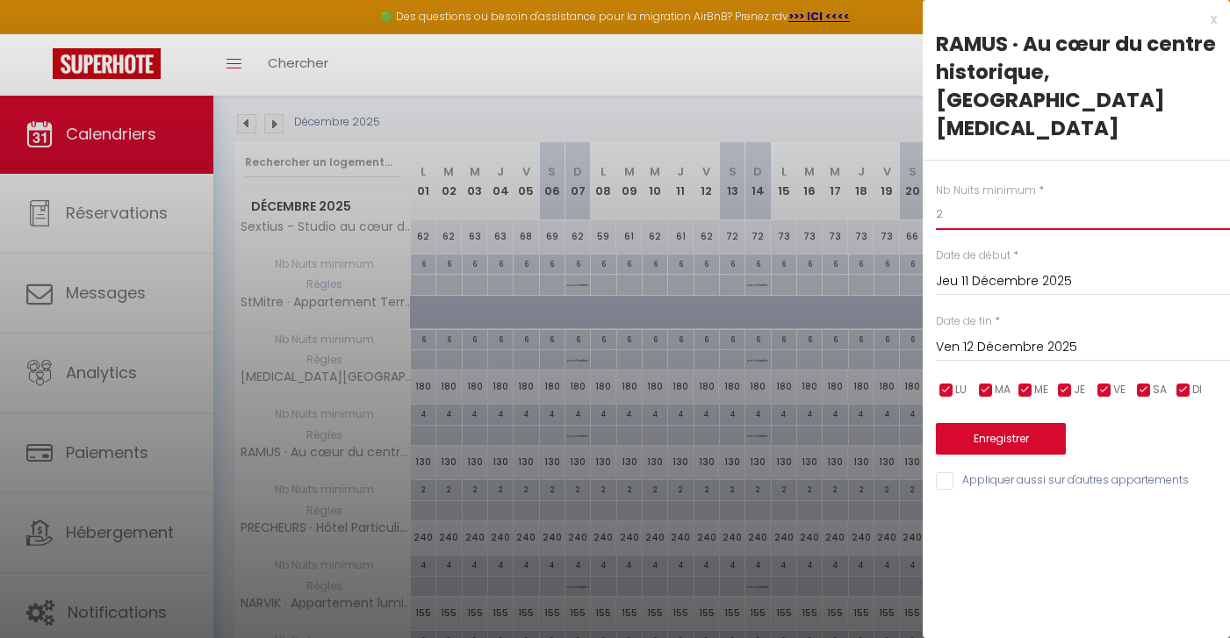
click at [1011, 198] on input "2" at bounding box center [1083, 214] width 294 height 32
click at [1217, 21] on div "x RAMUS · Au cœur du centre historique, Place Ramus beau T3 Nb Nuits minimum * …" at bounding box center [1076, 254] width 307 height 509
click at [1212, 19] on div "x" at bounding box center [1070, 19] width 294 height 21
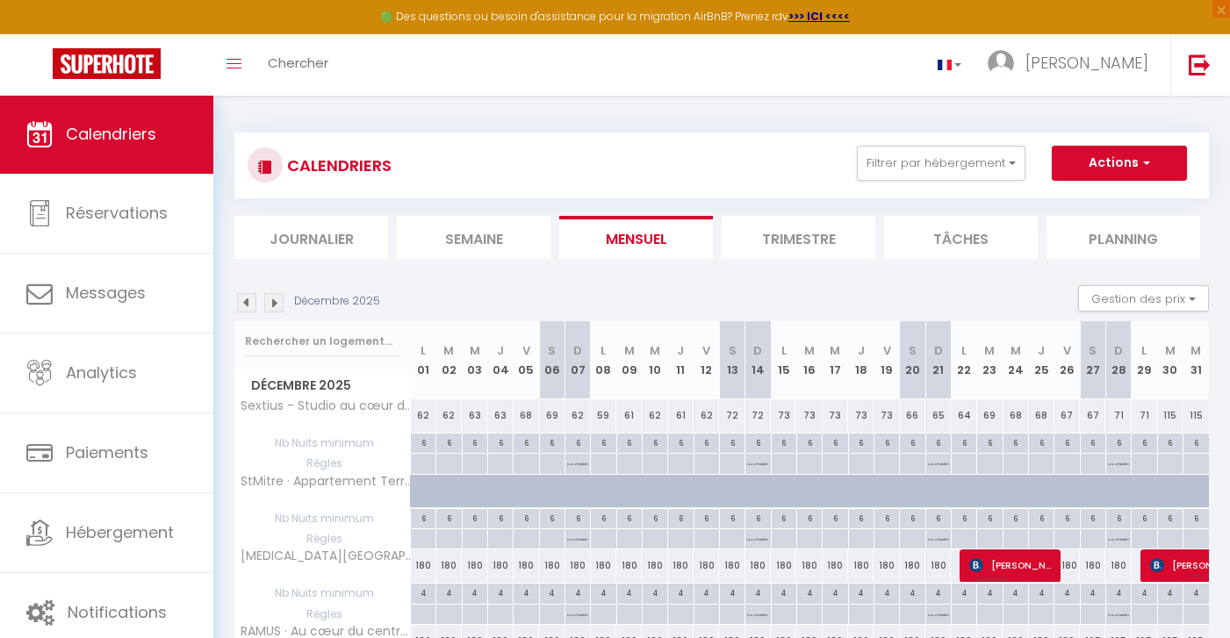
scroll to position [0, 0]
click at [1087, 292] on button "Gestion des prix" at bounding box center [1143, 298] width 131 height 26
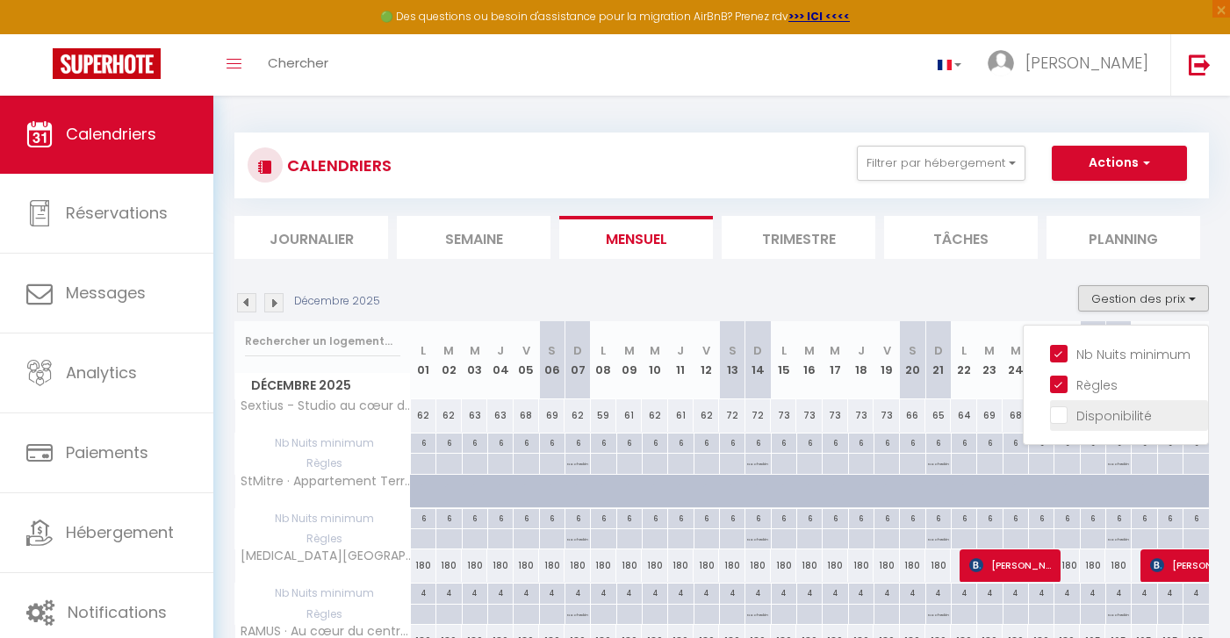
click at [1098, 420] on input "Disponibilité" at bounding box center [1129, 415] width 158 height 18
checkbox input "true"
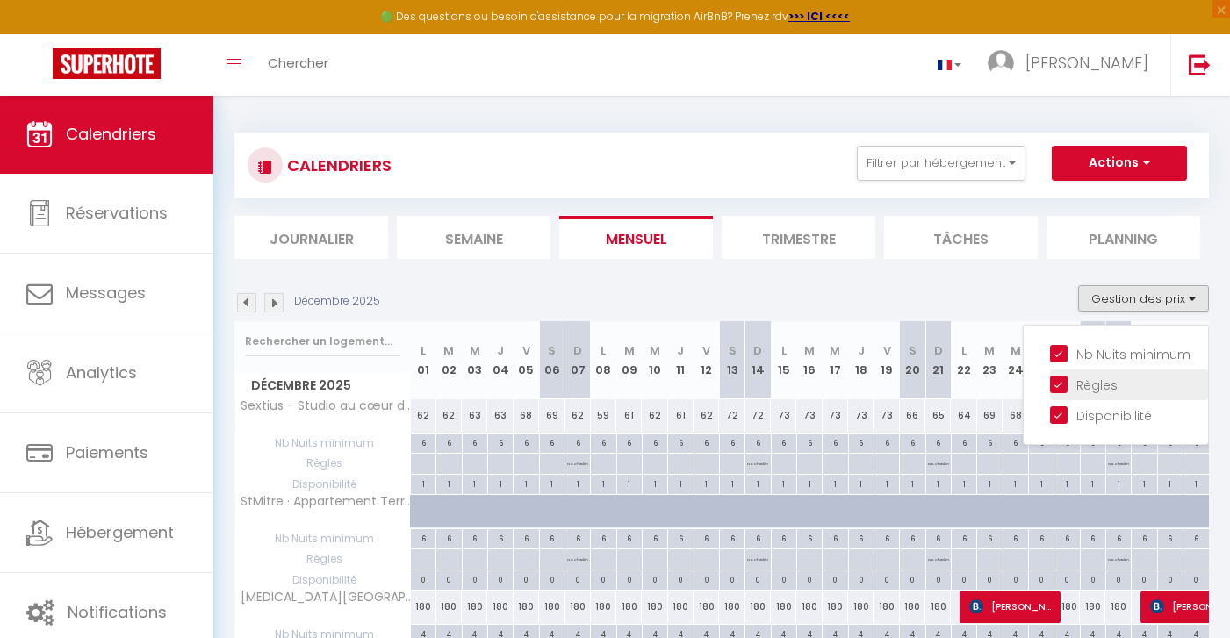
click at [1091, 383] on input "Règles" at bounding box center [1129, 384] width 158 height 18
checkbox input "false"
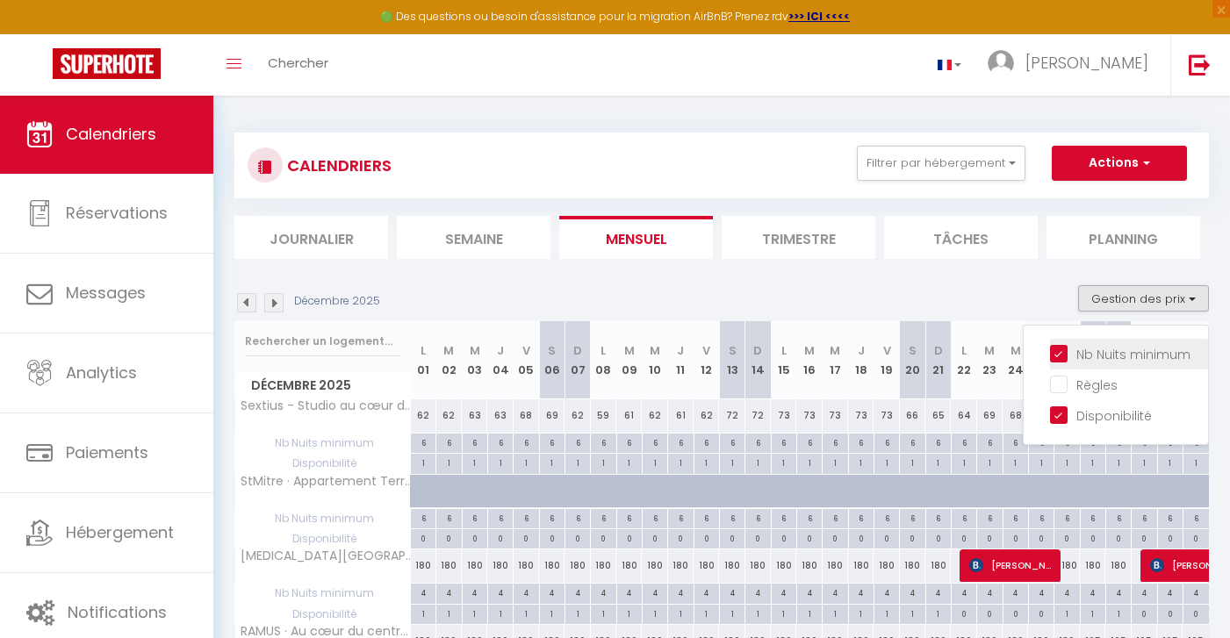
click at [1091, 362] on span "Nb Nuits minimum" at bounding box center [1134, 355] width 114 height 18
click at [1091, 362] on input "Nb Nuits minimum" at bounding box center [1129, 353] width 158 height 18
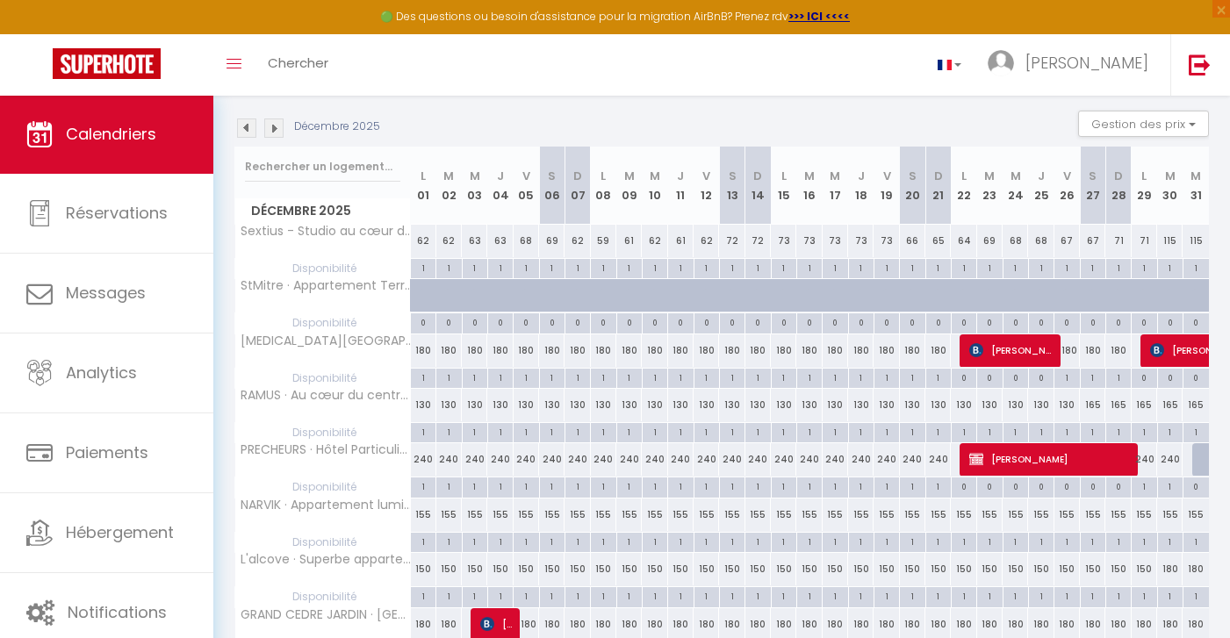
scroll to position [175, 0]
click at [248, 119] on img at bounding box center [246, 128] width 19 height 19
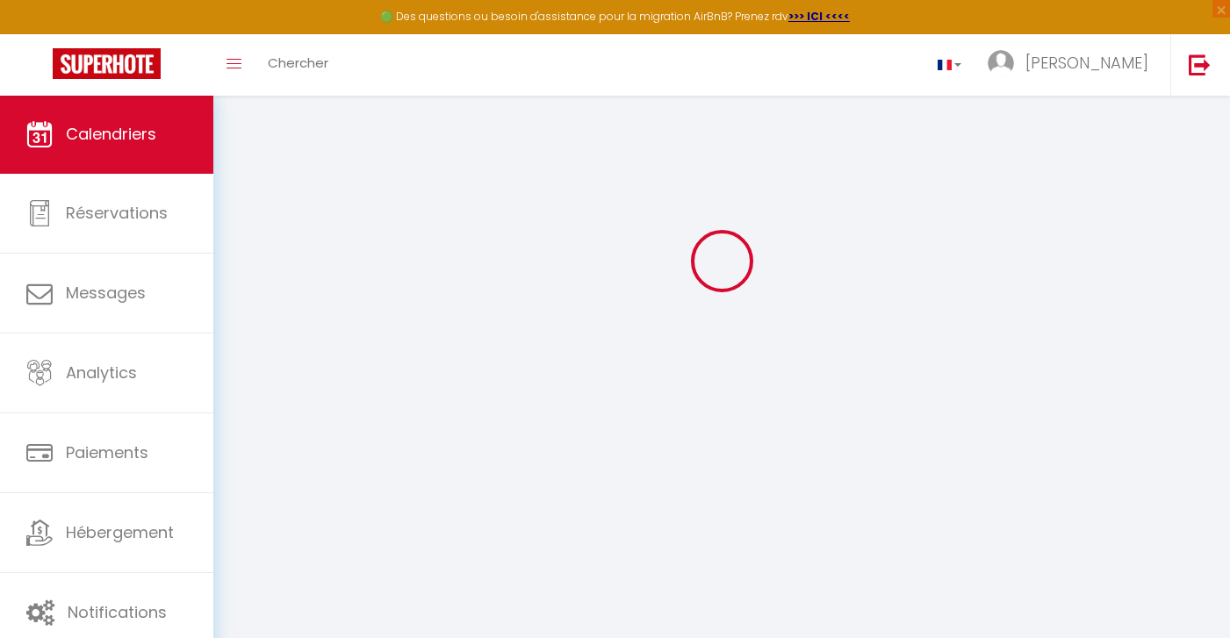
scroll to position [95, 0]
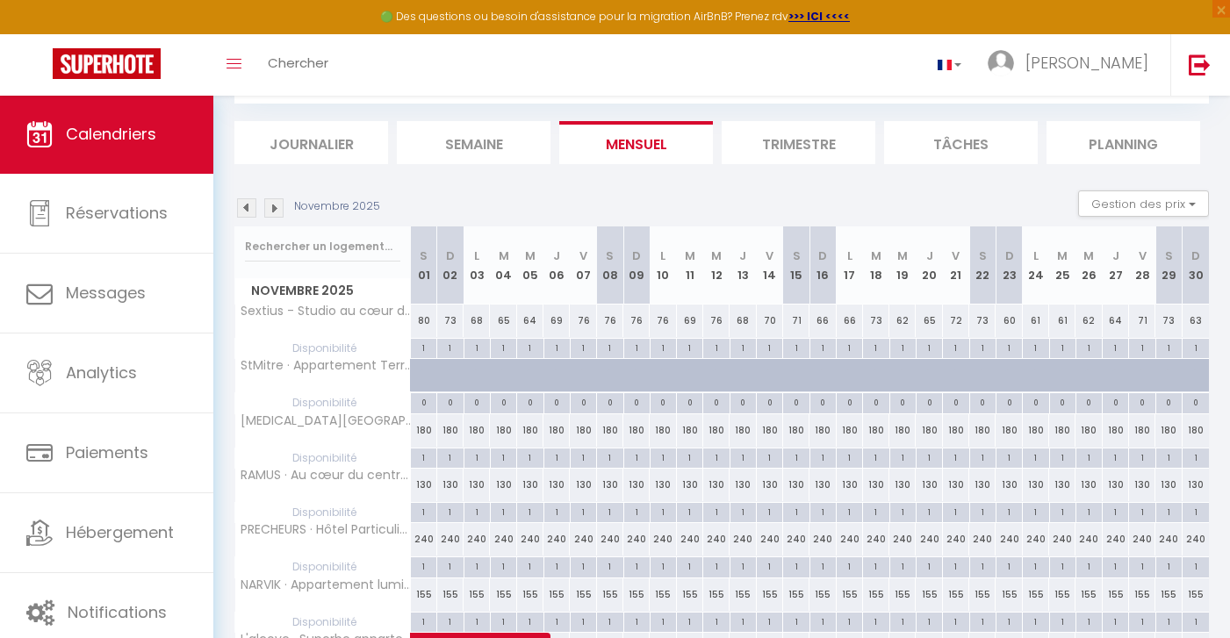
click at [245, 208] on img at bounding box center [246, 207] width 19 height 19
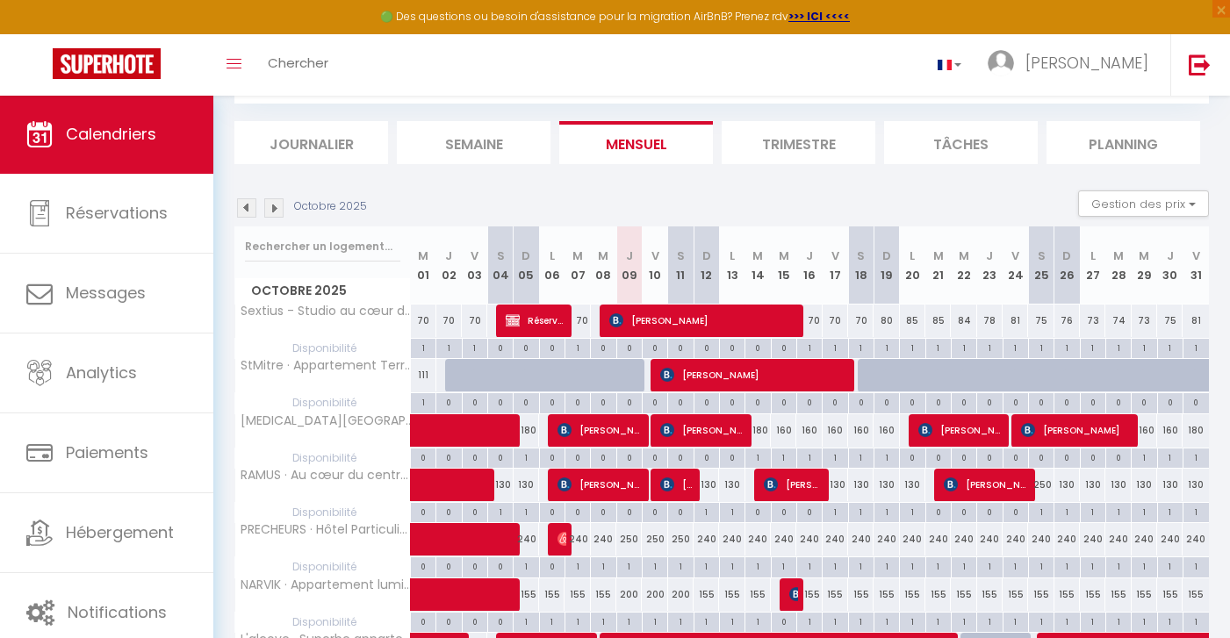
click at [245, 208] on img at bounding box center [246, 207] width 19 height 19
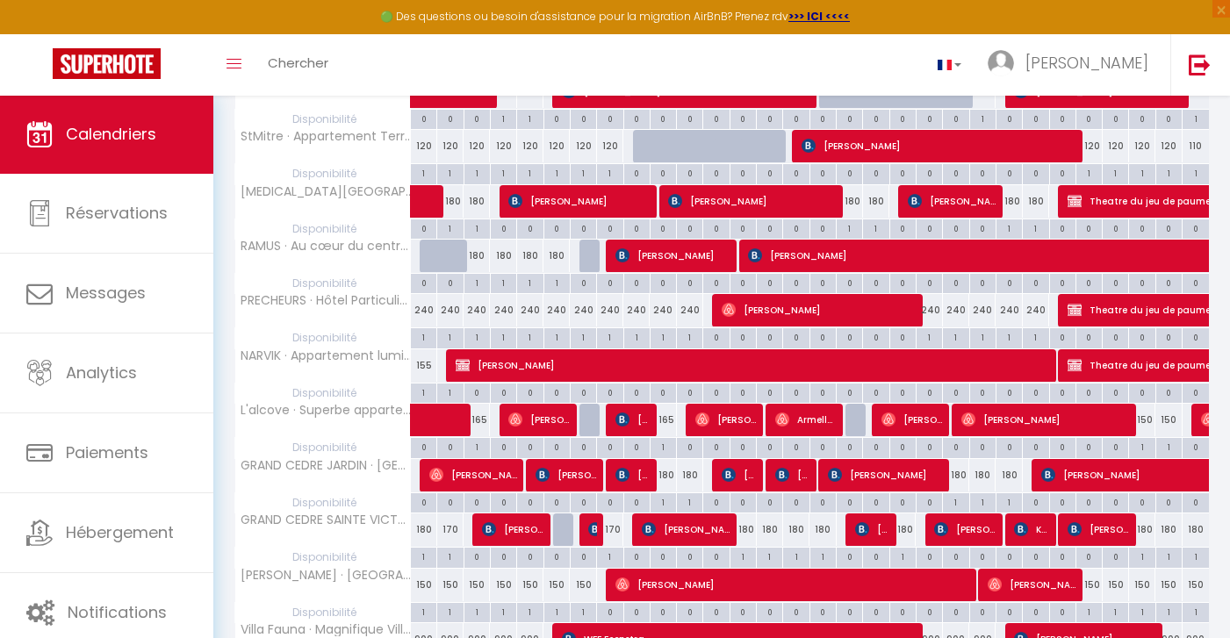
scroll to position [324, 0]
click at [667, 419] on div "165" at bounding box center [663, 420] width 26 height 32
type input "165"
type input "Mer 10 Septembre 2025"
type input "Jeu 11 Septembre 2025"
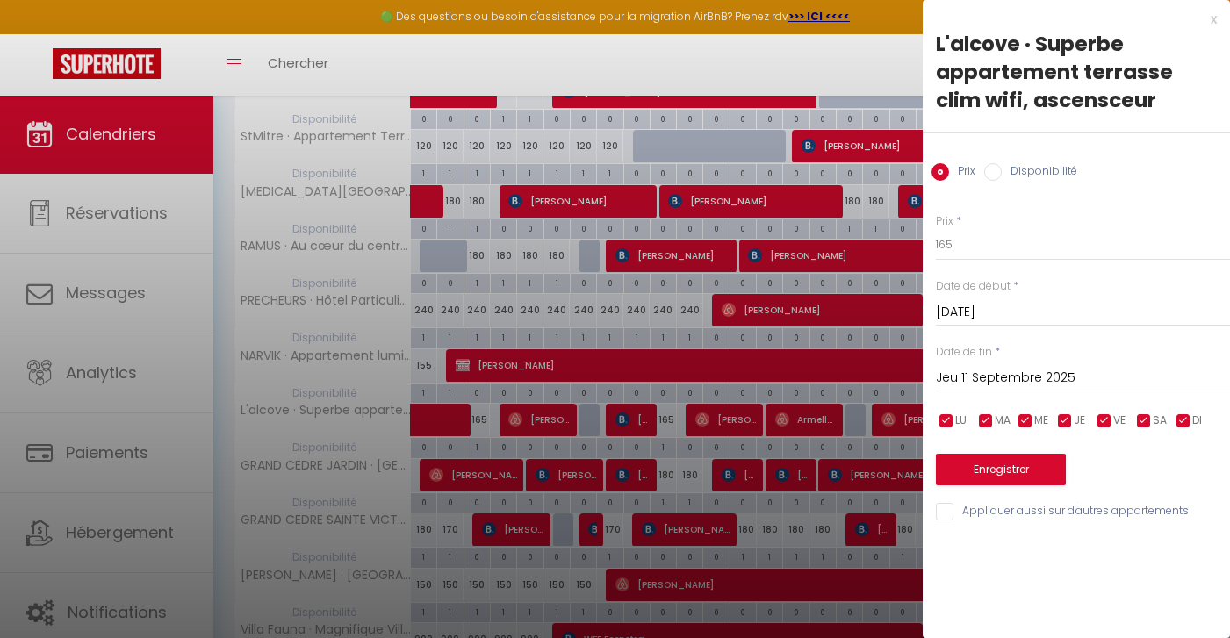
click at [1217, 25] on div "x L'alcove · Superbe appartement terrasse clim wifi, ascensceur Prix Disponibil…" at bounding box center [1076, 270] width 307 height 540
click at [1212, 20] on div "x" at bounding box center [1070, 19] width 294 height 21
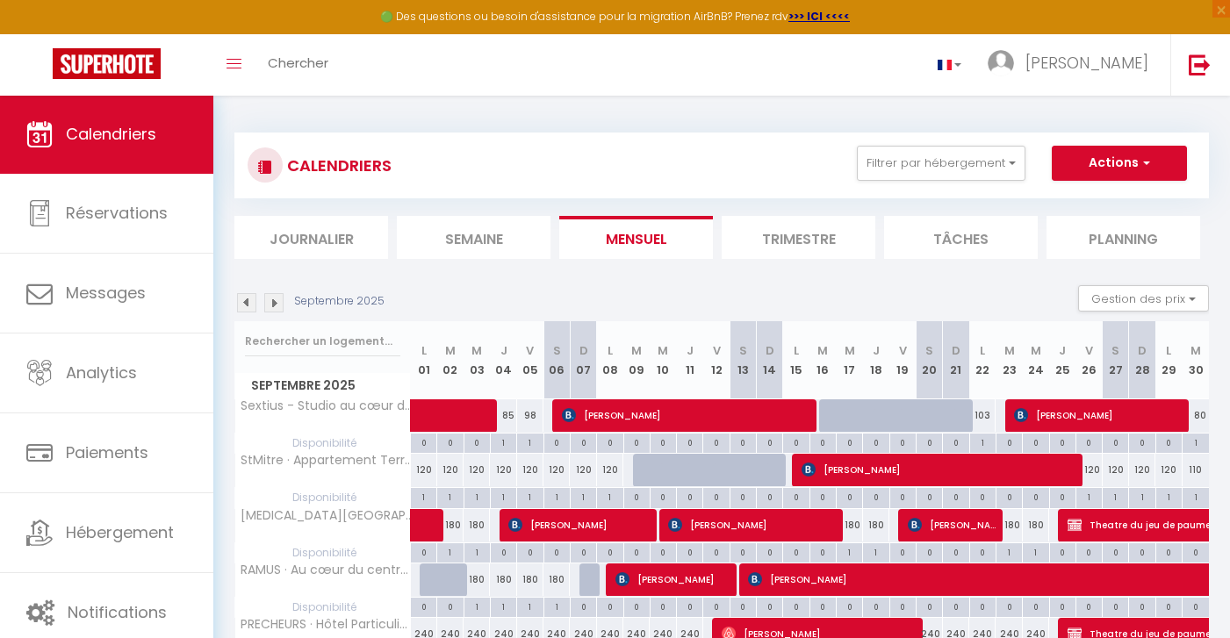
scroll to position [0, 0]
click at [1148, 300] on button "Gestion des prix" at bounding box center [1143, 298] width 131 height 26
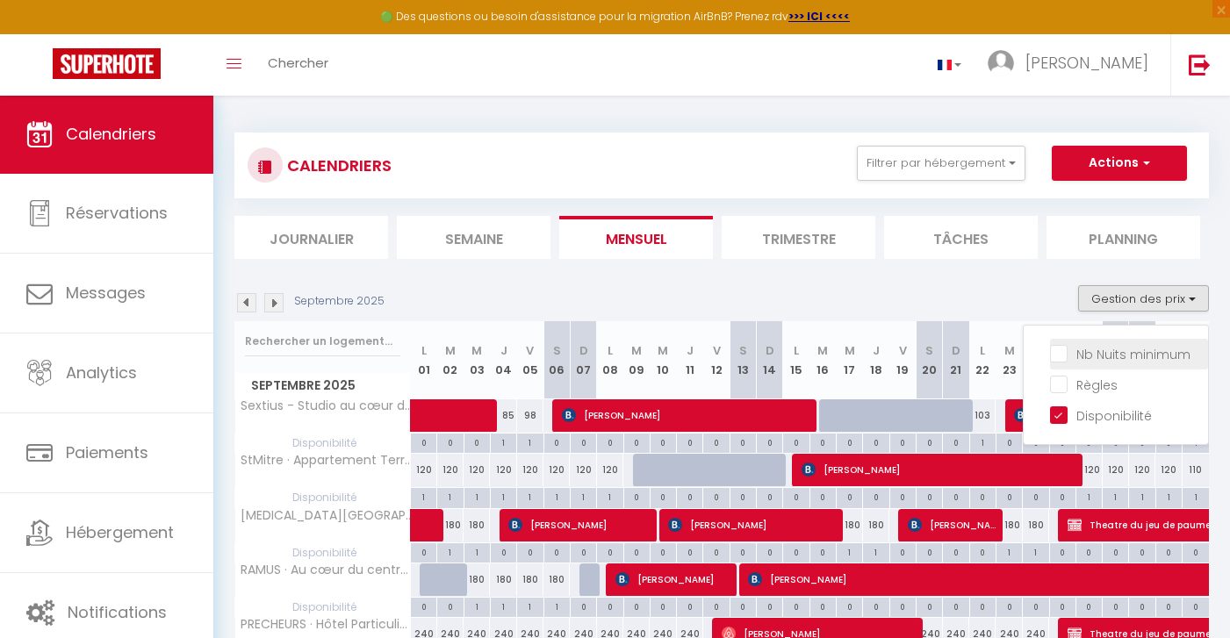
click at [1118, 361] on li "Nb Nuits minimum" at bounding box center [1129, 354] width 158 height 31
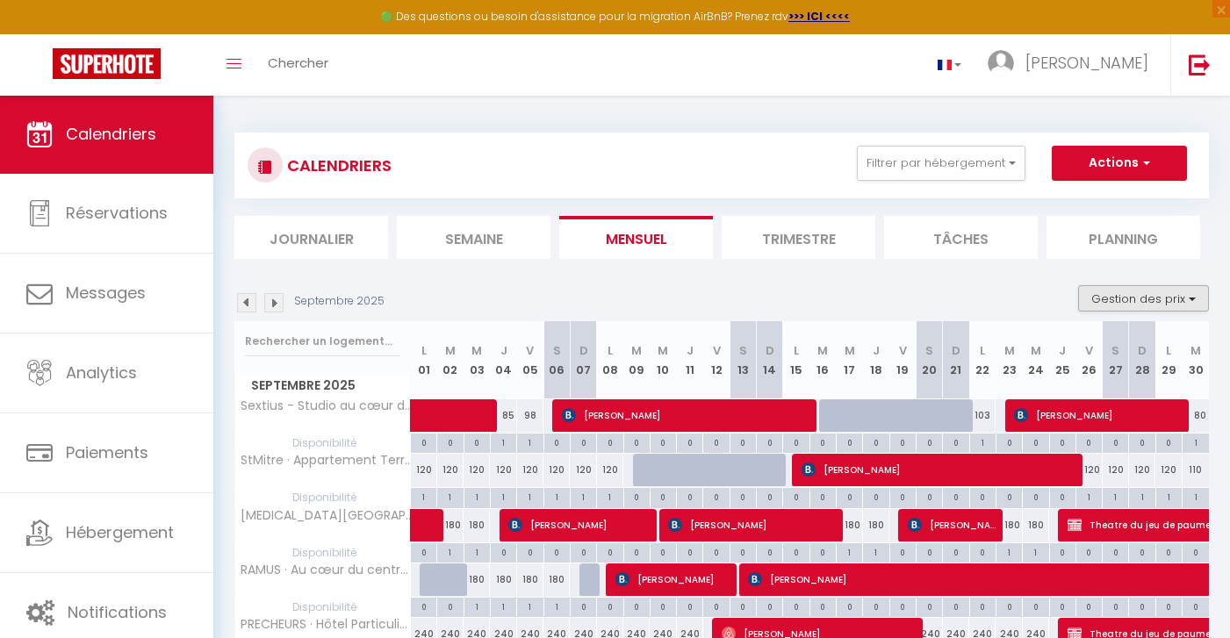
click at [1146, 285] on button "Gestion des prix" at bounding box center [1143, 298] width 131 height 26
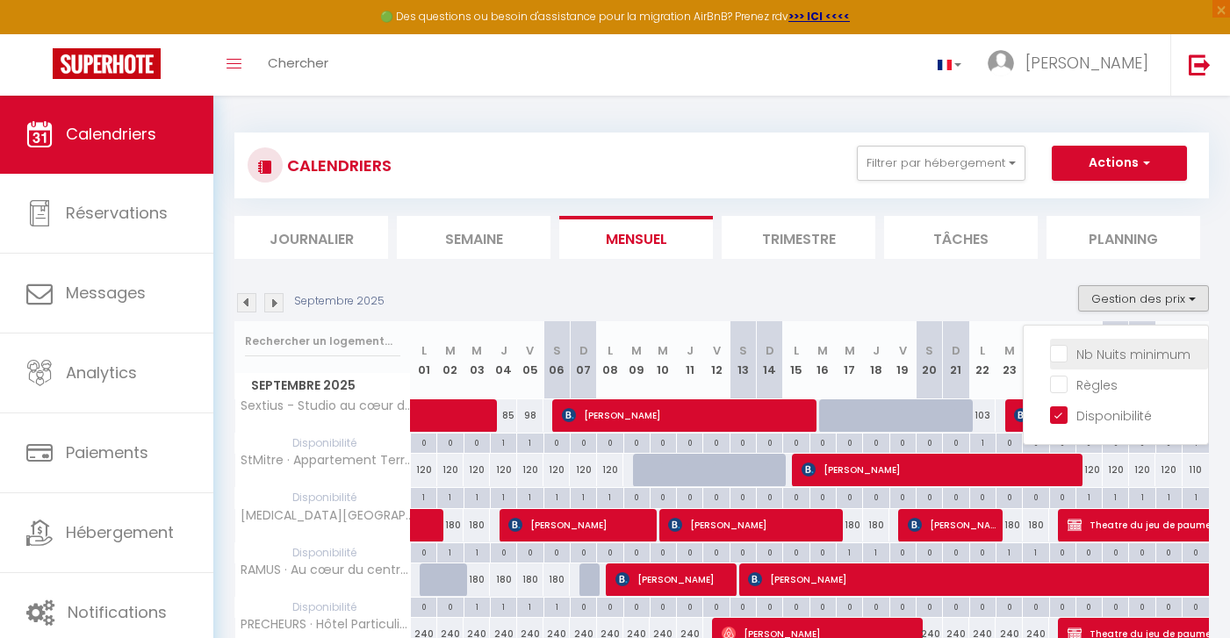
click at [1068, 349] on input "Nb Nuits minimum" at bounding box center [1129, 353] width 158 height 18
checkbox input "true"
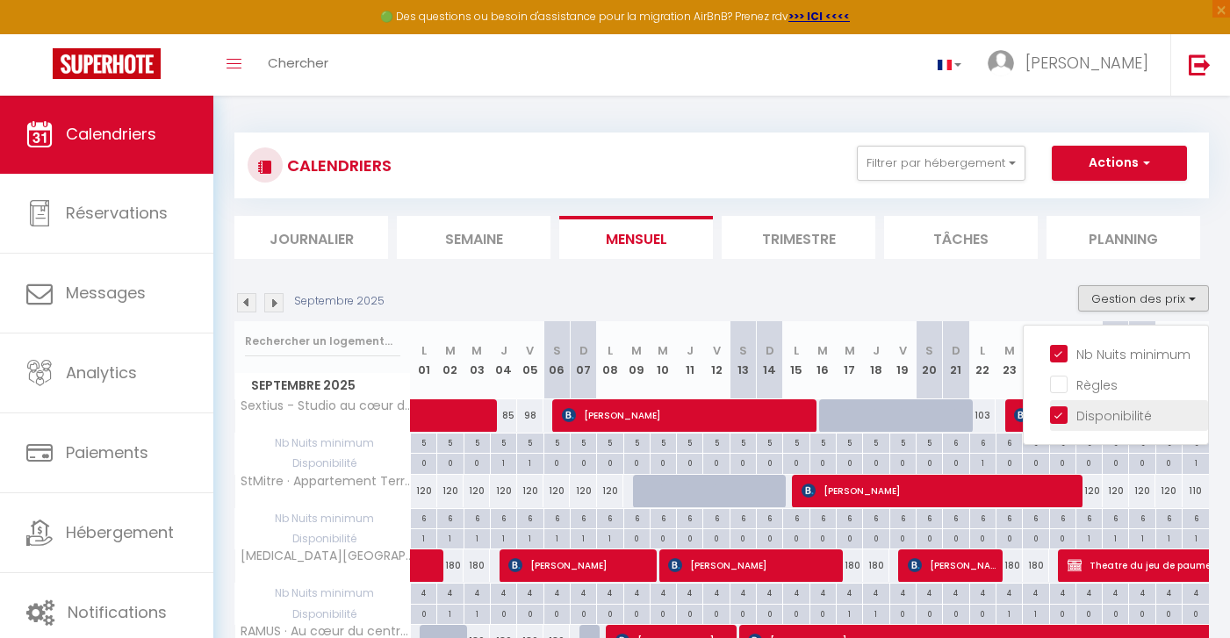
click at [1066, 411] on input "Disponibilité" at bounding box center [1129, 415] width 158 height 18
checkbox input "false"
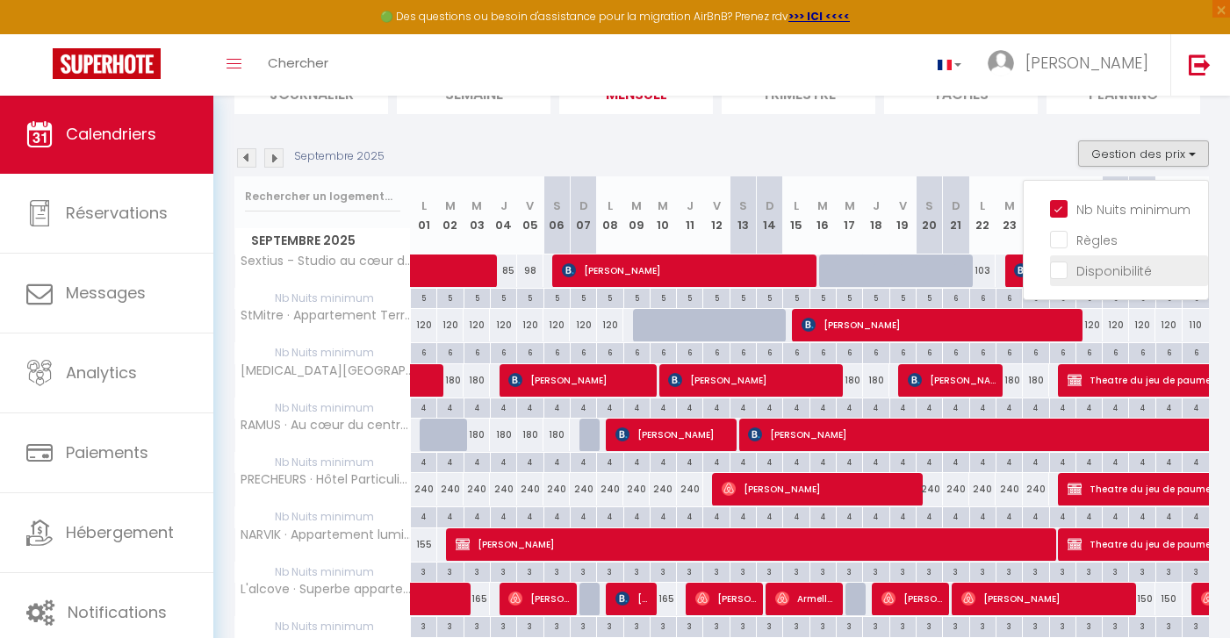
scroll to position [162, 0]
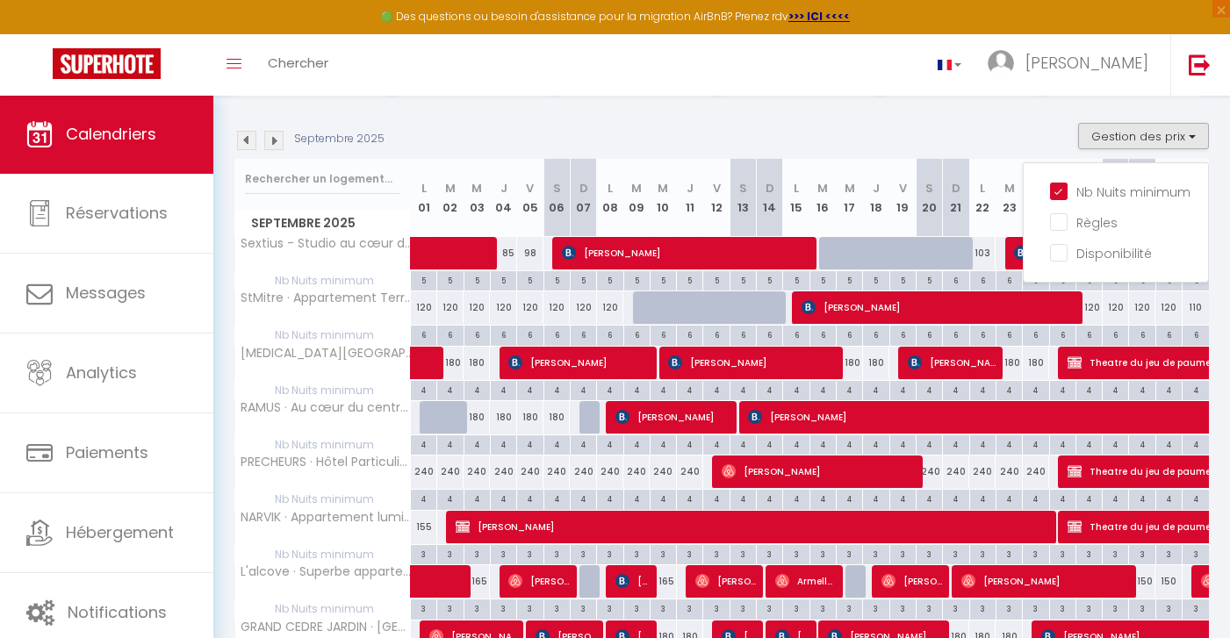
click at [977, 142] on div "Septembre 2025 Gestion des prix Nb Nuits minimum Règles Disponibilité" at bounding box center [721, 141] width 975 height 36
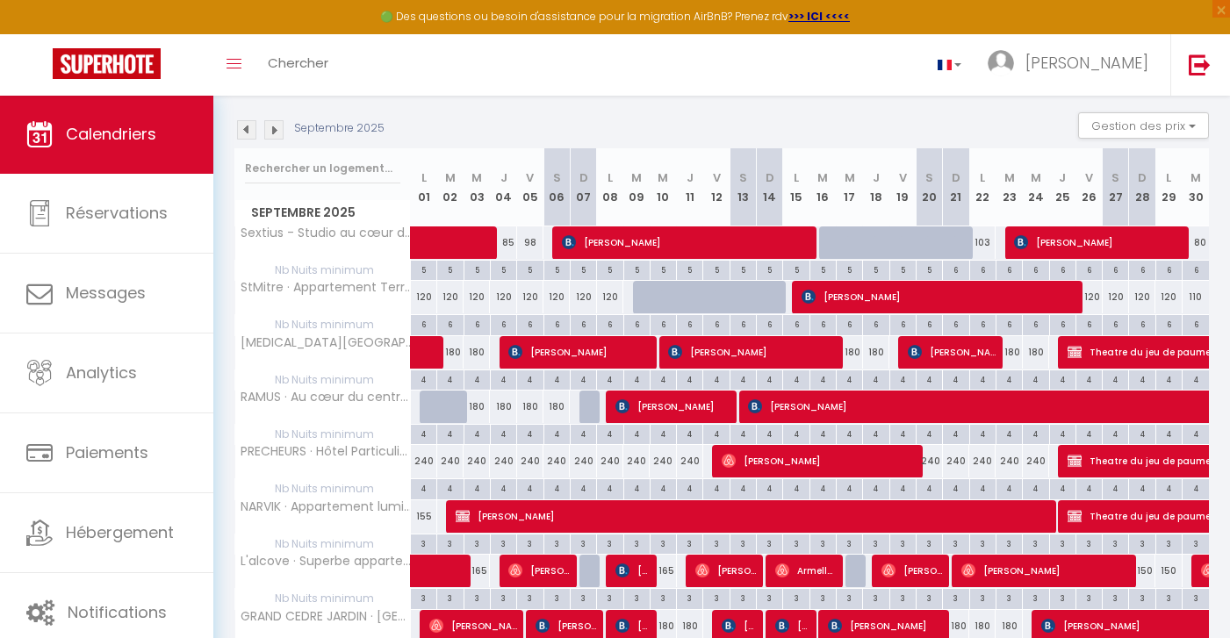
scroll to position [158, 0]
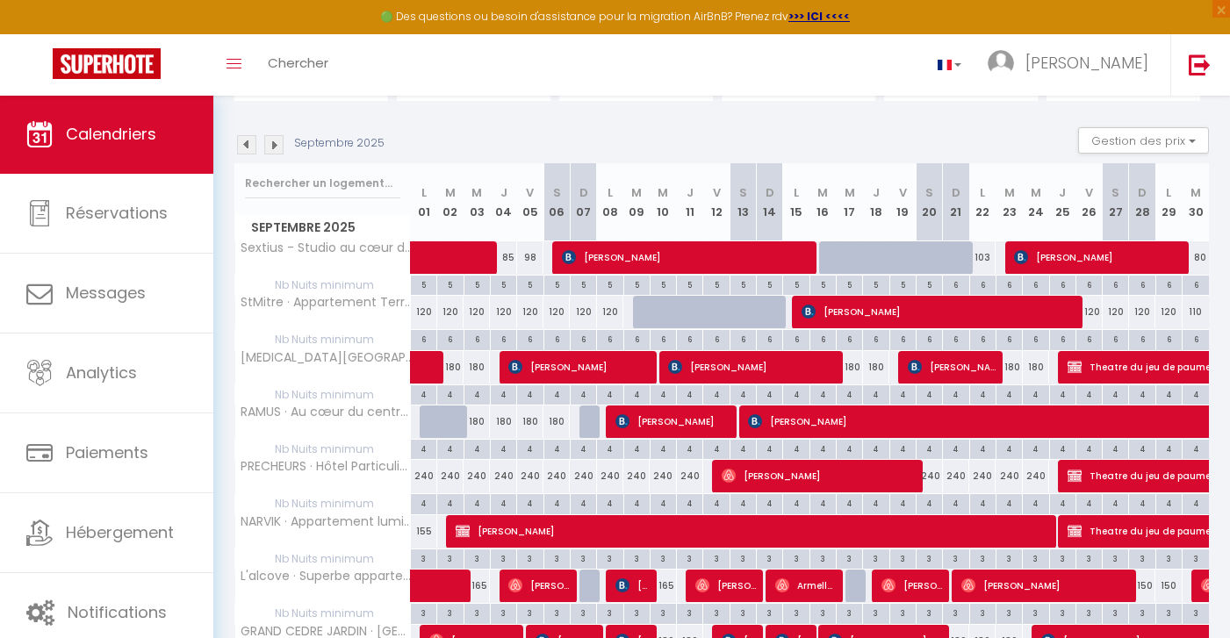
click at [276, 148] on img at bounding box center [273, 144] width 19 height 19
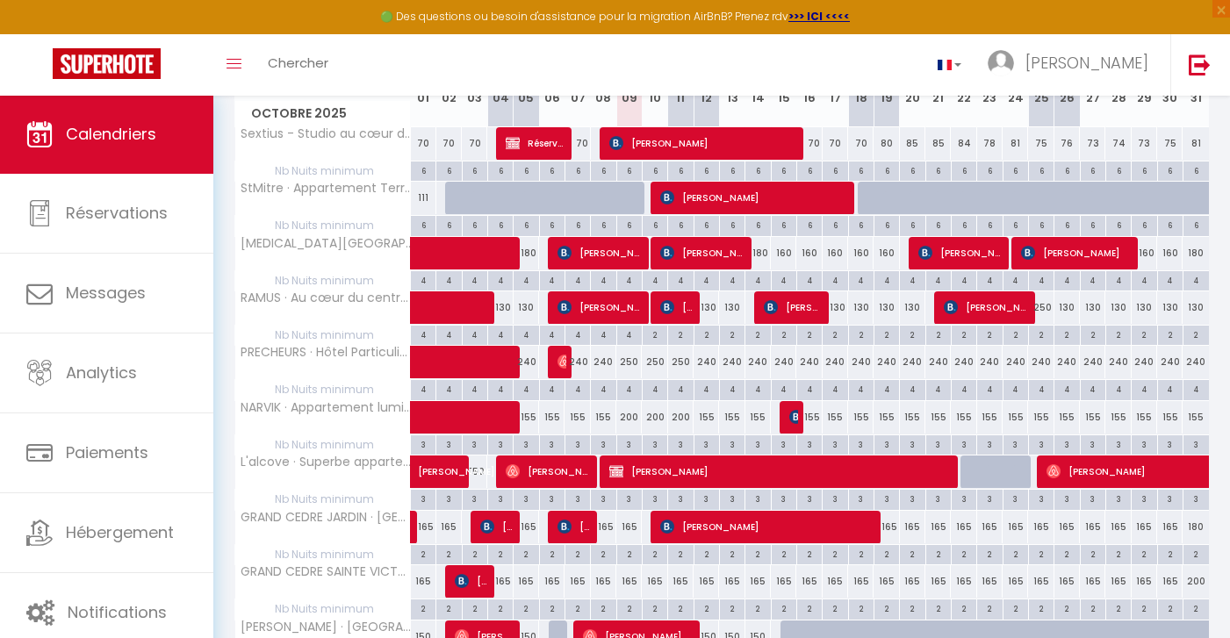
scroll to position [306, 0]
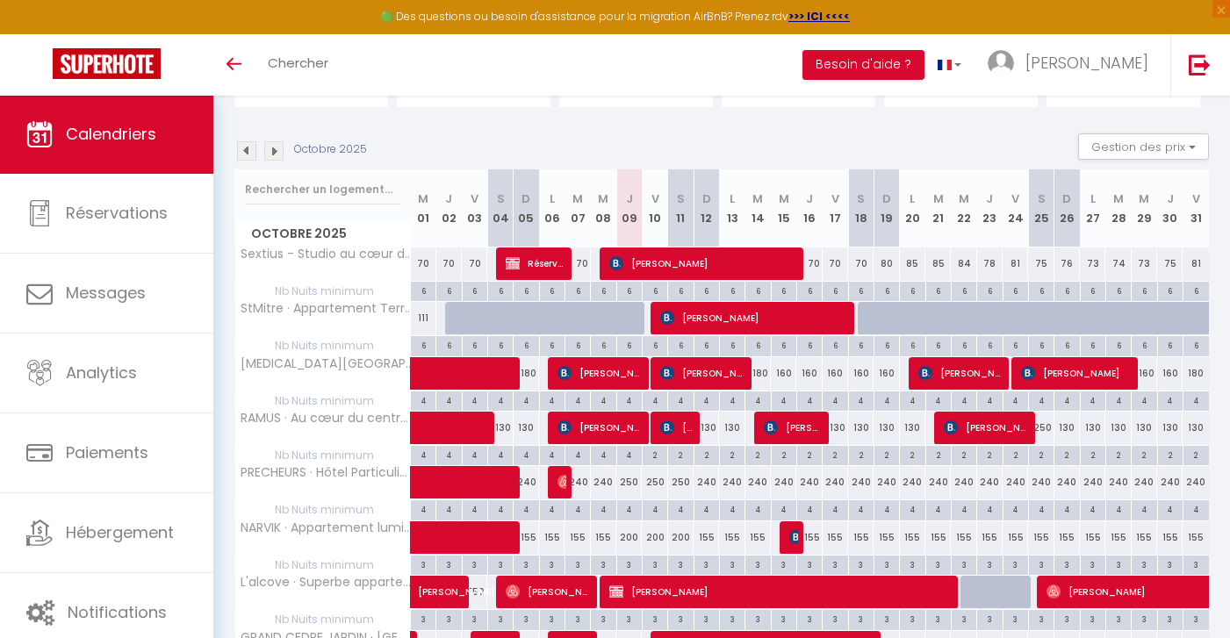
scroll to position [153, 0]
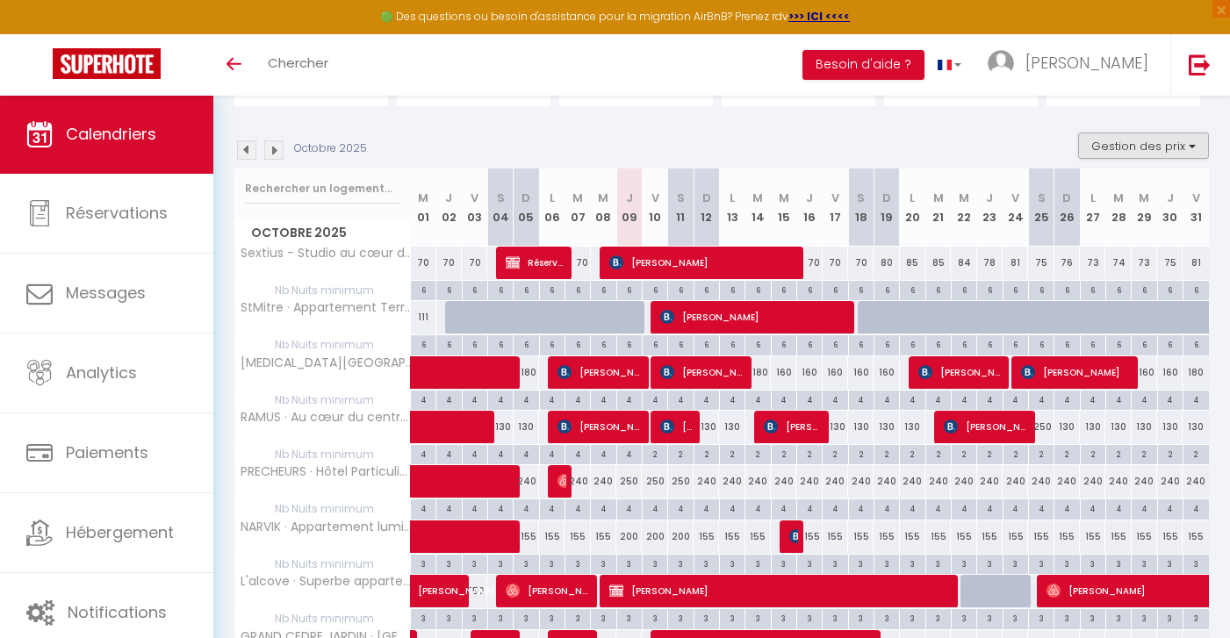
drag, startPoint x: 548, startPoint y: 535, endPoint x: 1170, endPoint y: 148, distance: 732.7
click at [1170, 148] on button "Gestion des prix" at bounding box center [1143, 146] width 131 height 26
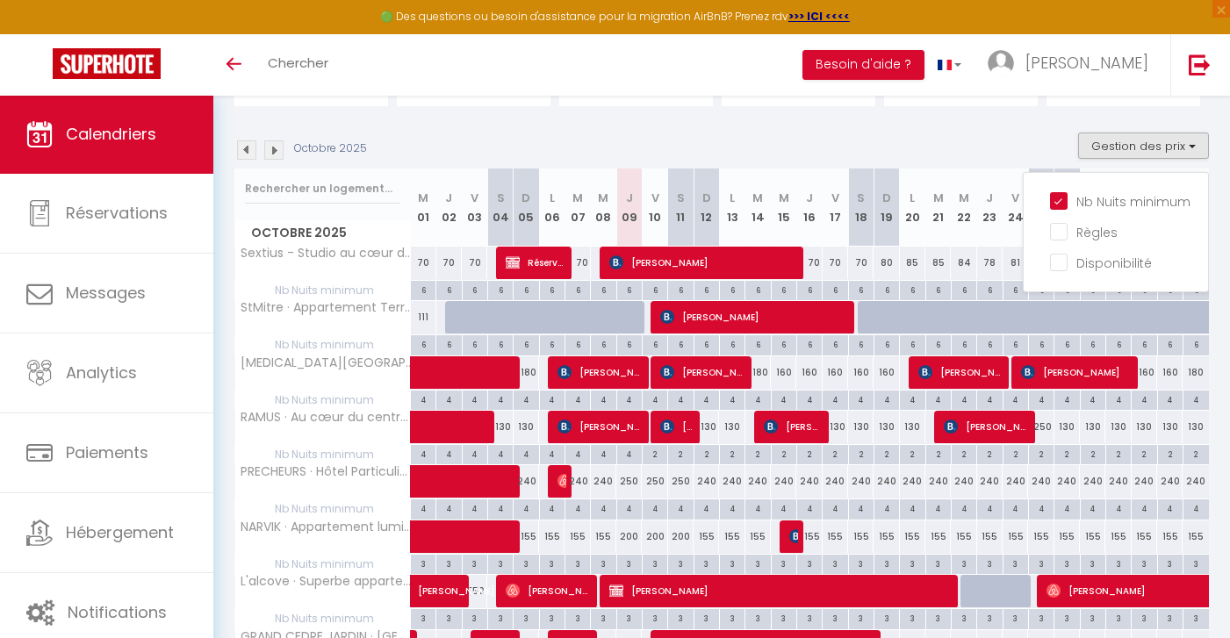
click at [1064, 198] on input "Nb Nuits minimum" at bounding box center [1129, 200] width 158 height 18
checkbox input "false"
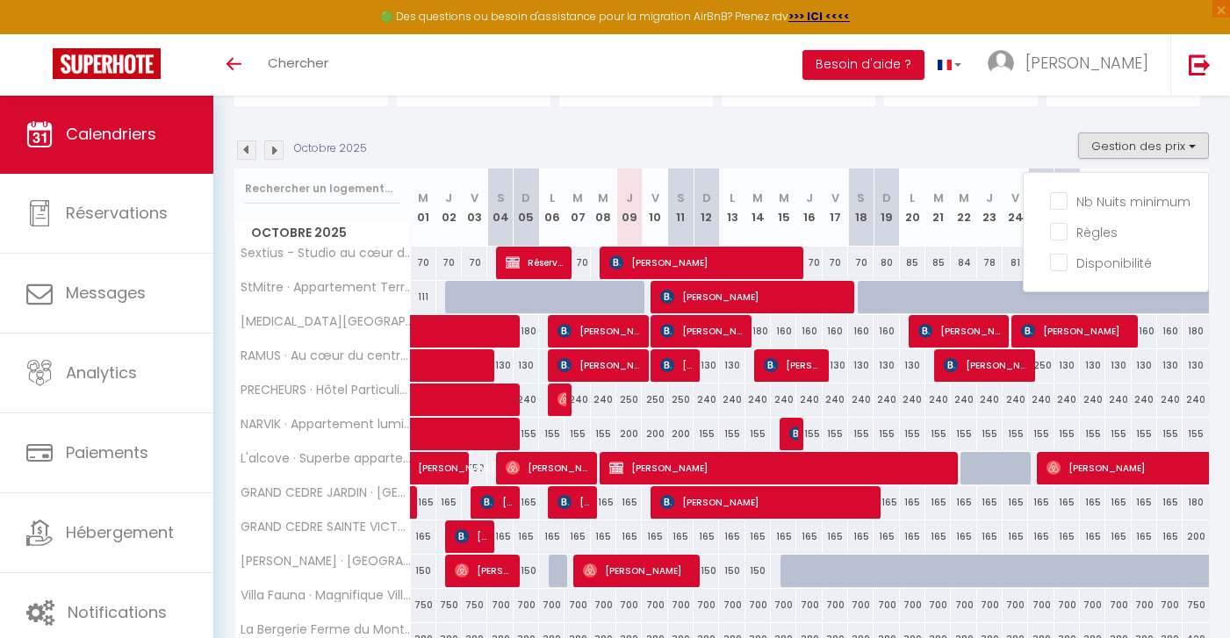
click at [1010, 133] on div "Octobre 2025 Gestion des prix Nb Nuits minimum Règles Disponibilité" at bounding box center [721, 151] width 975 height 36
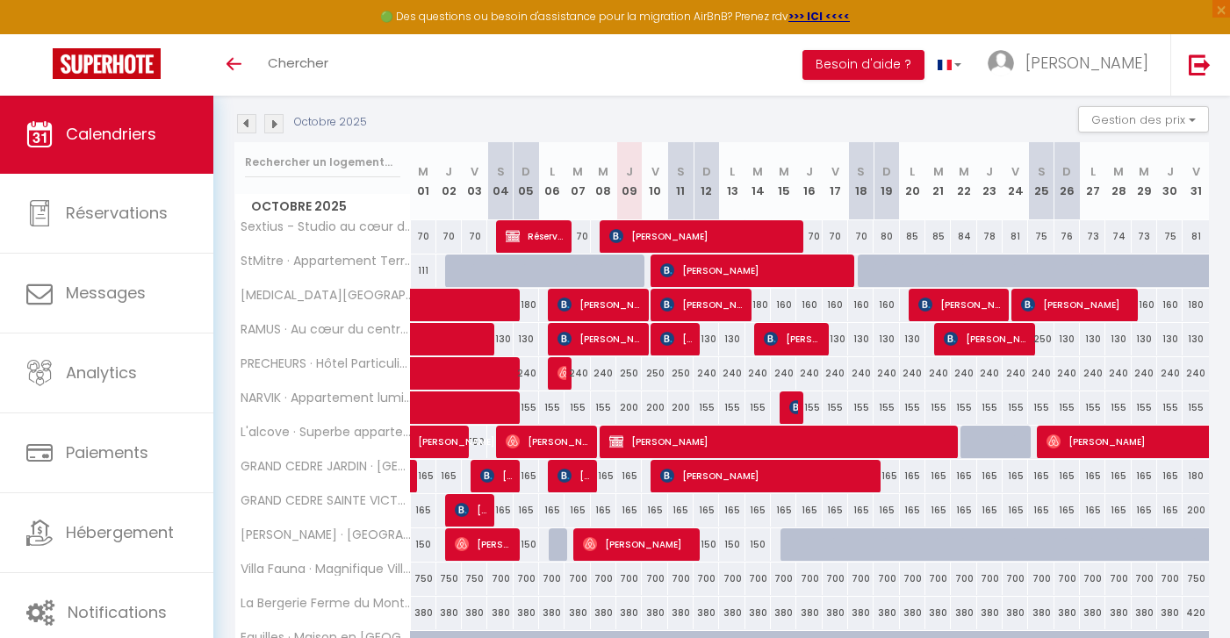
scroll to position [150, 0]
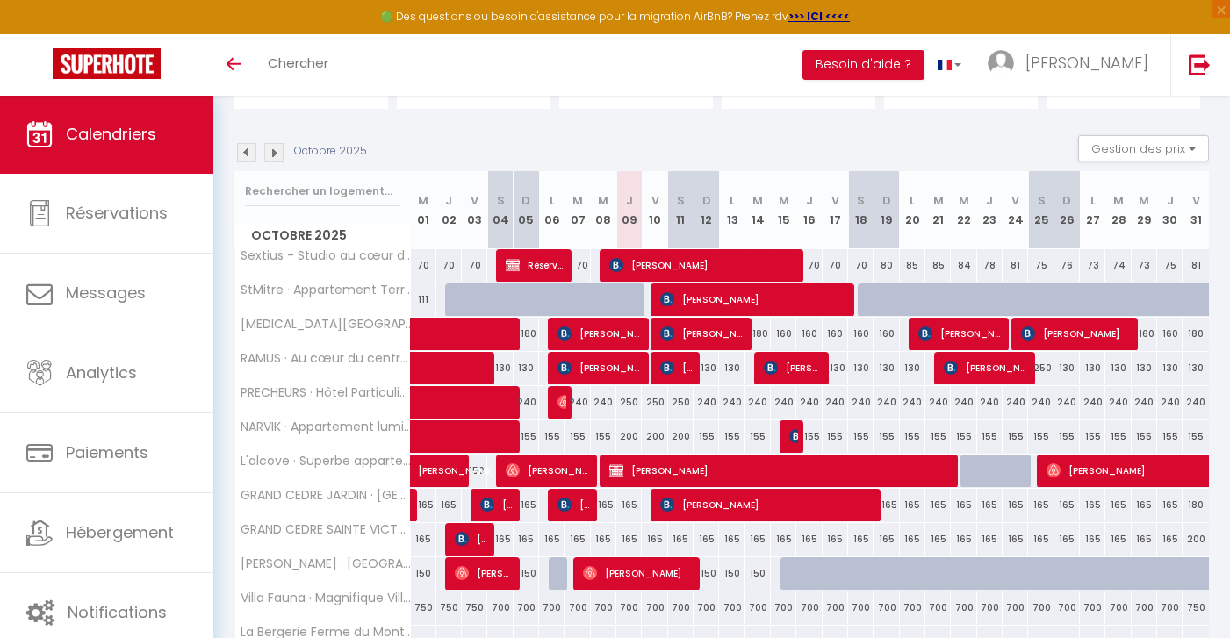
click at [283, 155] on img at bounding box center [273, 152] width 19 height 19
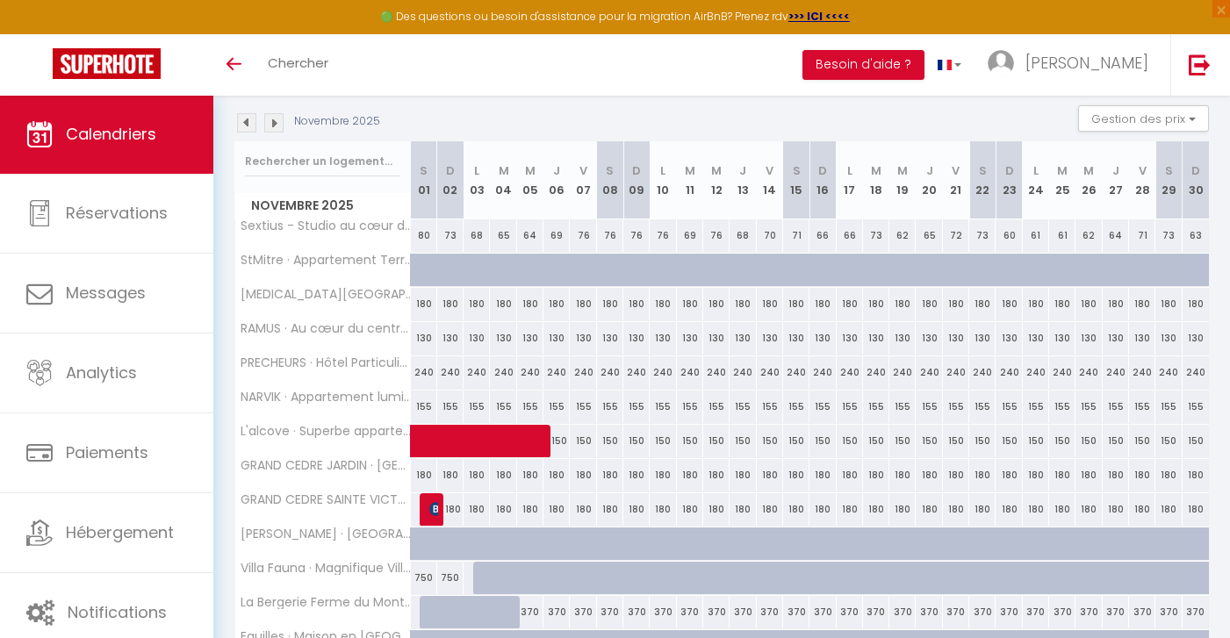
scroll to position [181, 0]
click at [277, 119] on img at bounding box center [273, 121] width 19 height 19
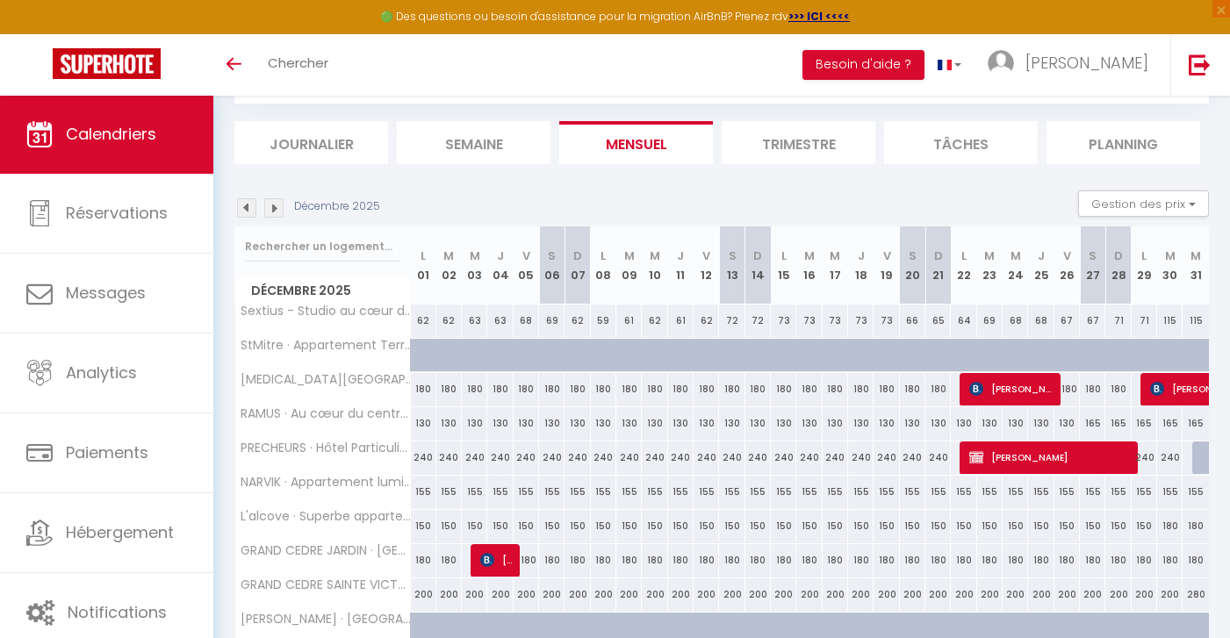
click at [276, 203] on img at bounding box center [273, 207] width 19 height 19
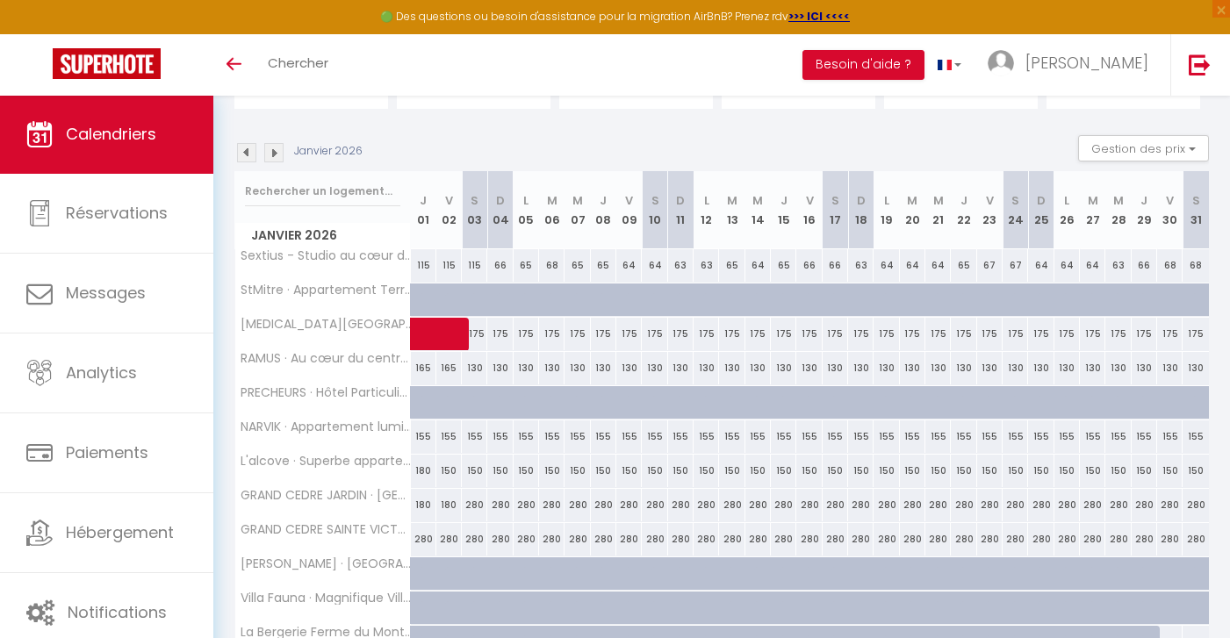
scroll to position [153, 0]
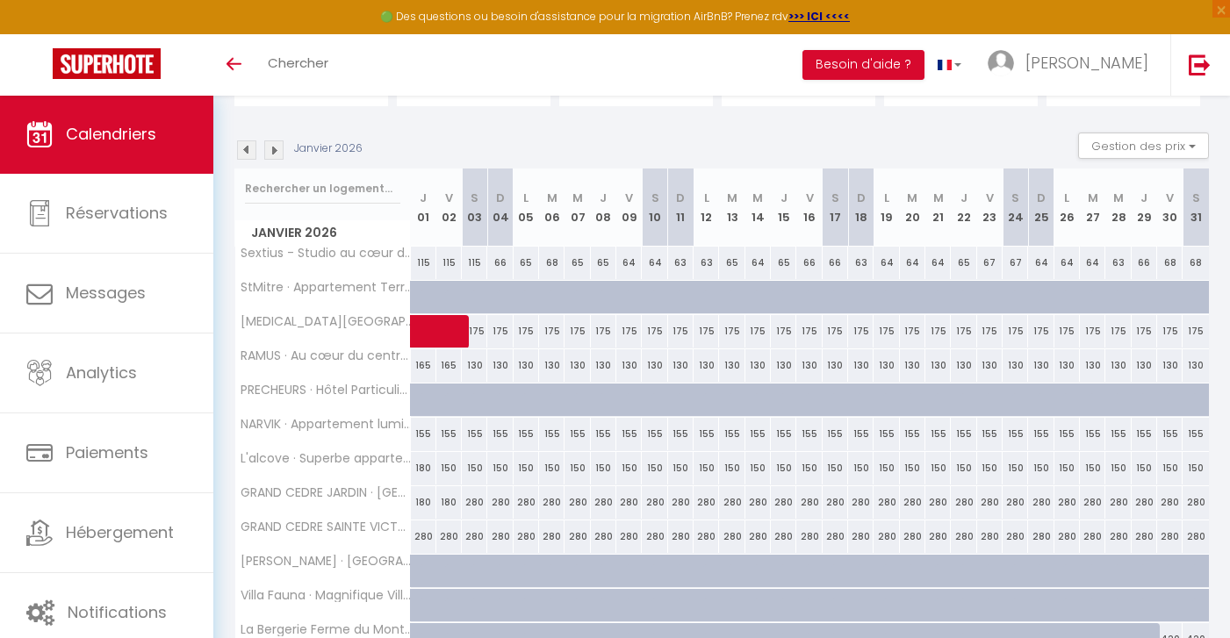
click at [276, 149] on img at bounding box center [273, 149] width 19 height 19
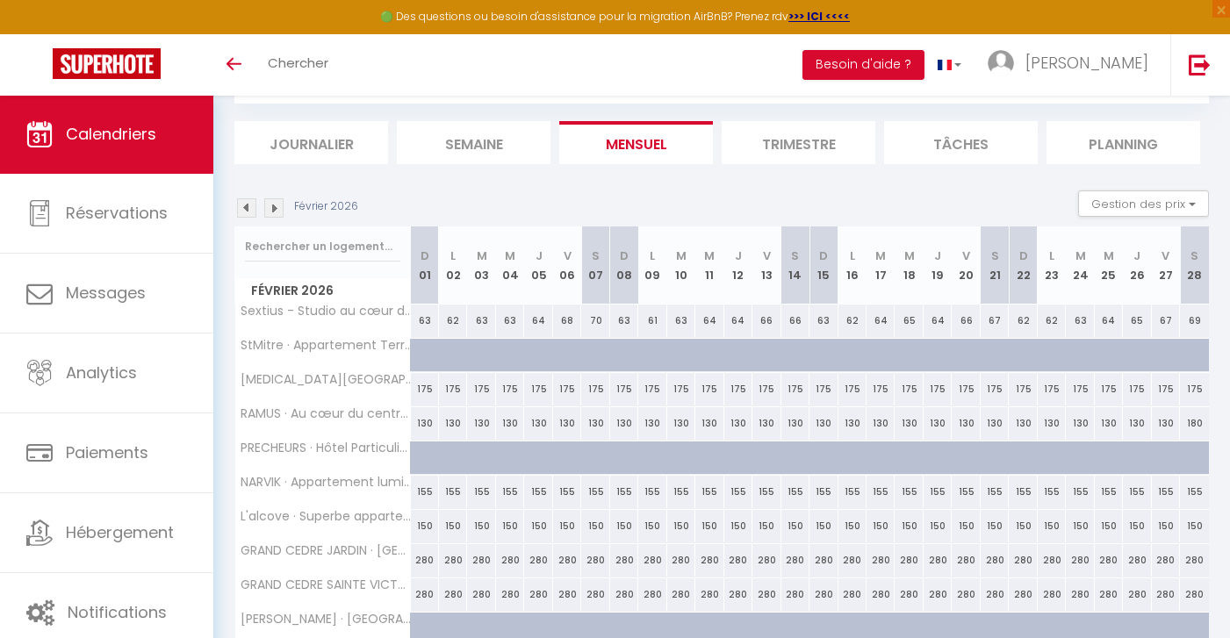
click at [253, 210] on img at bounding box center [246, 207] width 19 height 19
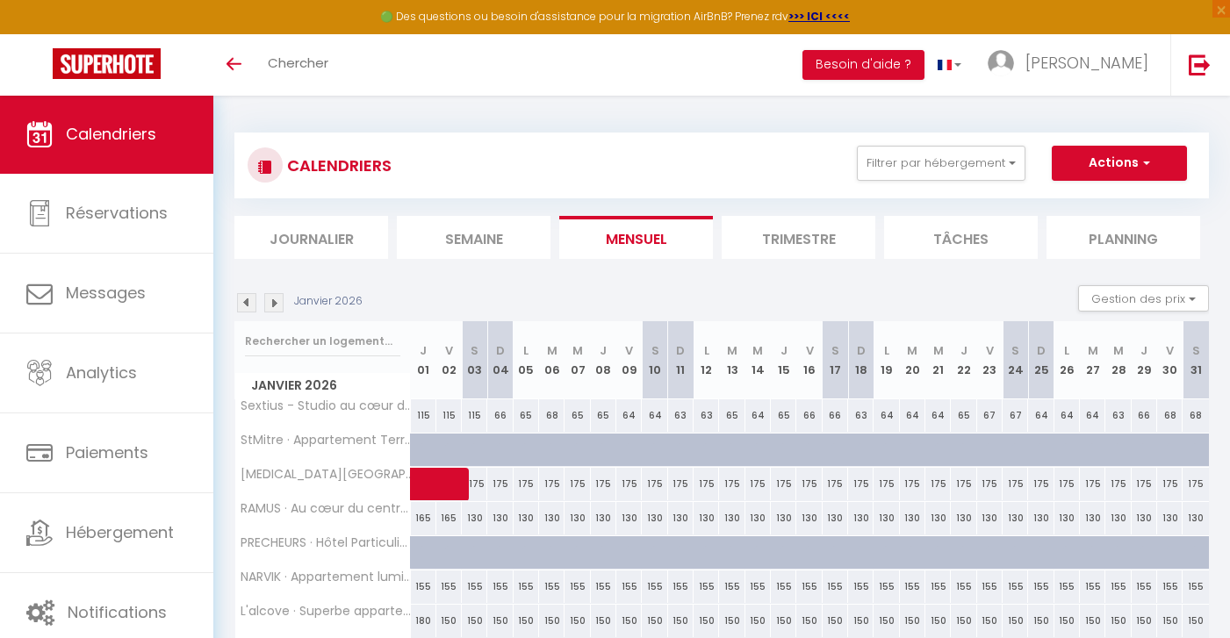
scroll to position [0, 0]
click at [250, 305] on img at bounding box center [246, 302] width 19 height 19
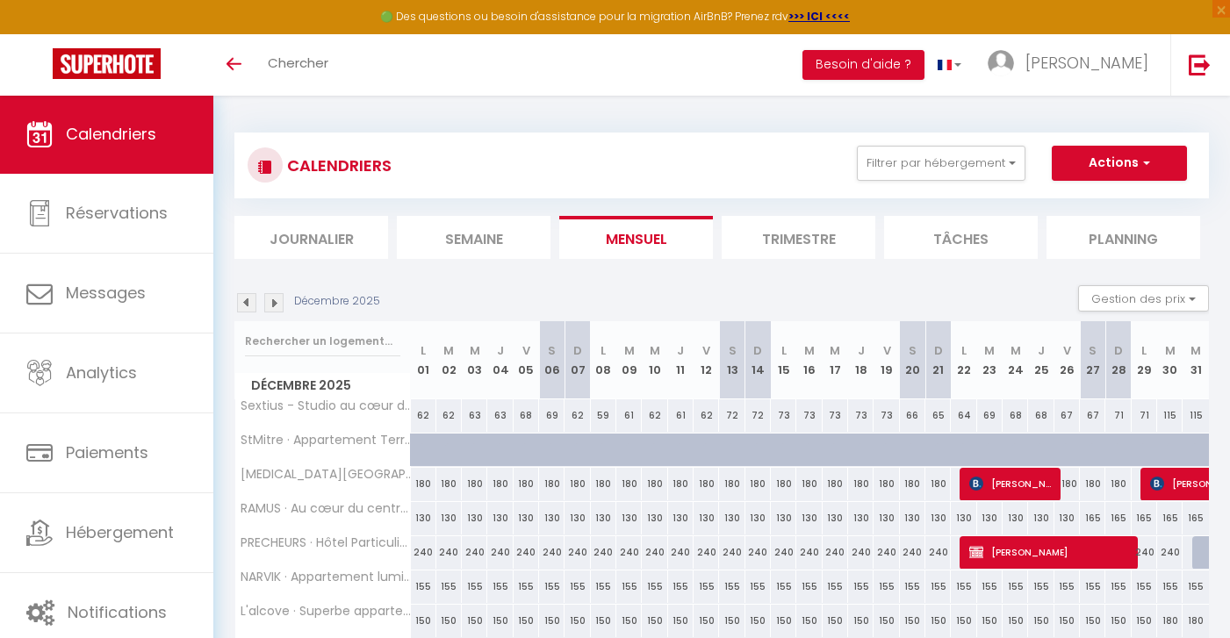
click at [247, 305] on img at bounding box center [246, 302] width 19 height 19
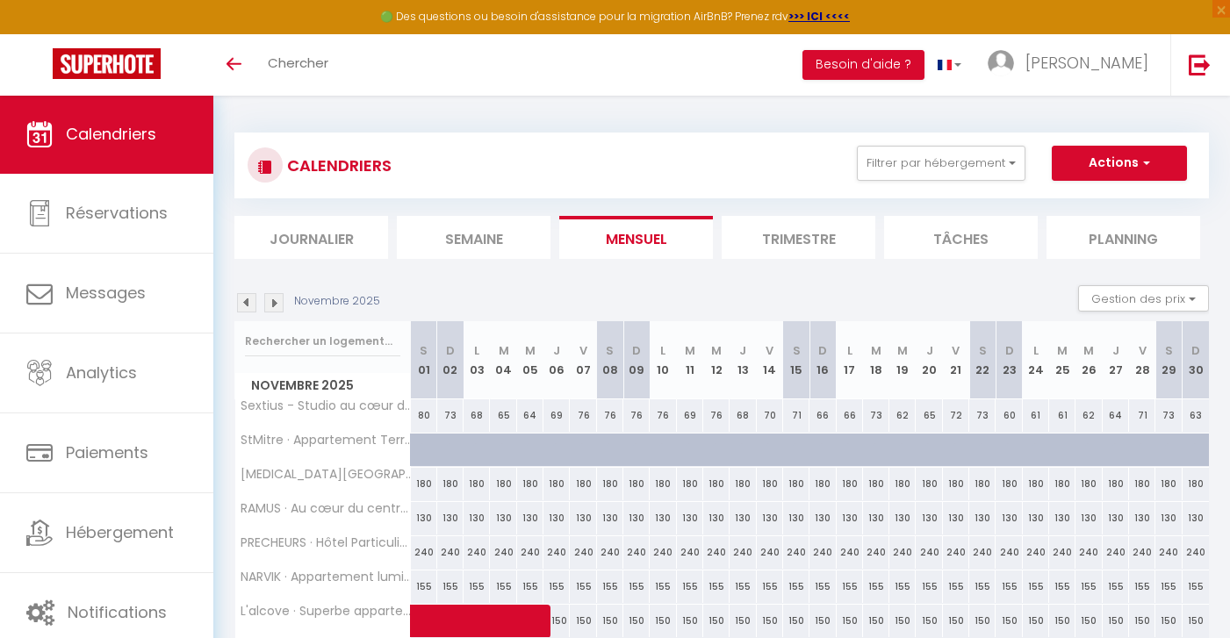
click at [247, 304] on img at bounding box center [246, 302] width 19 height 19
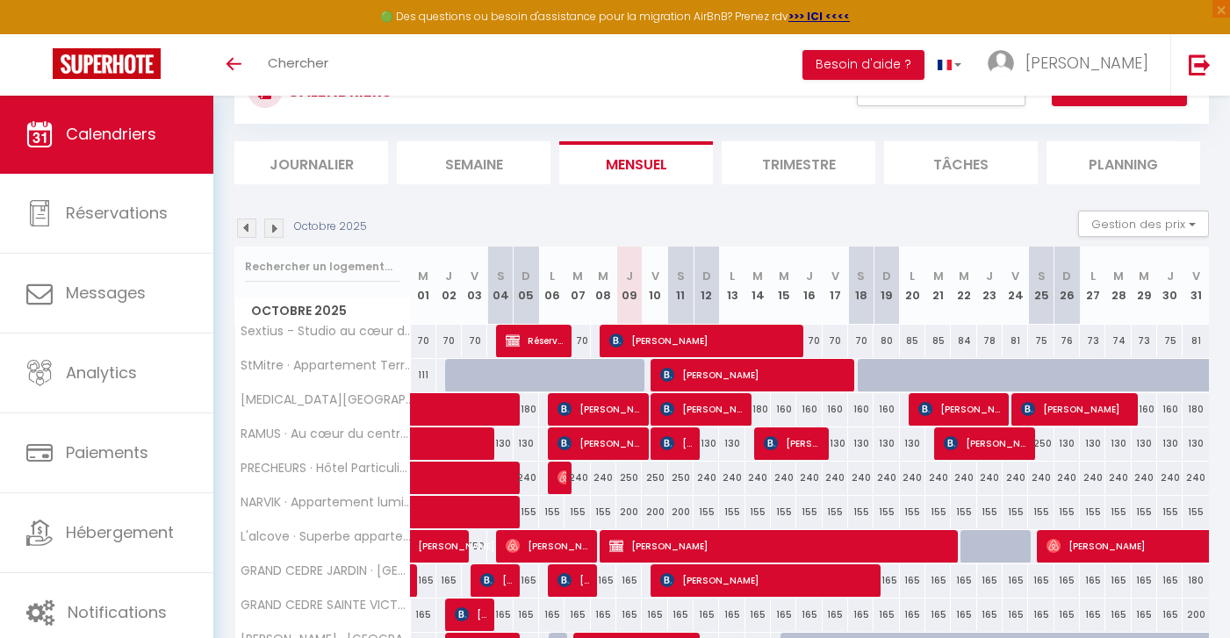
scroll to position [112, 0]
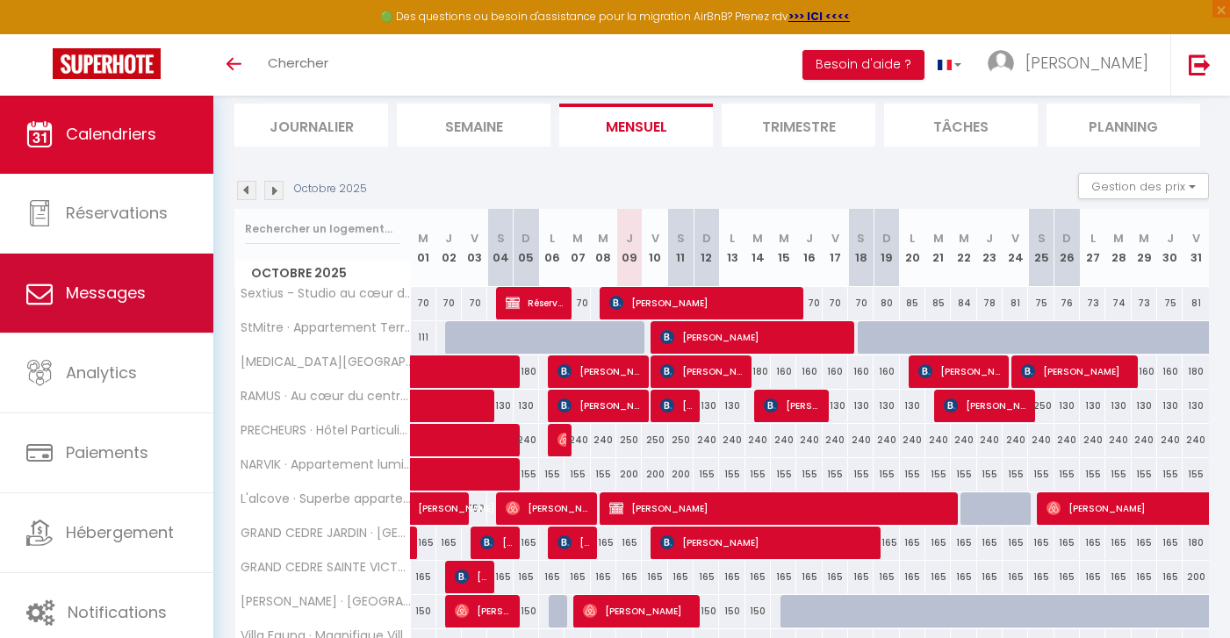
click at [140, 288] on span "Messages" at bounding box center [106, 293] width 80 height 22
select select "message"
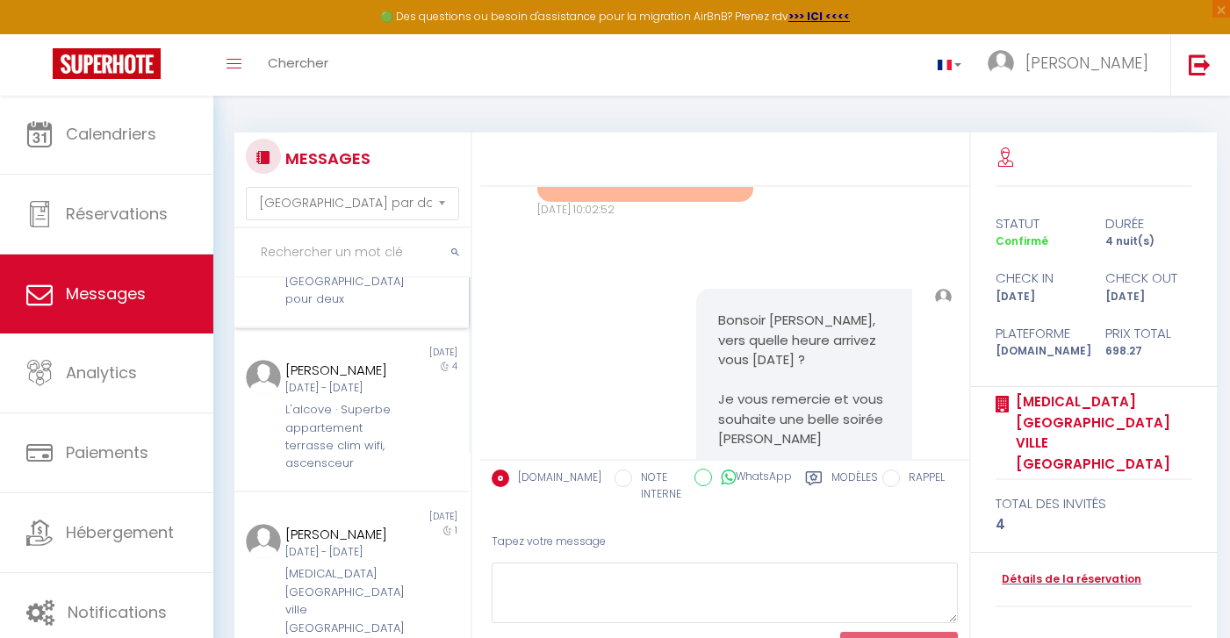
scroll to position [270, 0]
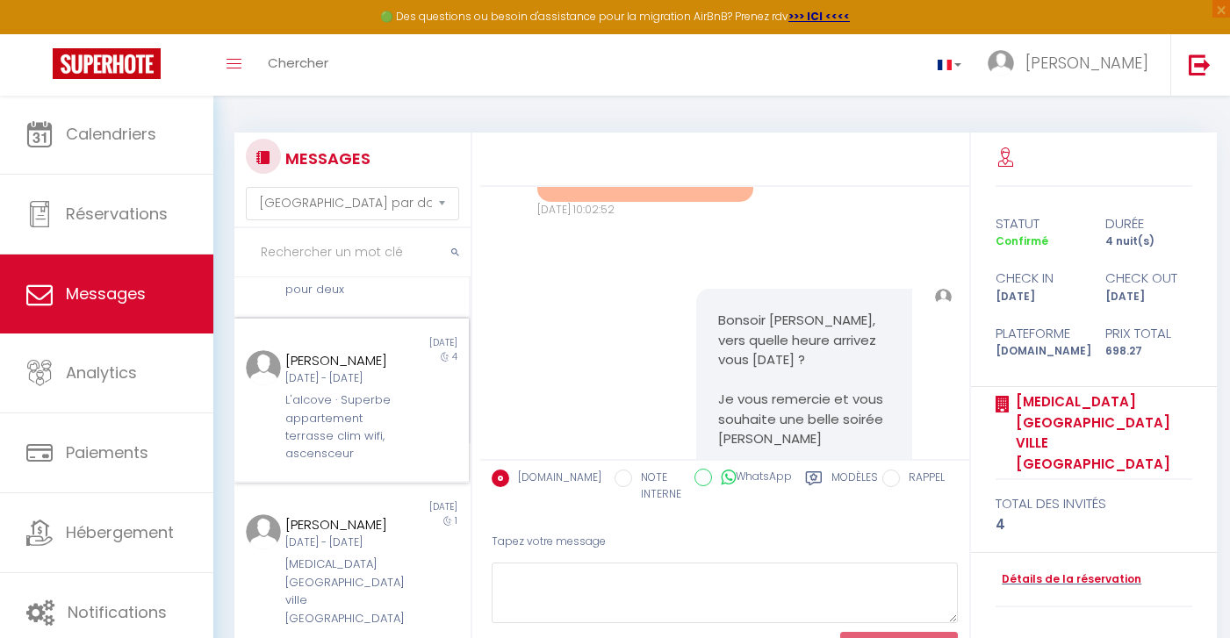
click at [304, 460] on div "L'alcove · Superbe appartement terrasse clim wifi, ascensceur" at bounding box center [341, 428] width 113 height 72
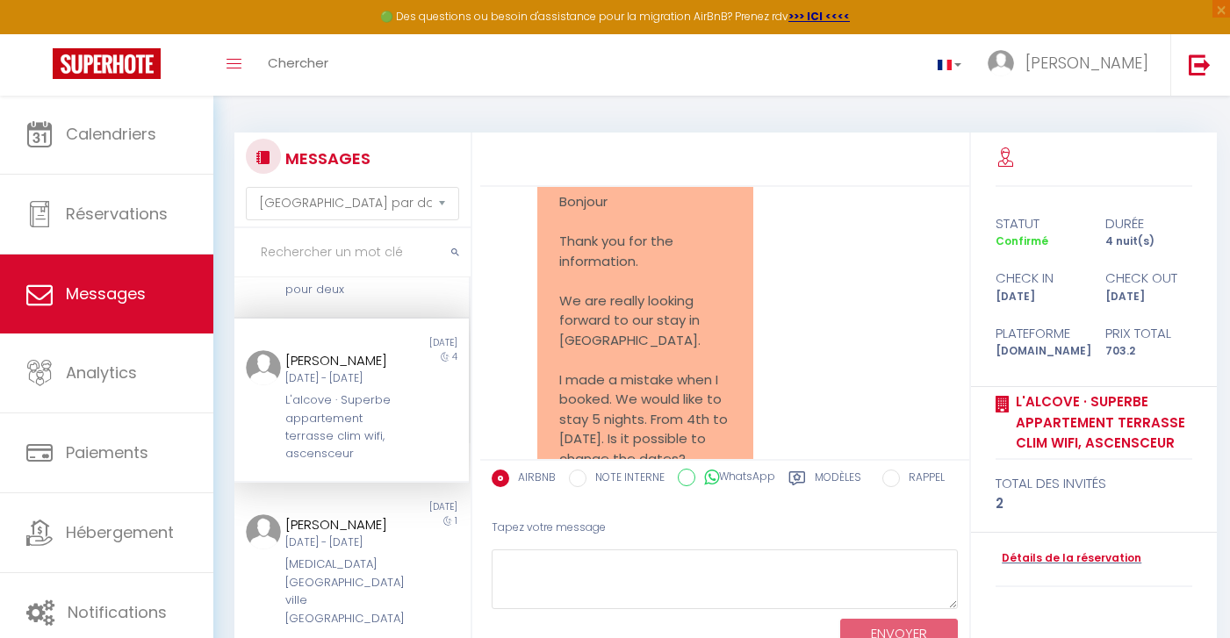
scroll to position [5117, 0]
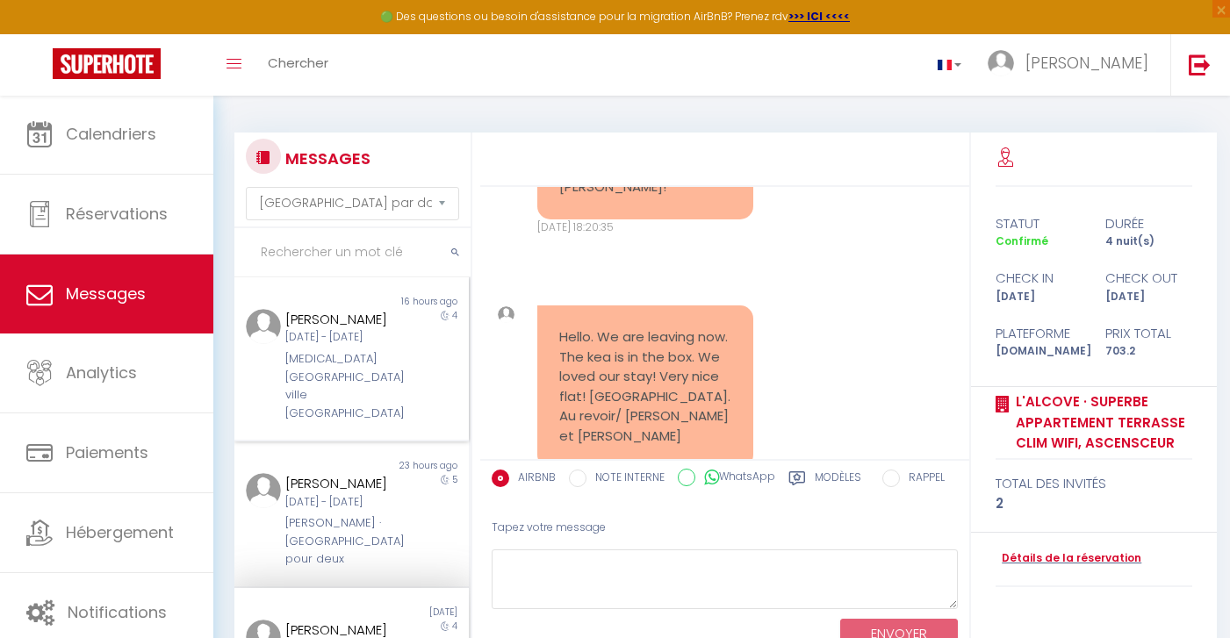
click at [318, 384] on div "[MEDICAL_DATA][GEOGRAPHIC_DATA] ville [GEOGRAPHIC_DATA]" at bounding box center [341, 386] width 113 height 72
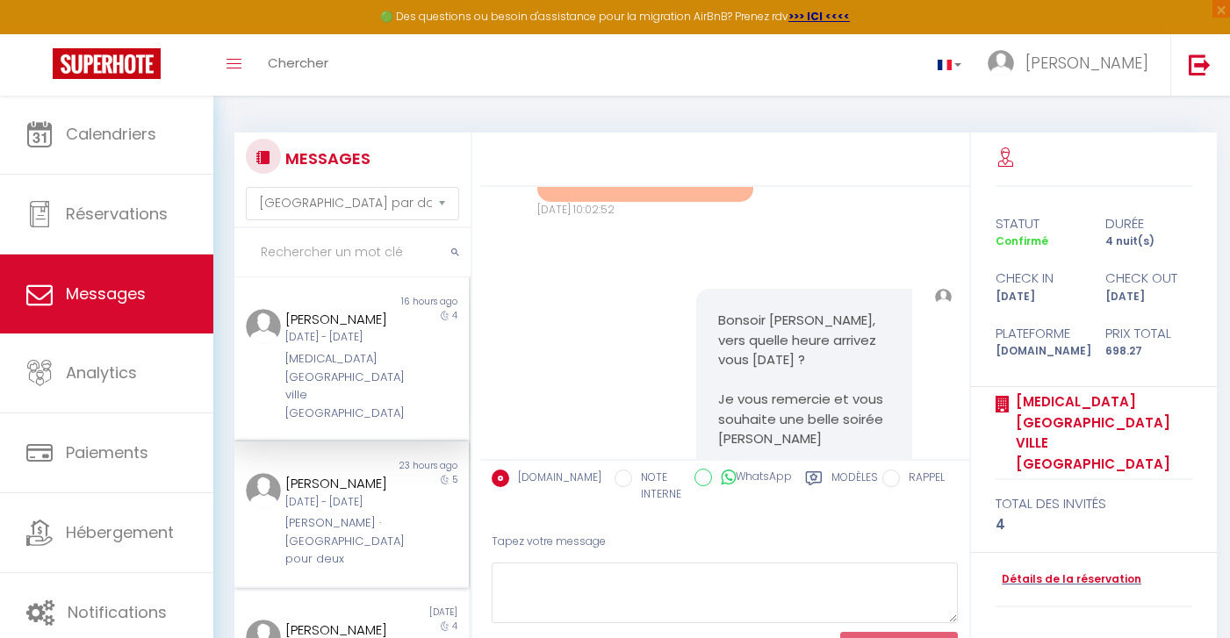
click at [314, 494] on div "Mar 07 Oct - Dim 12 Oct" at bounding box center [341, 502] width 113 height 17
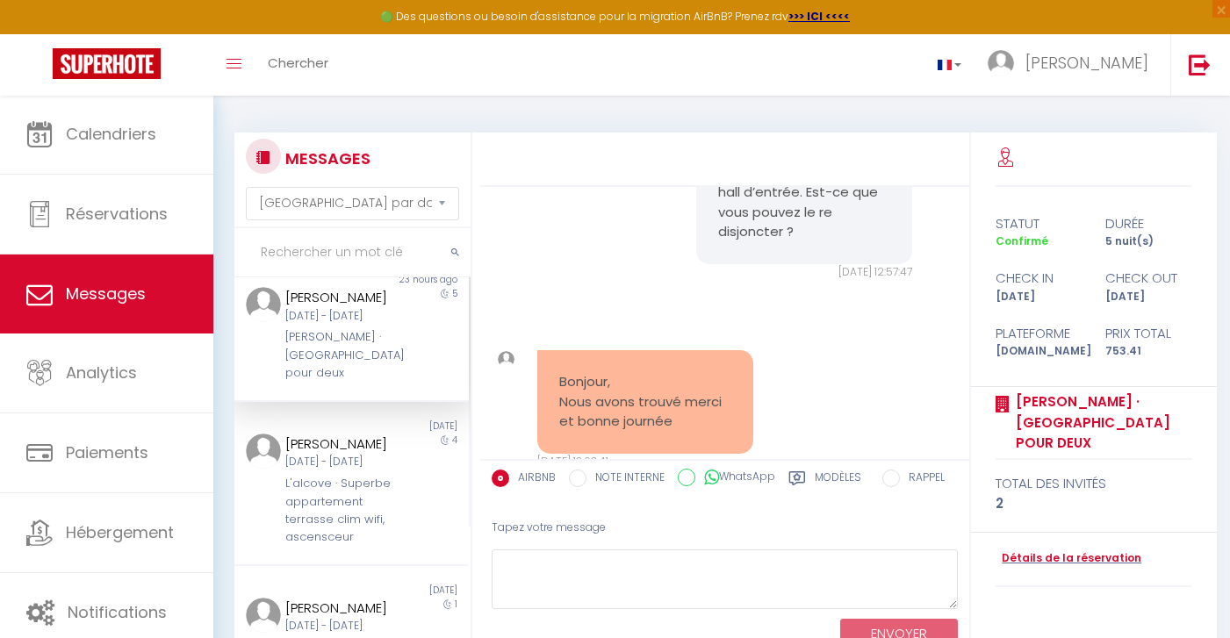
scroll to position [202, 0]
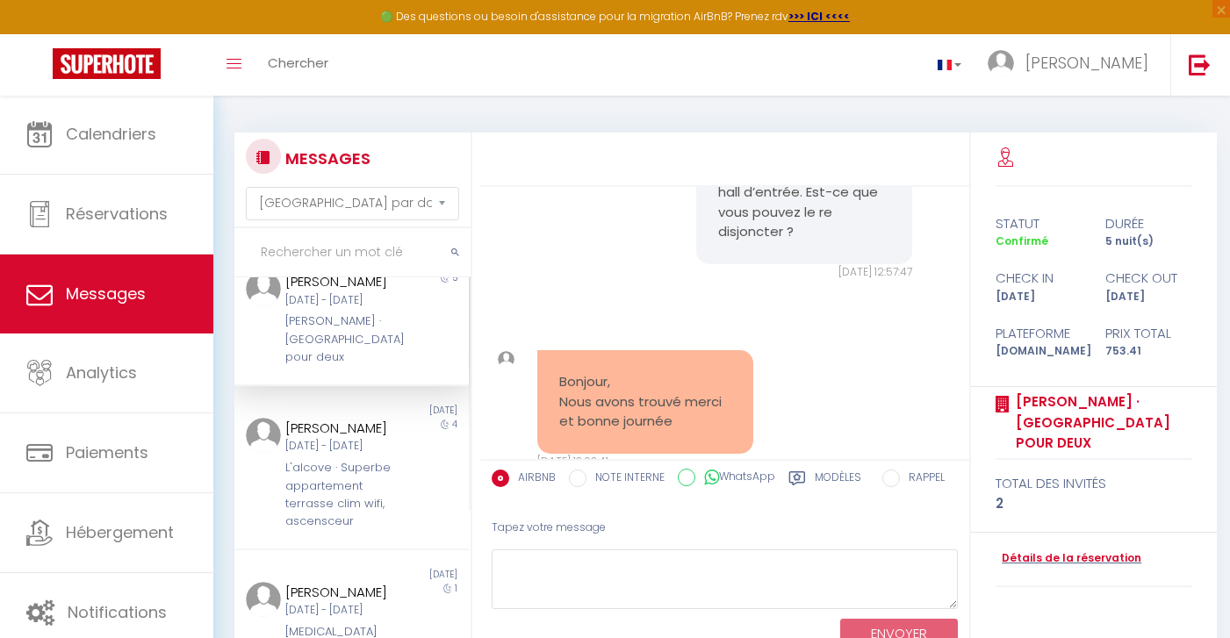
click at [314, 494] on div "L'alcove · Superbe appartement terrasse clim wifi, ascensceur" at bounding box center [341, 495] width 113 height 72
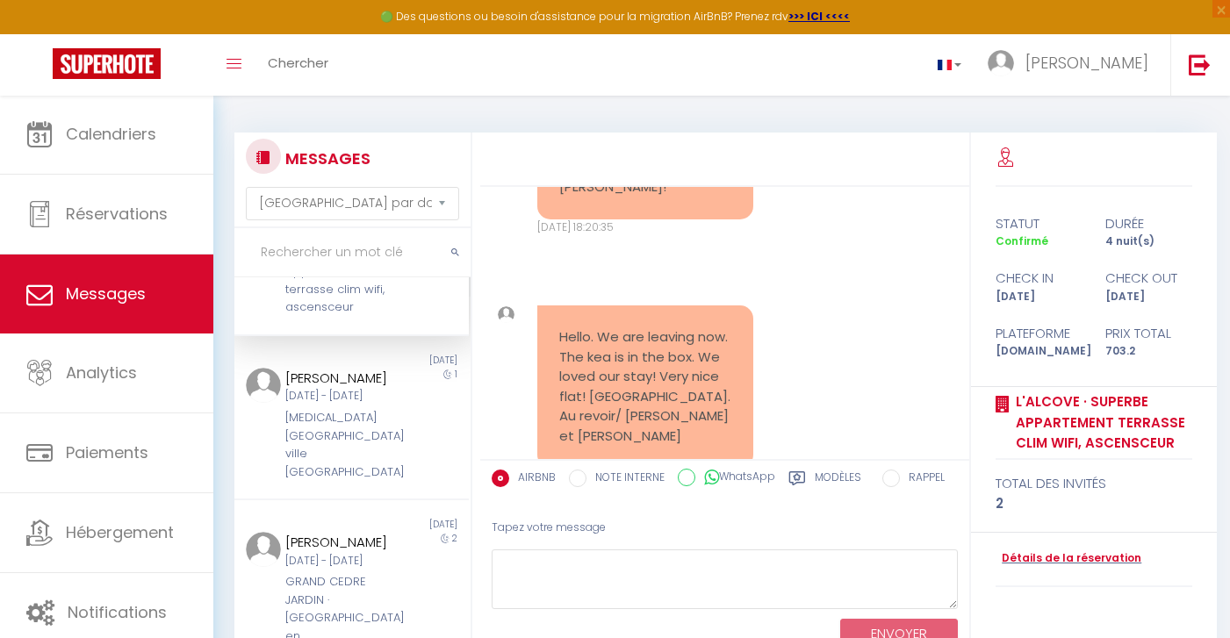
scroll to position [440, 0]
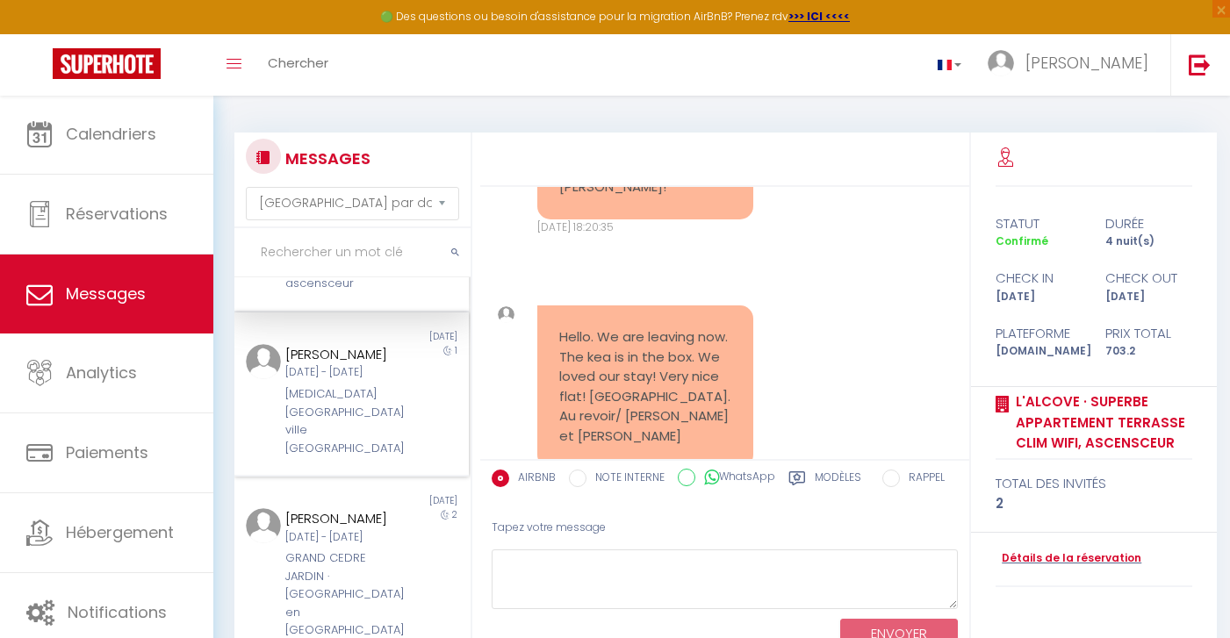
click at [335, 381] on div "Mar 28 Juil - Mer 29 Juil" at bounding box center [341, 372] width 113 height 17
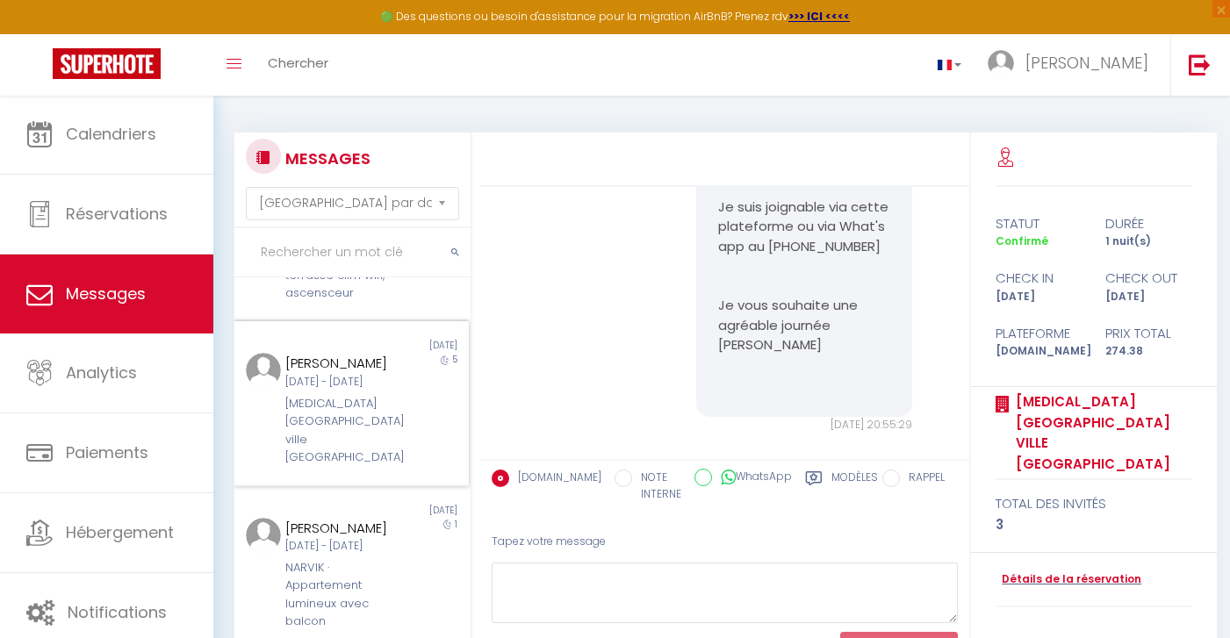
scroll to position [1268, 0]
click at [350, 391] on div "Ven 24 Oct - Mer 29 Oct" at bounding box center [341, 382] width 113 height 17
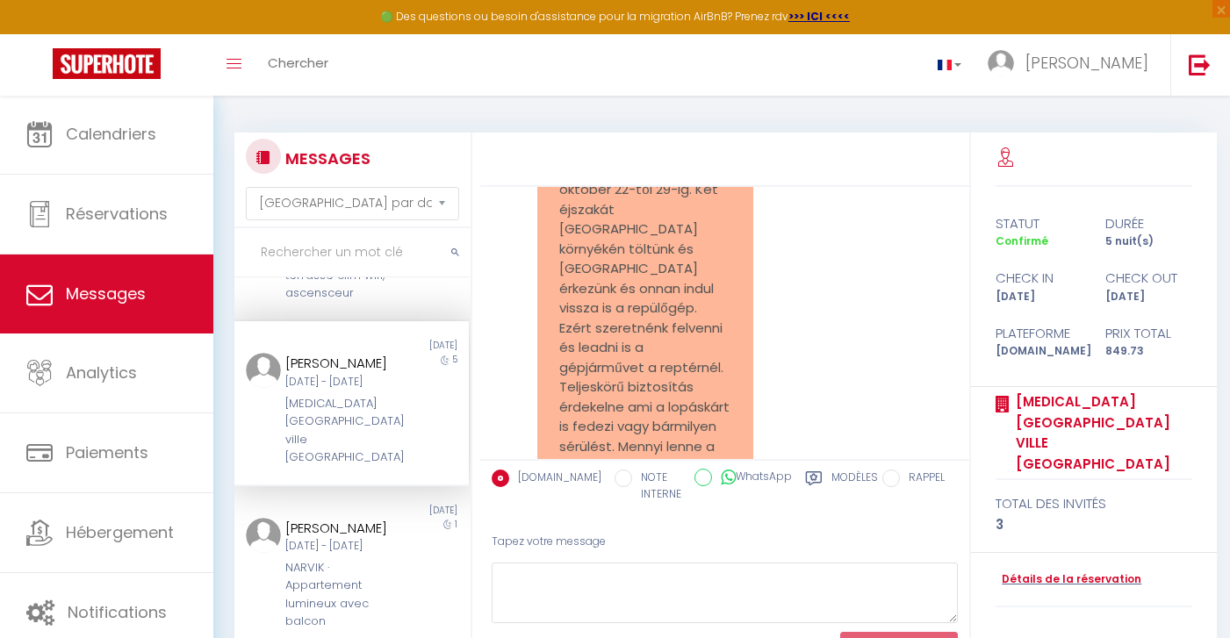
scroll to position [3439, 0]
click at [666, 302] on pre "Kedves Marie! Nem szeretnénk elektromos autót, egyenlőre csak ajánlatot kértem.…" at bounding box center [645, 297] width 172 height 435
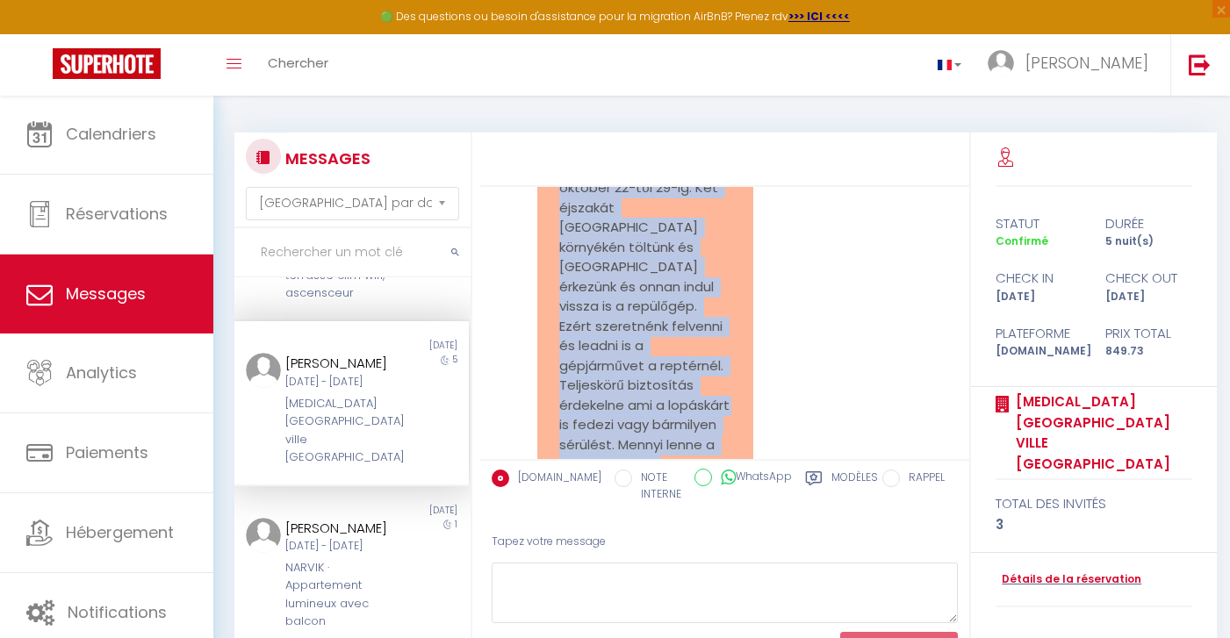
click at [666, 302] on pre "Kedves Marie! Nem szeretnénk elektromos autót, egyenlőre csak ajánlatot kértem.…" at bounding box center [645, 297] width 172 height 435
copy div "Kedves Marie! Nem szeretnénk elektromos autót, egyenlőre csak ajánlatot kértem.…"
